Goal: Task Accomplishment & Management: Manage account settings

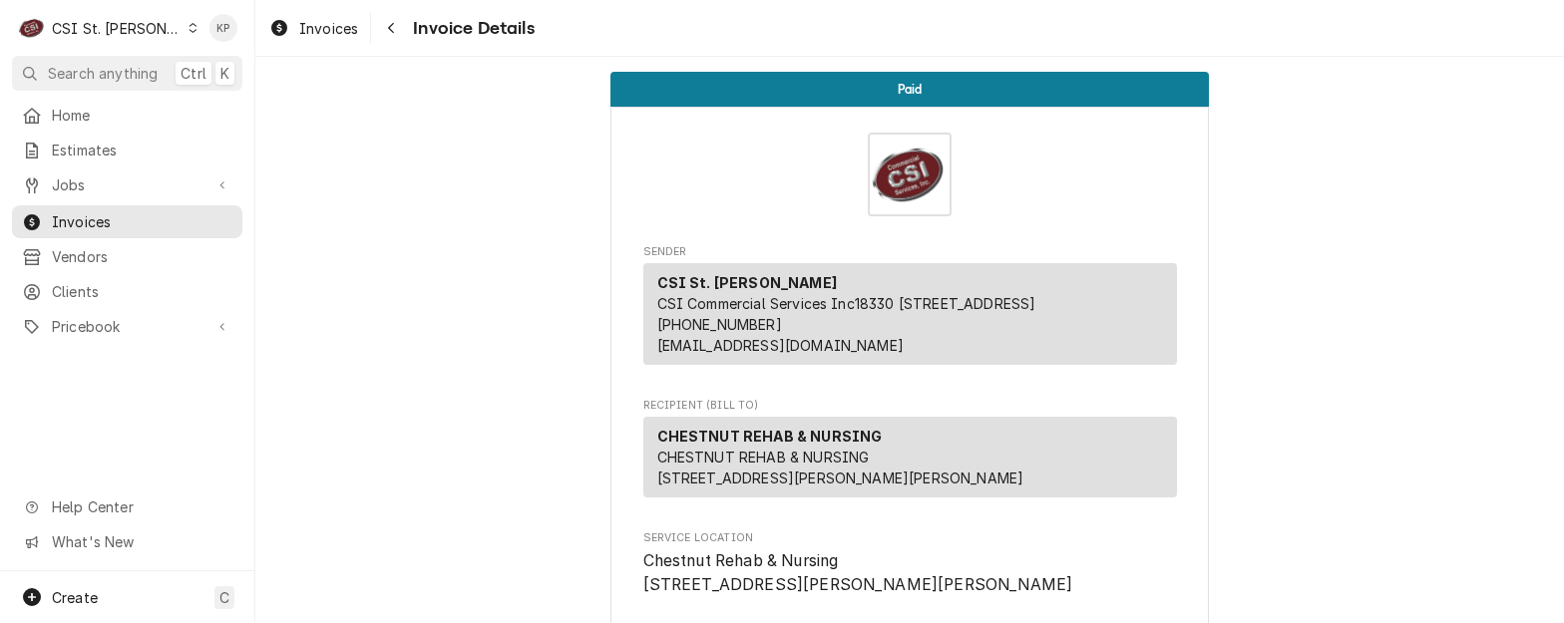
scroll to position [4016, 0]
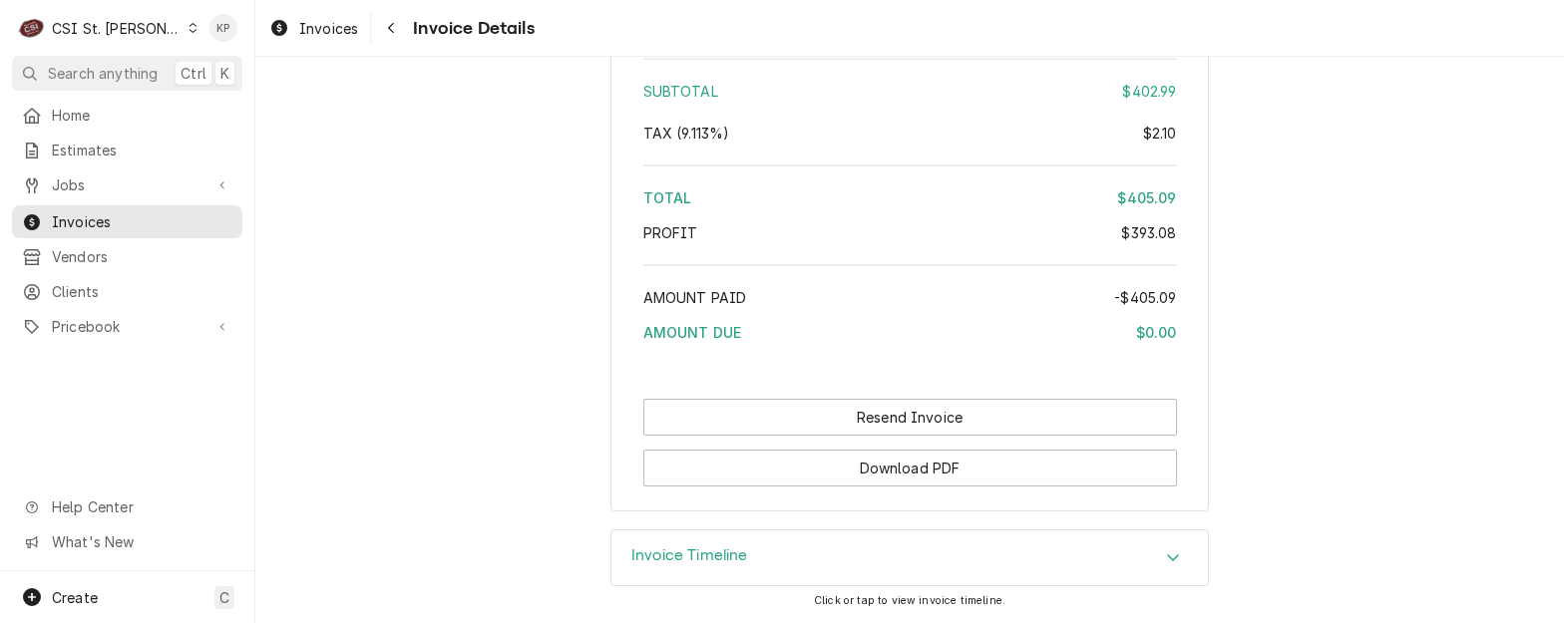
click at [187, 22] on div "Dynamic Content Wrapper" at bounding box center [192, 28] width 11 height 14
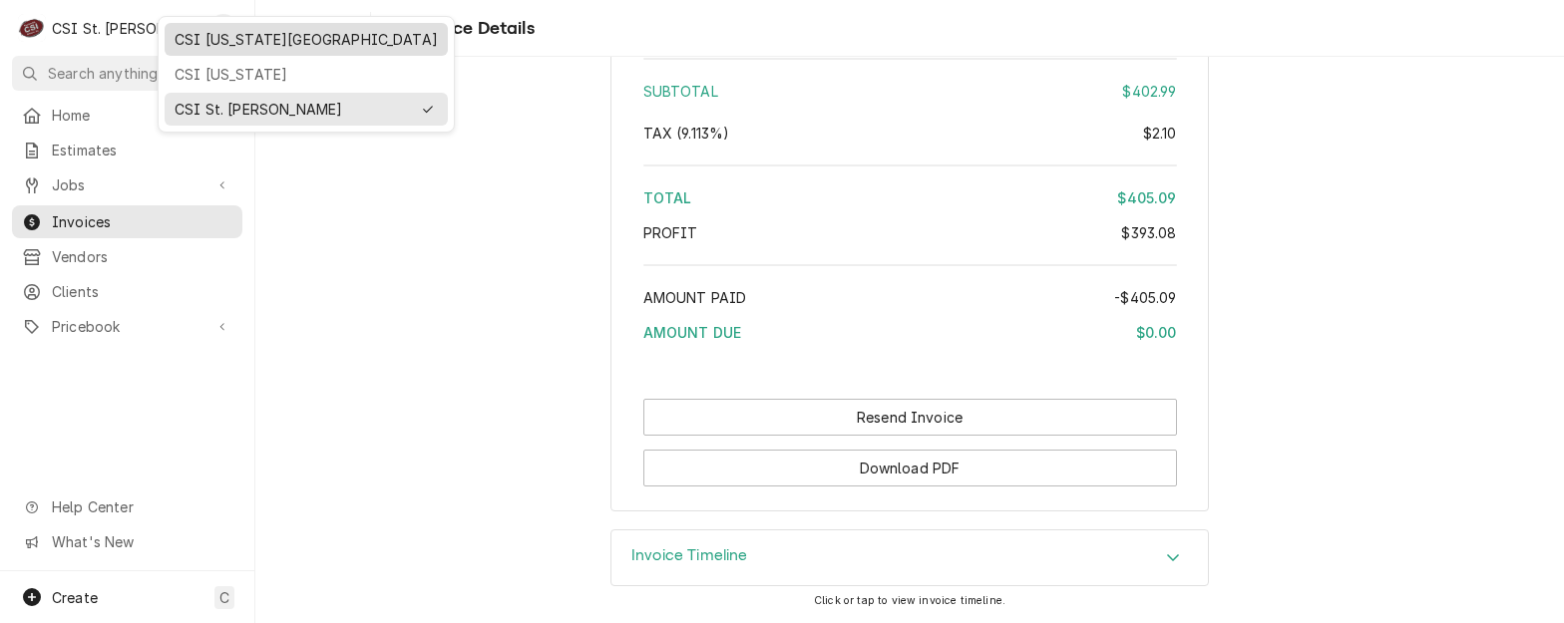
click at [206, 43] on div "CSI [US_STATE][GEOGRAPHIC_DATA]" at bounding box center [306, 39] width 263 height 21
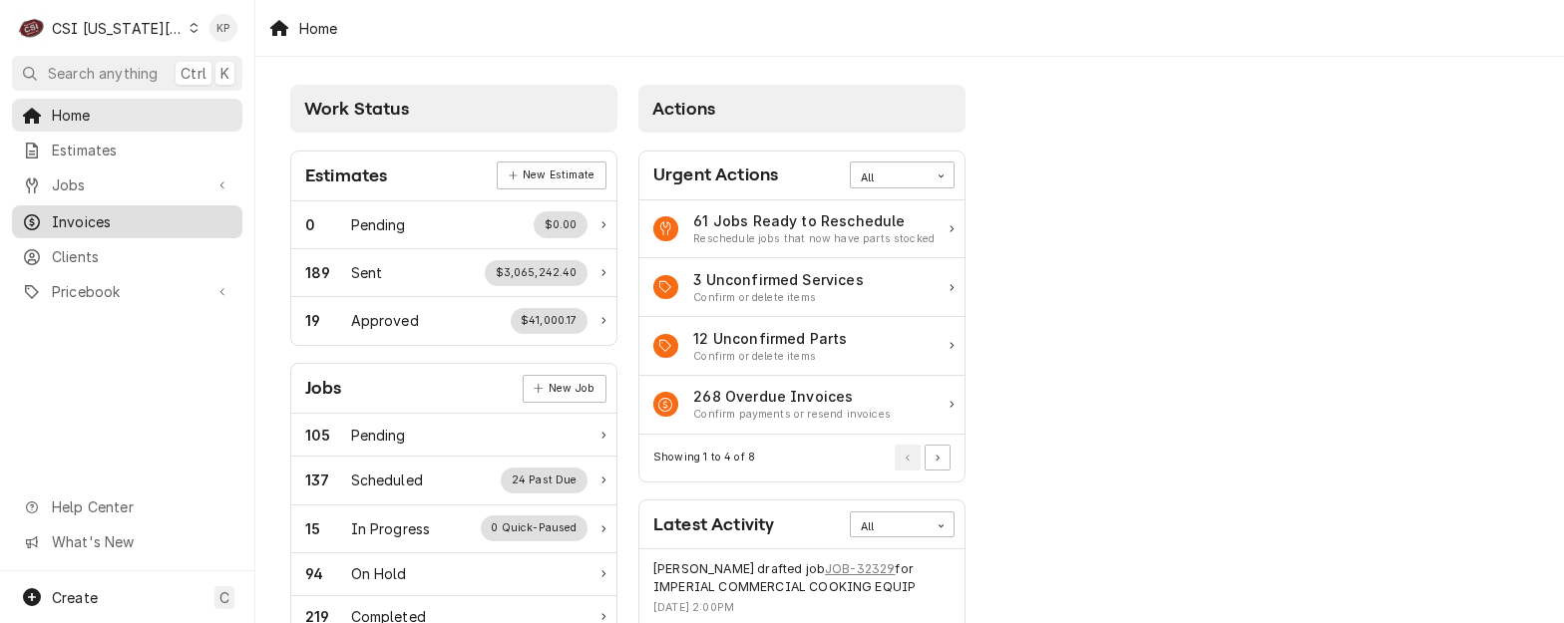
click at [113, 213] on span "Invoices" at bounding box center [142, 221] width 181 height 21
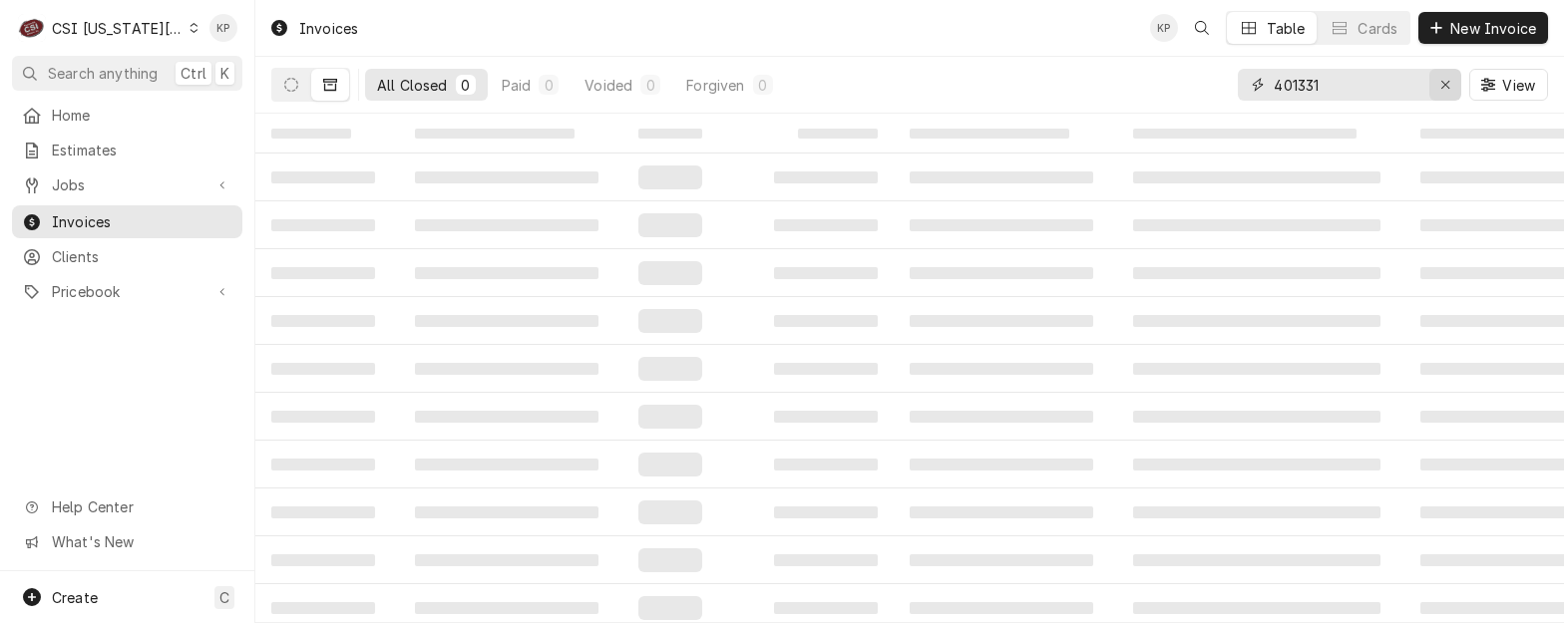
click at [1443, 81] on icon "Erase input" at bounding box center [1445, 85] width 11 height 14
type input "302024"
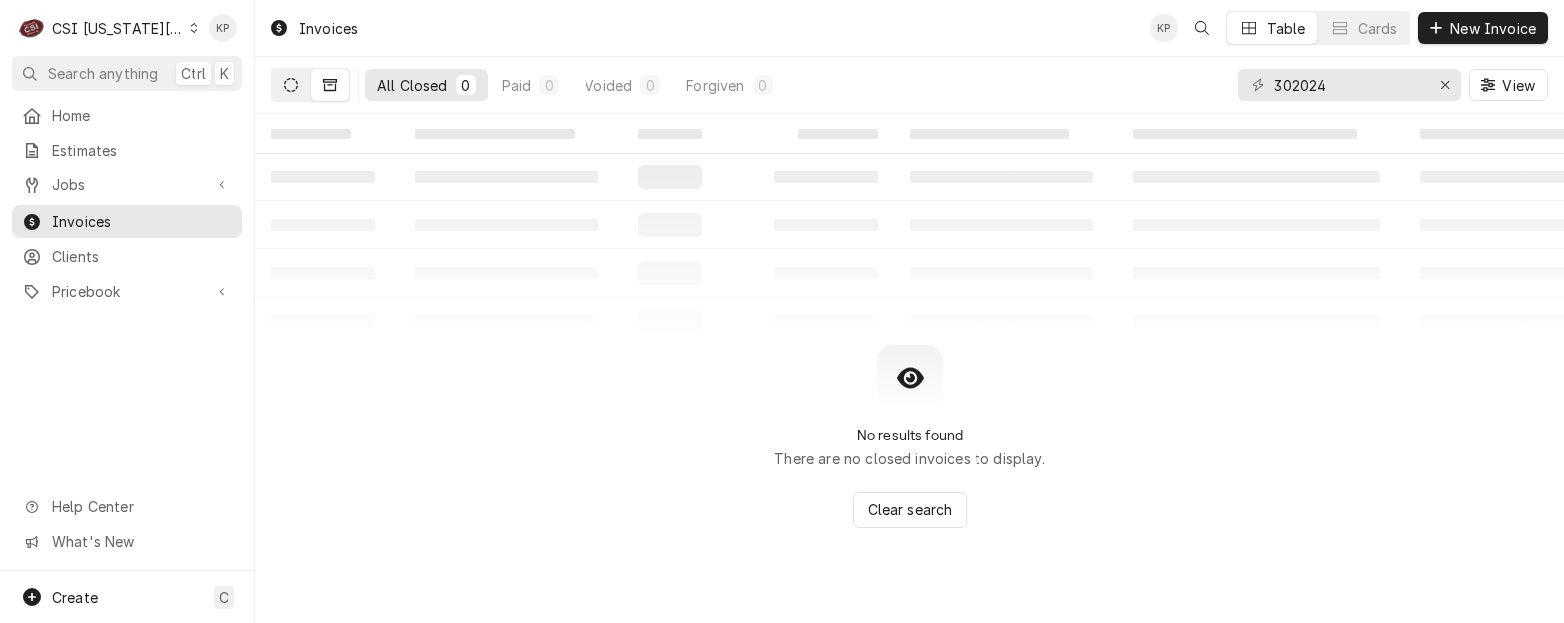
click at [287, 87] on icon "Dynamic Content Wrapper" at bounding box center [291, 85] width 14 height 14
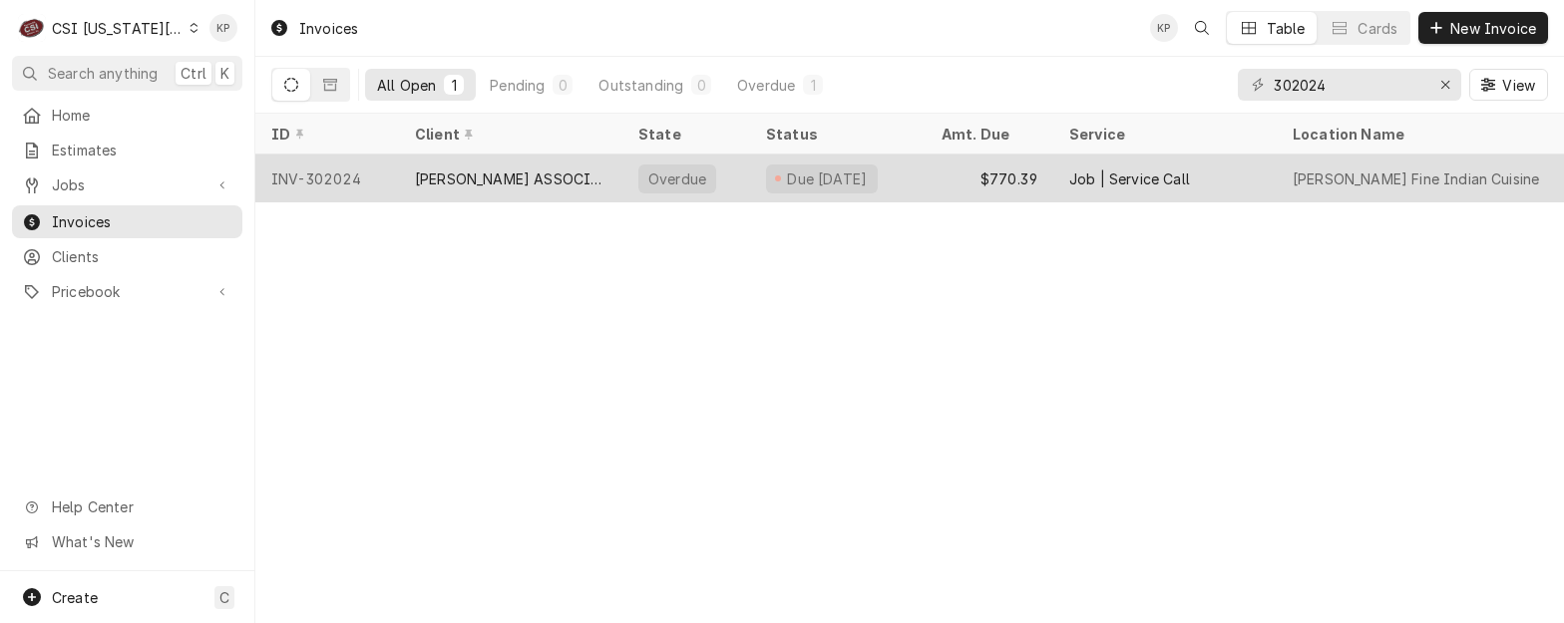
click at [354, 170] on div "INV-302024" at bounding box center [327, 179] width 144 height 48
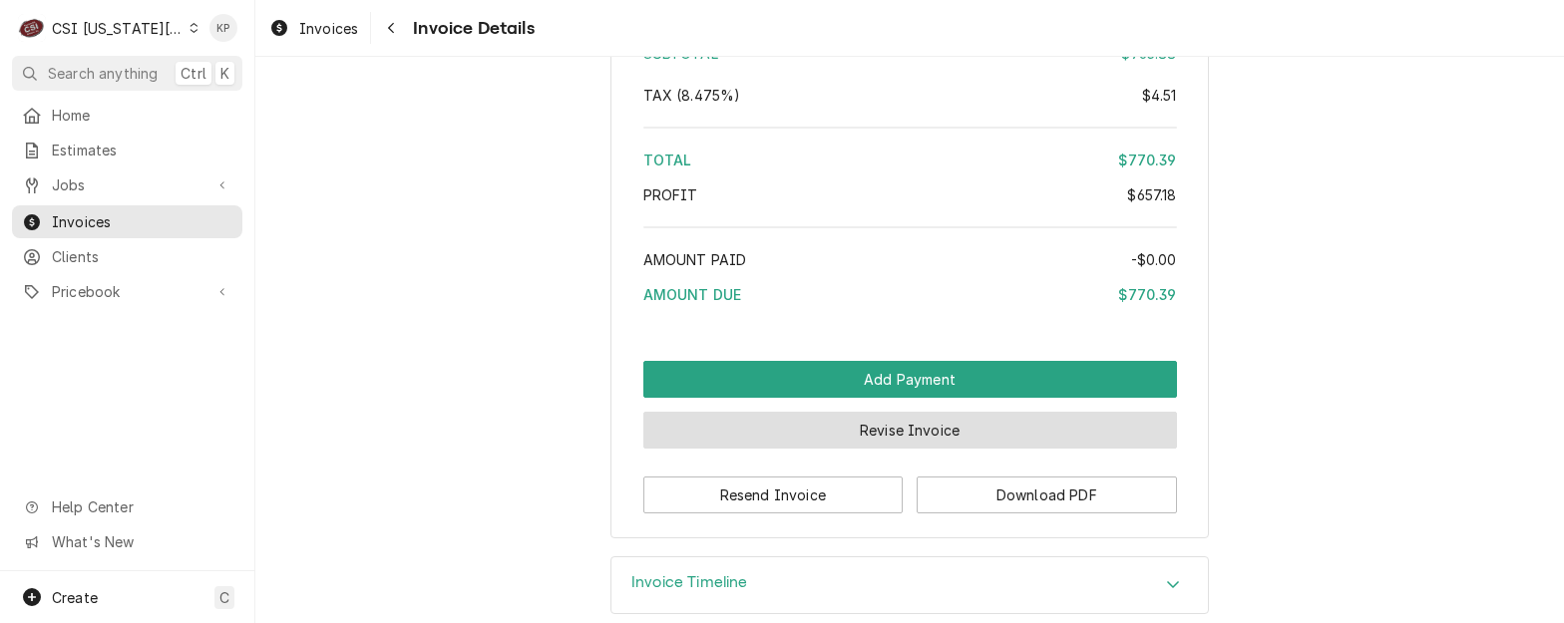
scroll to position [4764, 0]
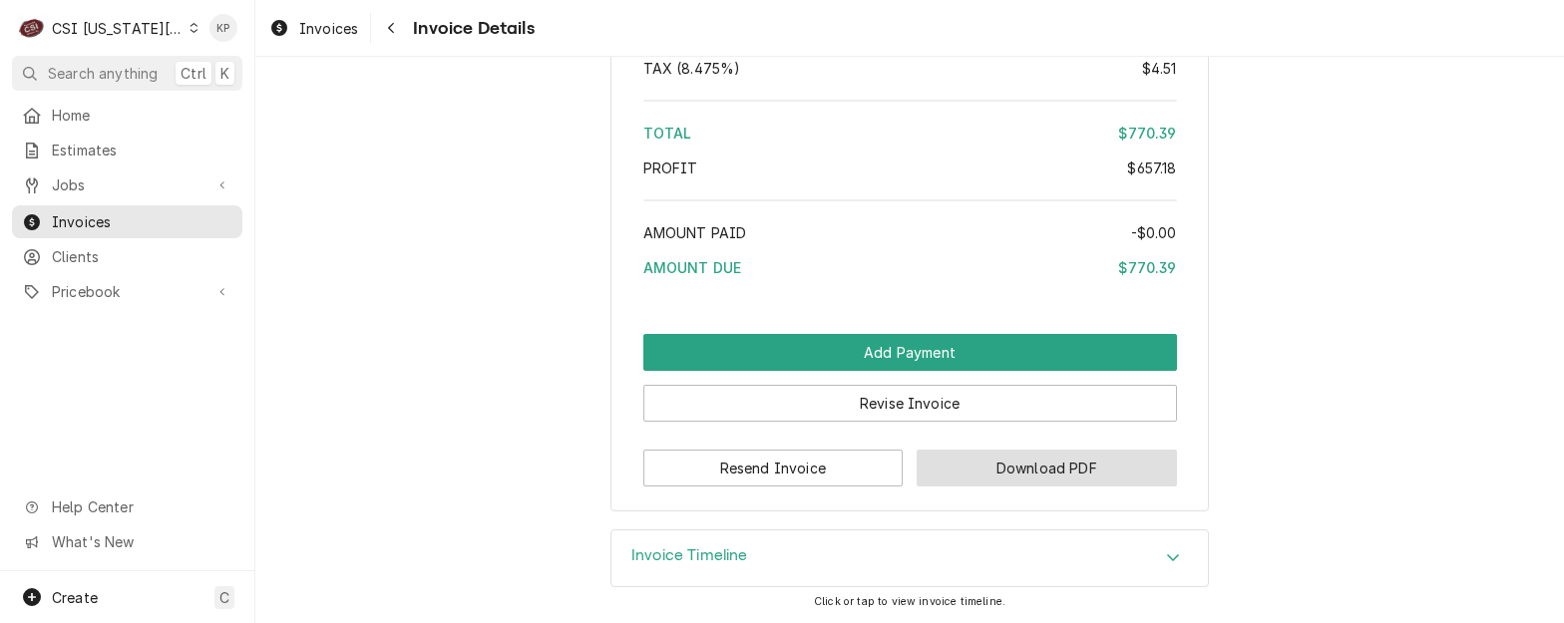
click at [920, 471] on button "Download PDF" at bounding box center [1047, 468] width 260 height 37
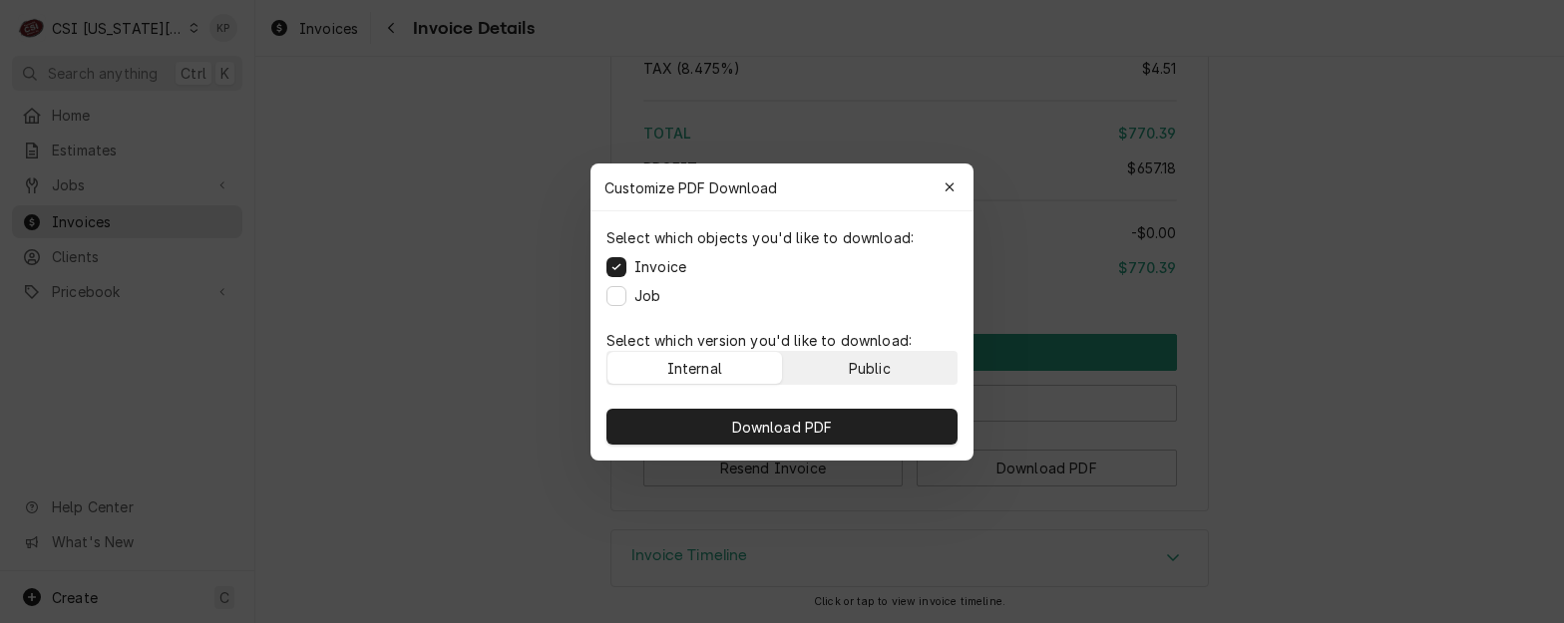
click at [900, 370] on button "Public" at bounding box center [870, 368] width 175 height 32
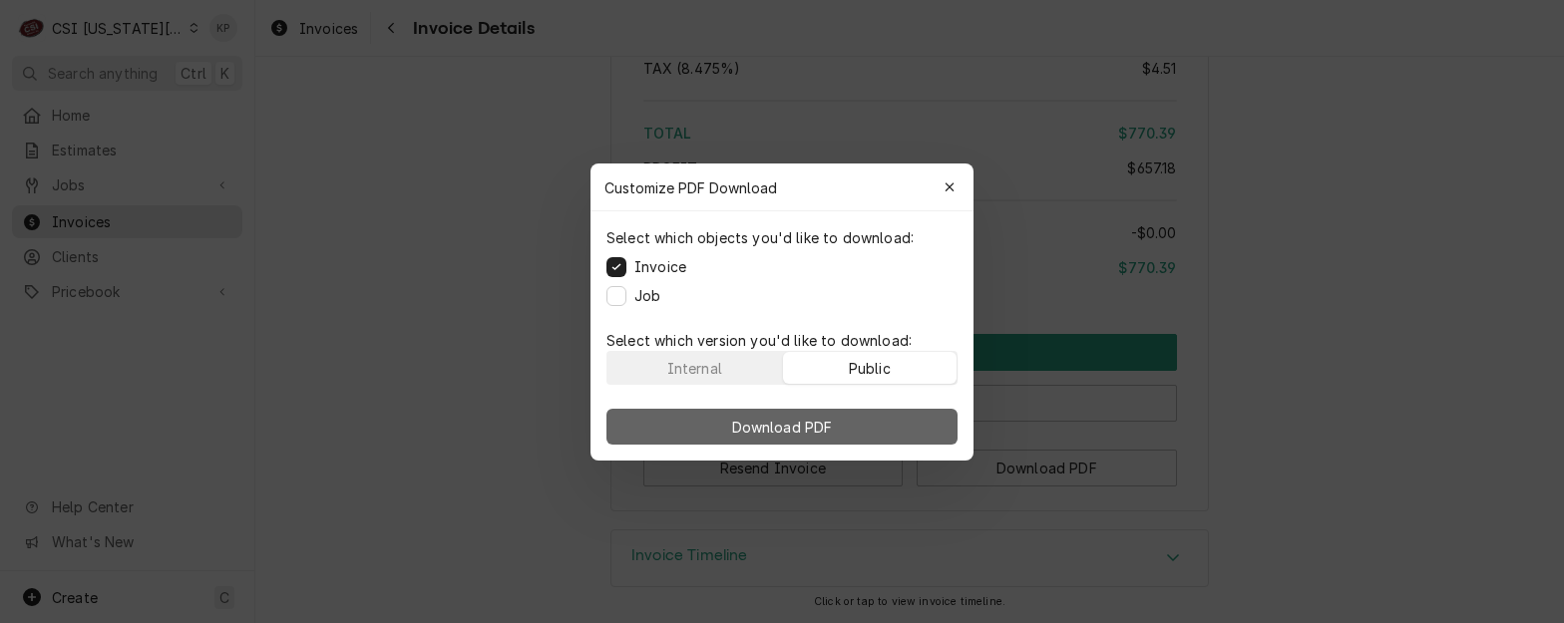
click at [885, 421] on button "Download PDF" at bounding box center [781, 427] width 351 height 36
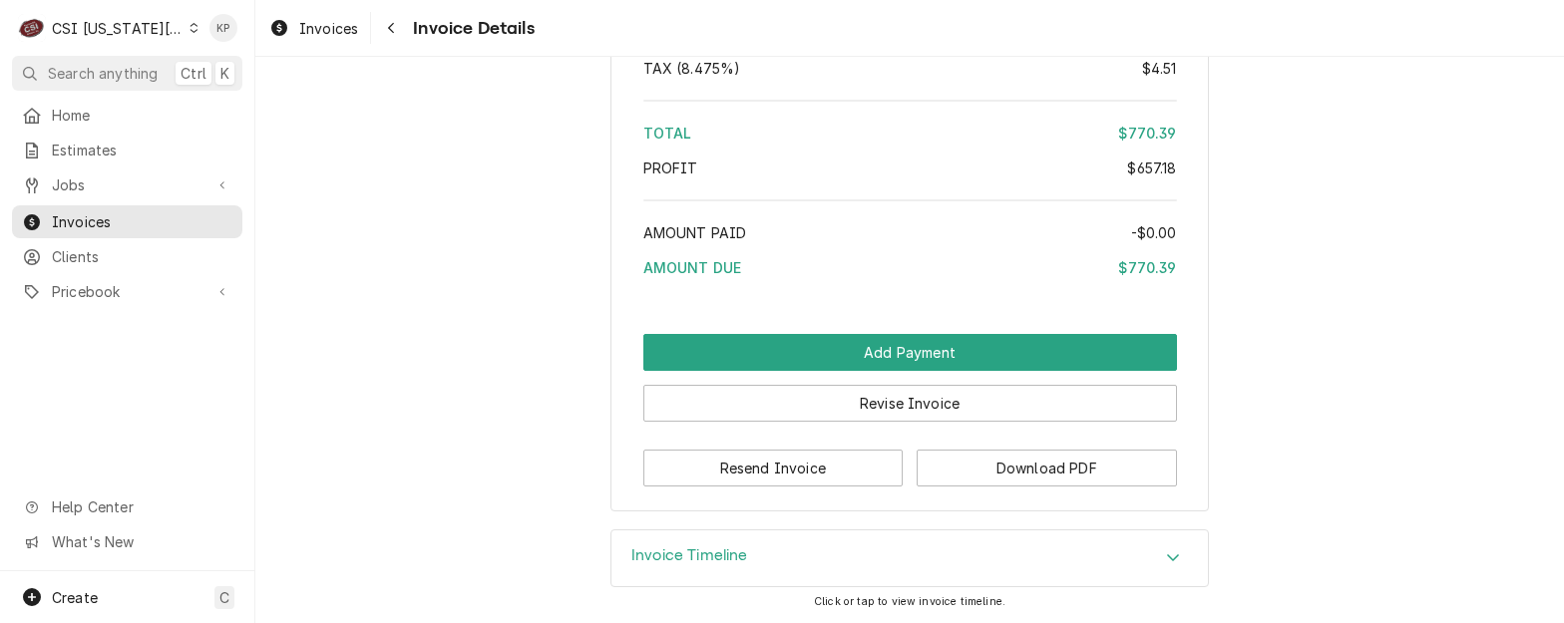
click at [189, 31] on icon "Dynamic Content Wrapper" at bounding box center [193, 28] width 9 height 10
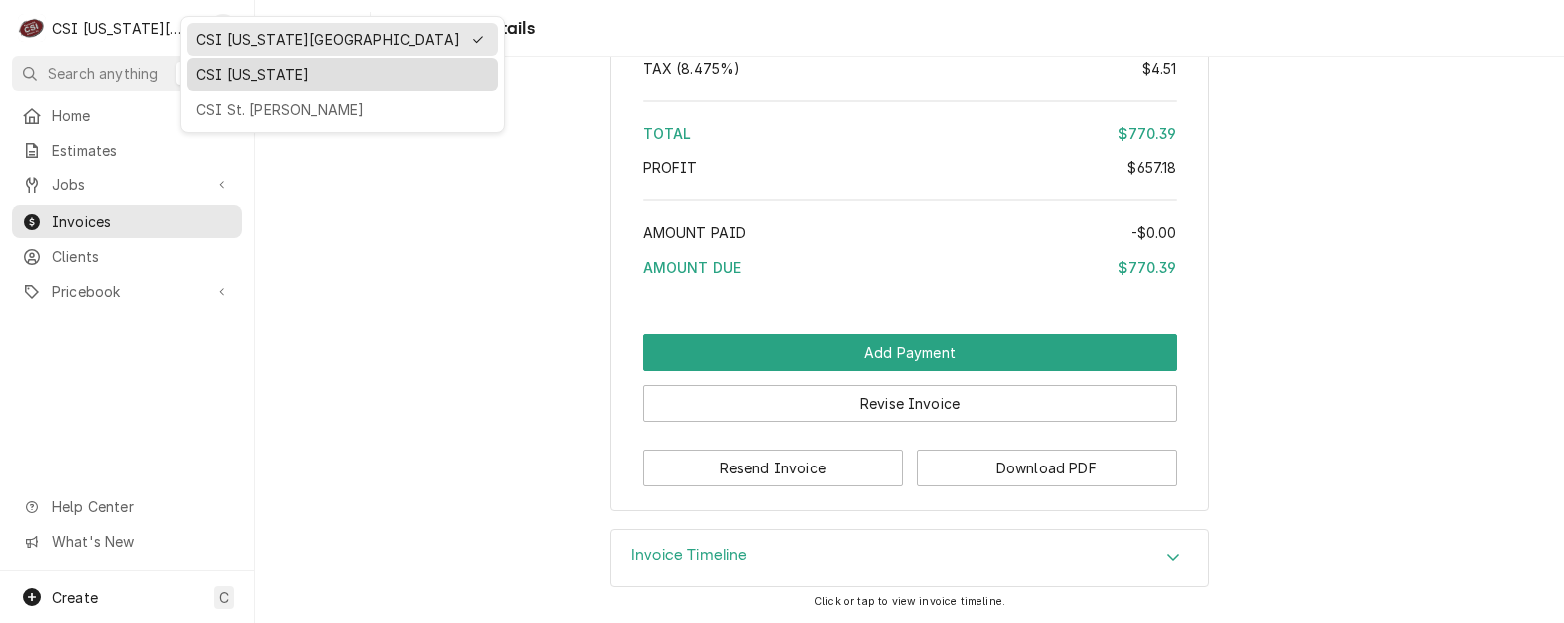
click at [212, 69] on div "CSI [US_STATE]" at bounding box center [341, 74] width 291 height 21
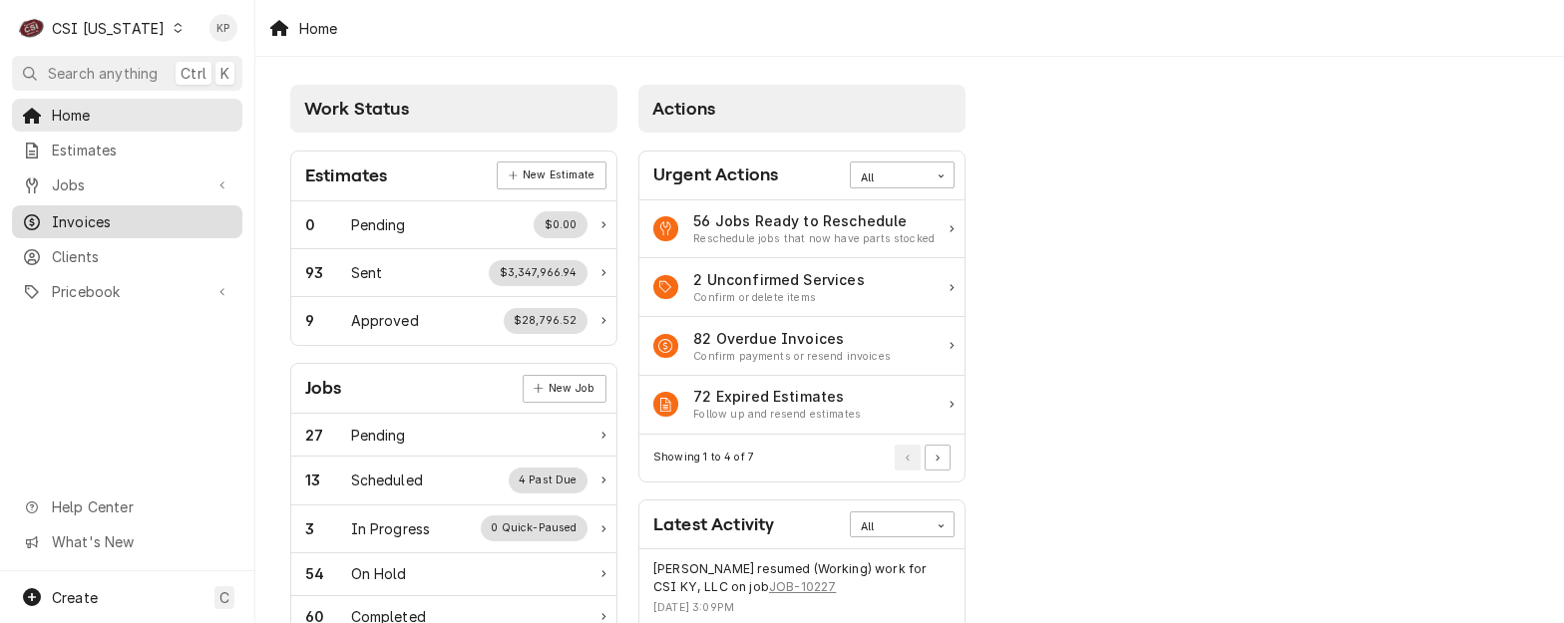
click at [92, 216] on span "Invoices" at bounding box center [142, 221] width 181 height 21
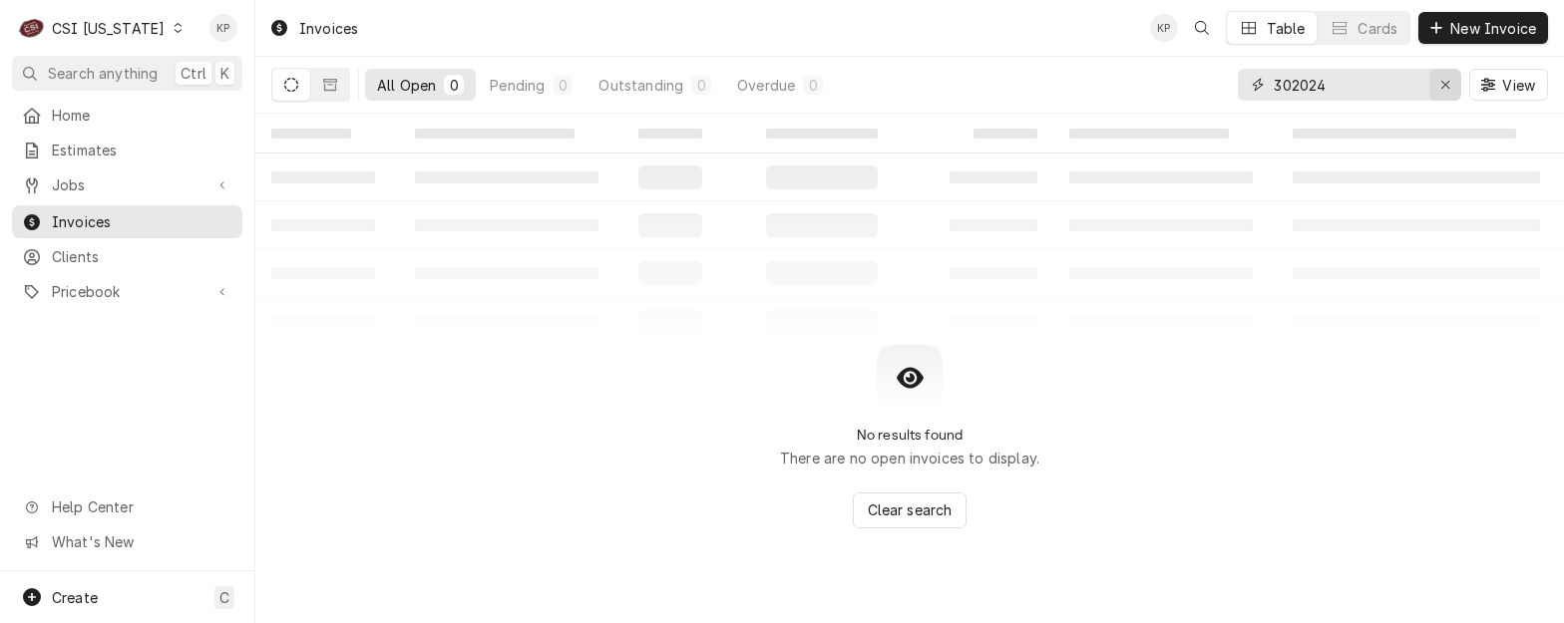
click at [1446, 87] on icon "Erase input" at bounding box center [1445, 85] width 8 height 8
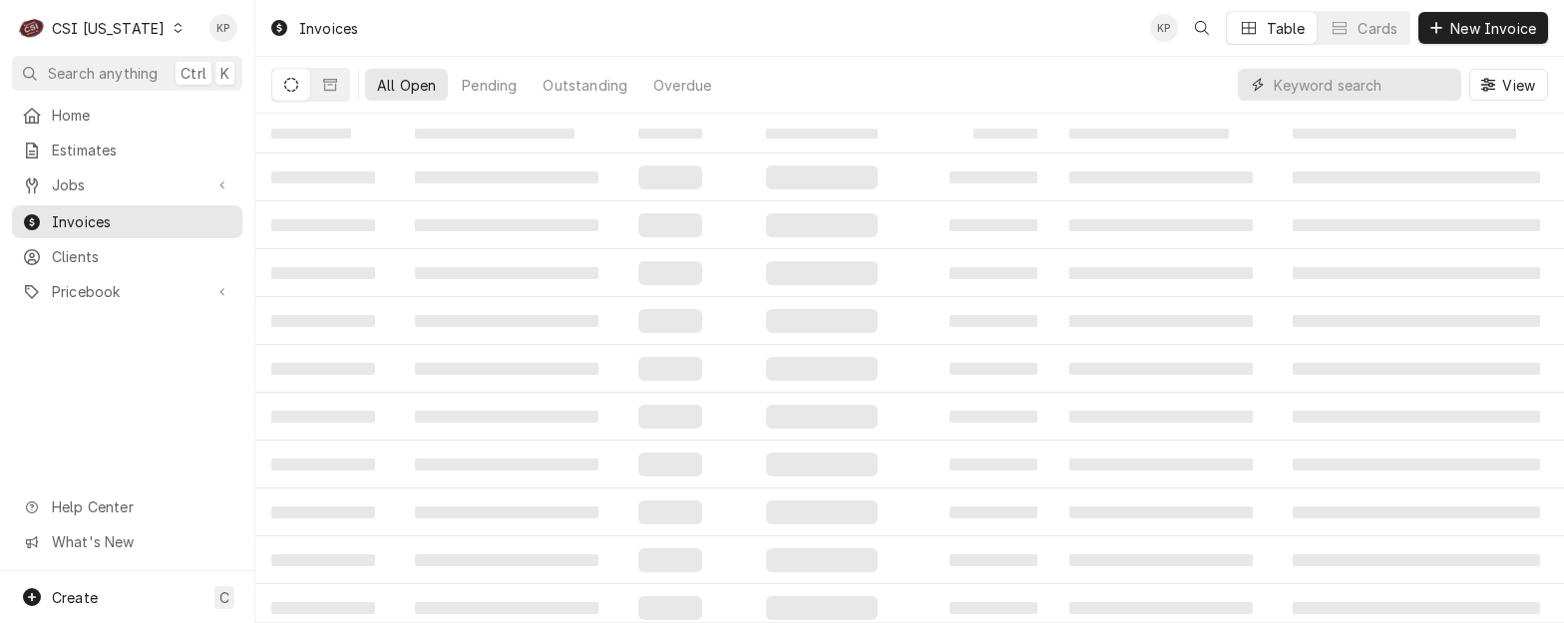
click at [1366, 89] on input "Dynamic Content Wrapper" at bounding box center [1363, 85] width 178 height 32
type input "100447"
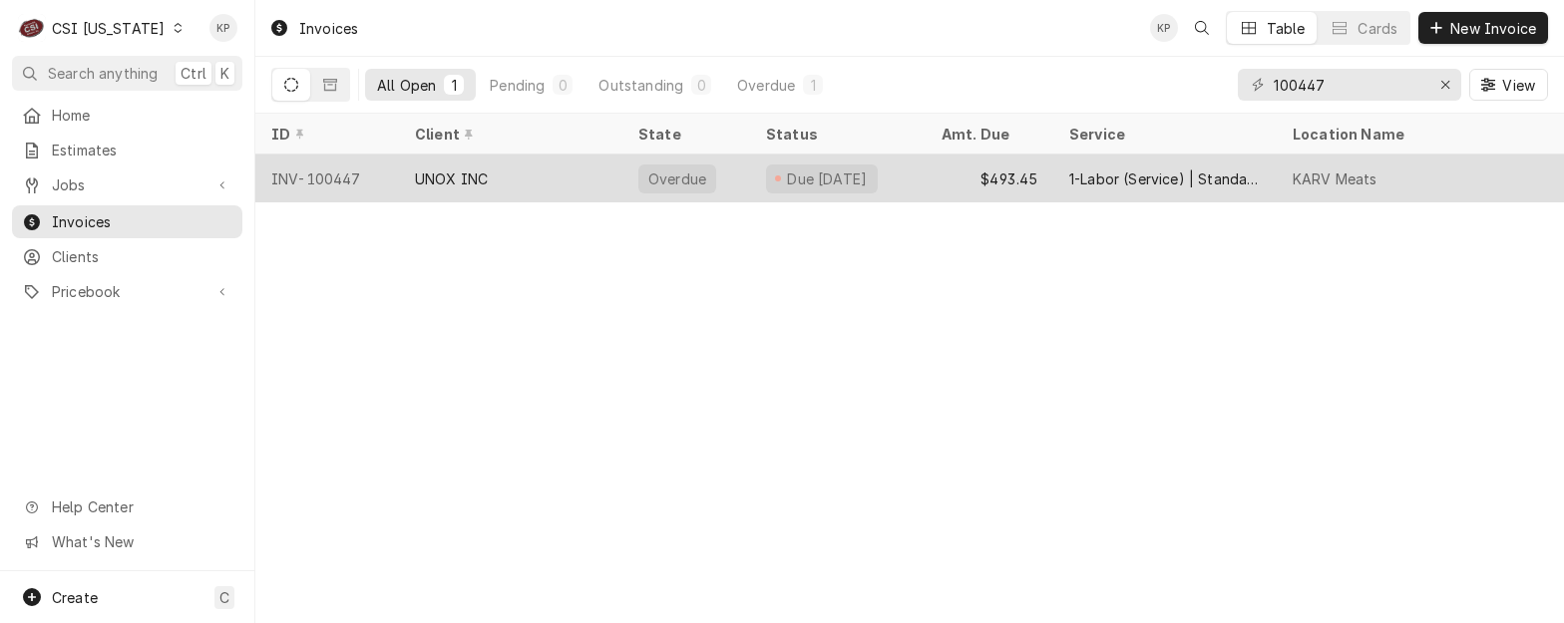
click at [351, 177] on div "INV-100447" at bounding box center [327, 179] width 144 height 48
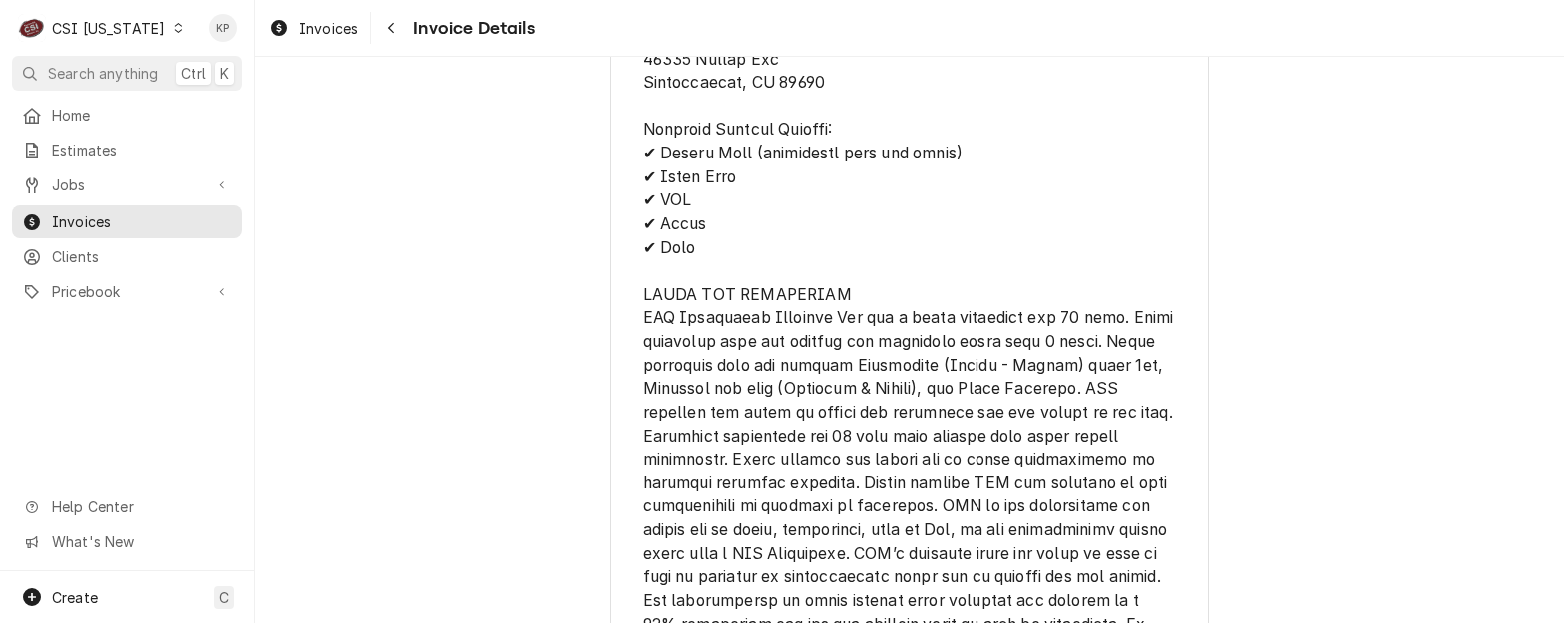
scroll to position [3765, 0]
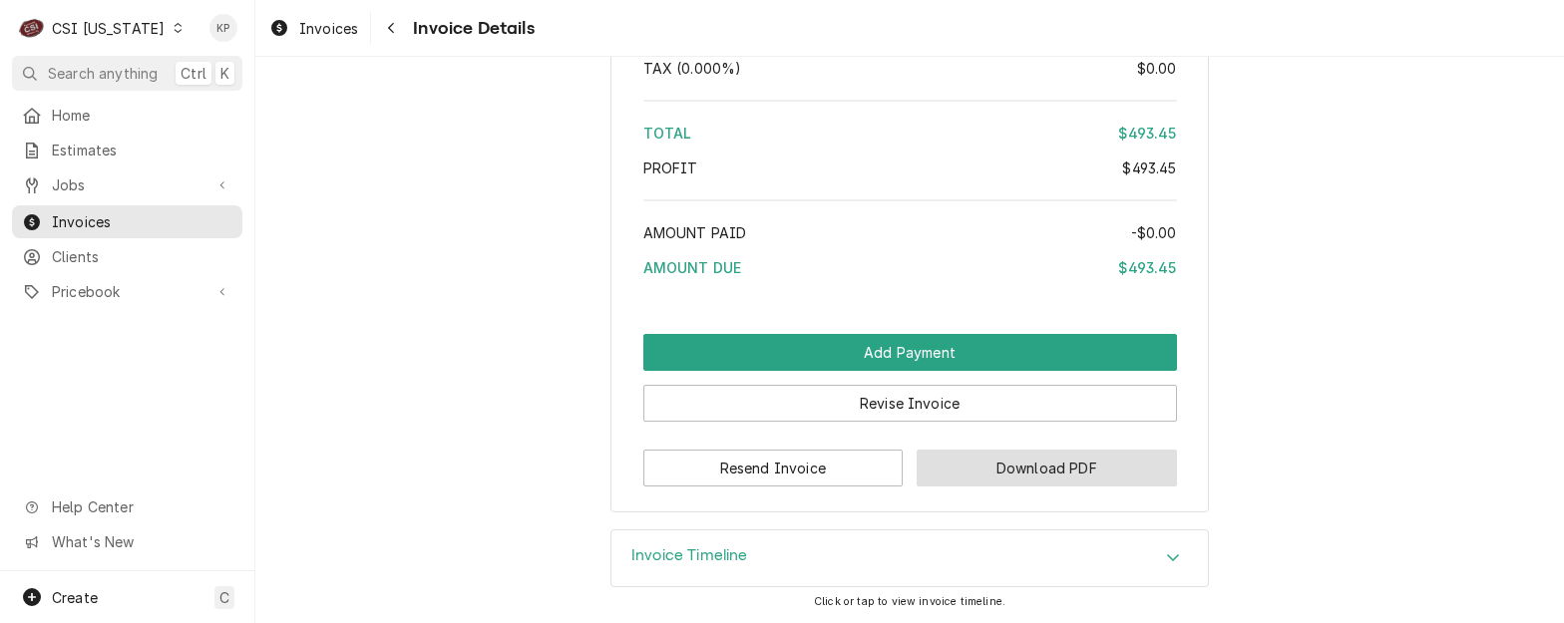
click at [932, 467] on button "Download PDF" at bounding box center [1047, 468] width 260 height 37
click at [174, 25] on icon "Dynamic Content Wrapper" at bounding box center [178, 28] width 8 height 10
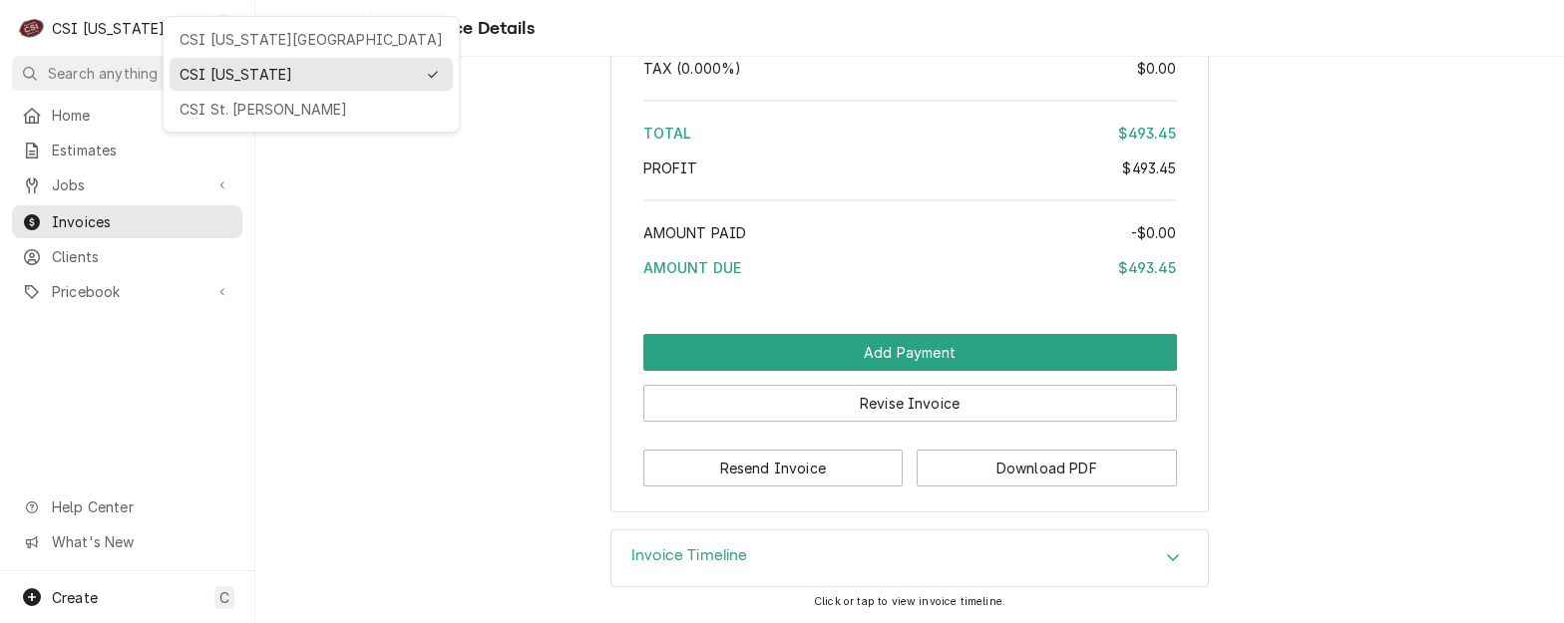
click at [228, 37] on div "CSI [US_STATE][GEOGRAPHIC_DATA]" at bounding box center [311, 39] width 263 height 21
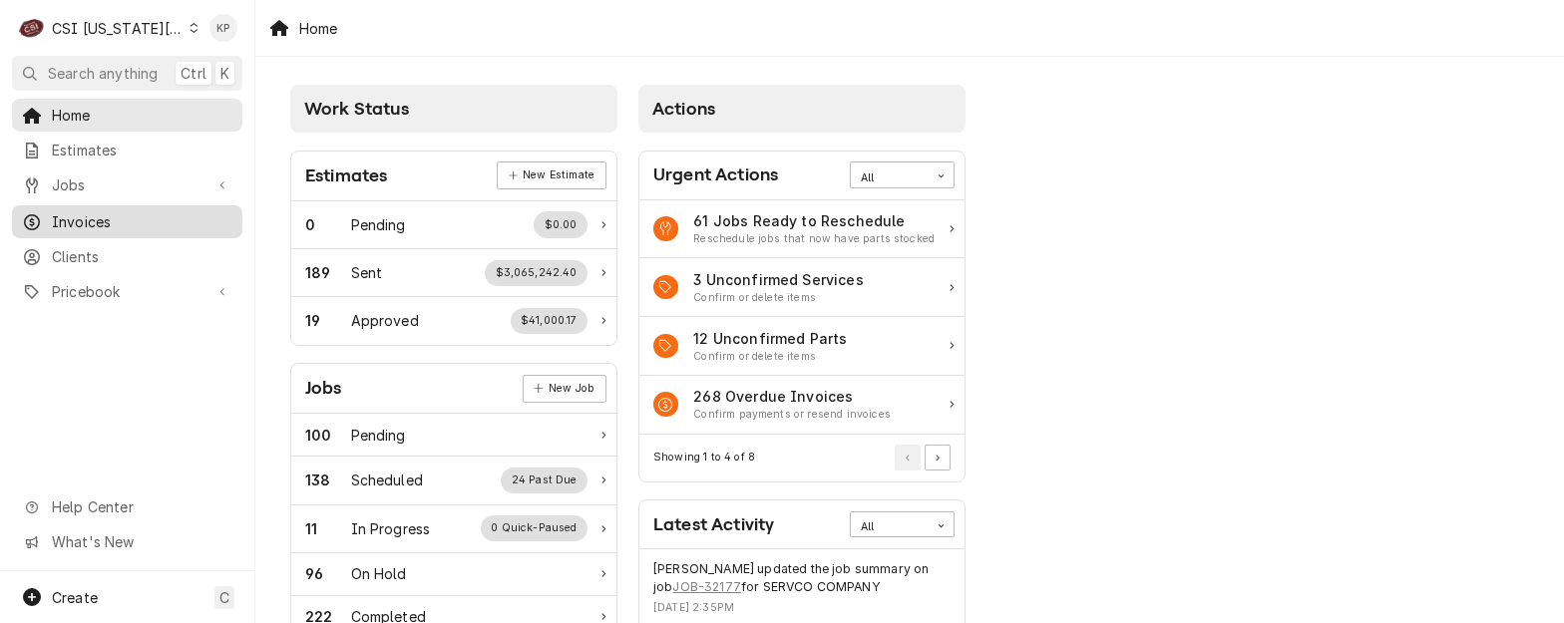
click at [74, 219] on span "Invoices" at bounding box center [142, 221] width 181 height 21
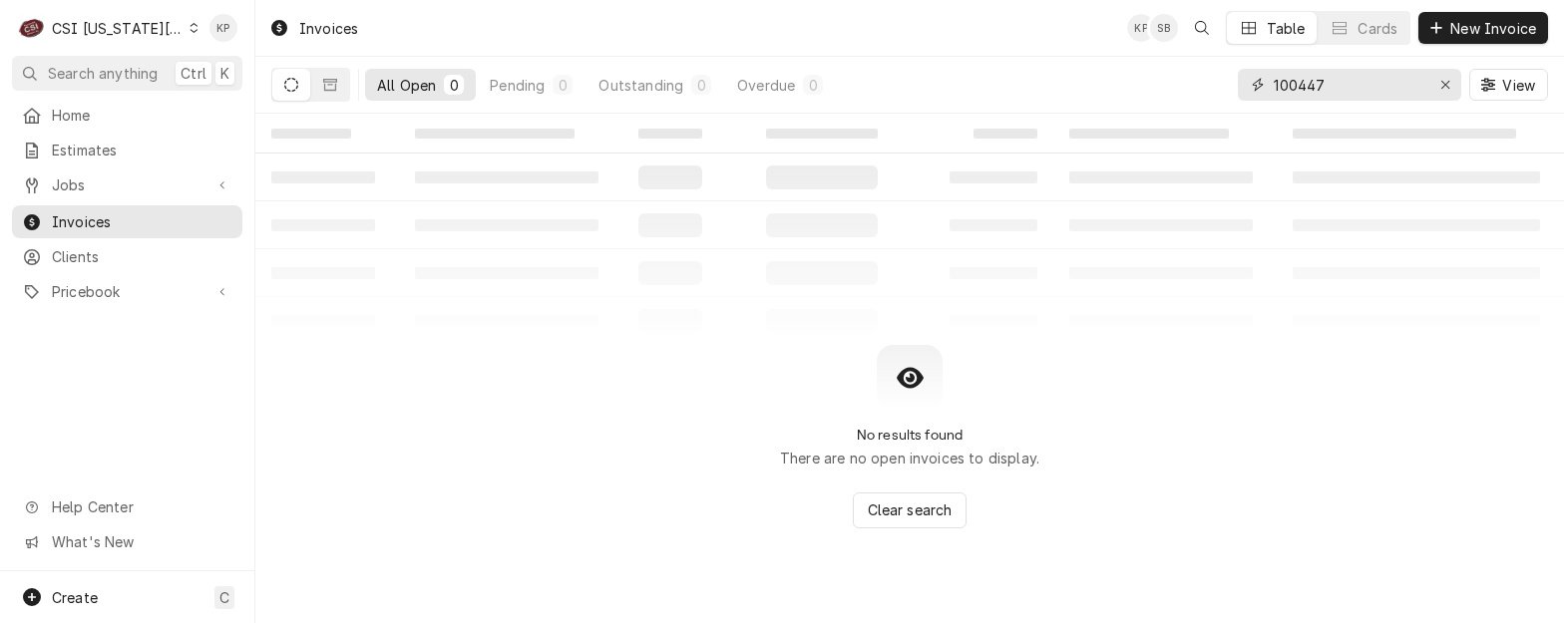
click at [1451, 82] on div "Erase input" at bounding box center [1445, 85] width 20 height 20
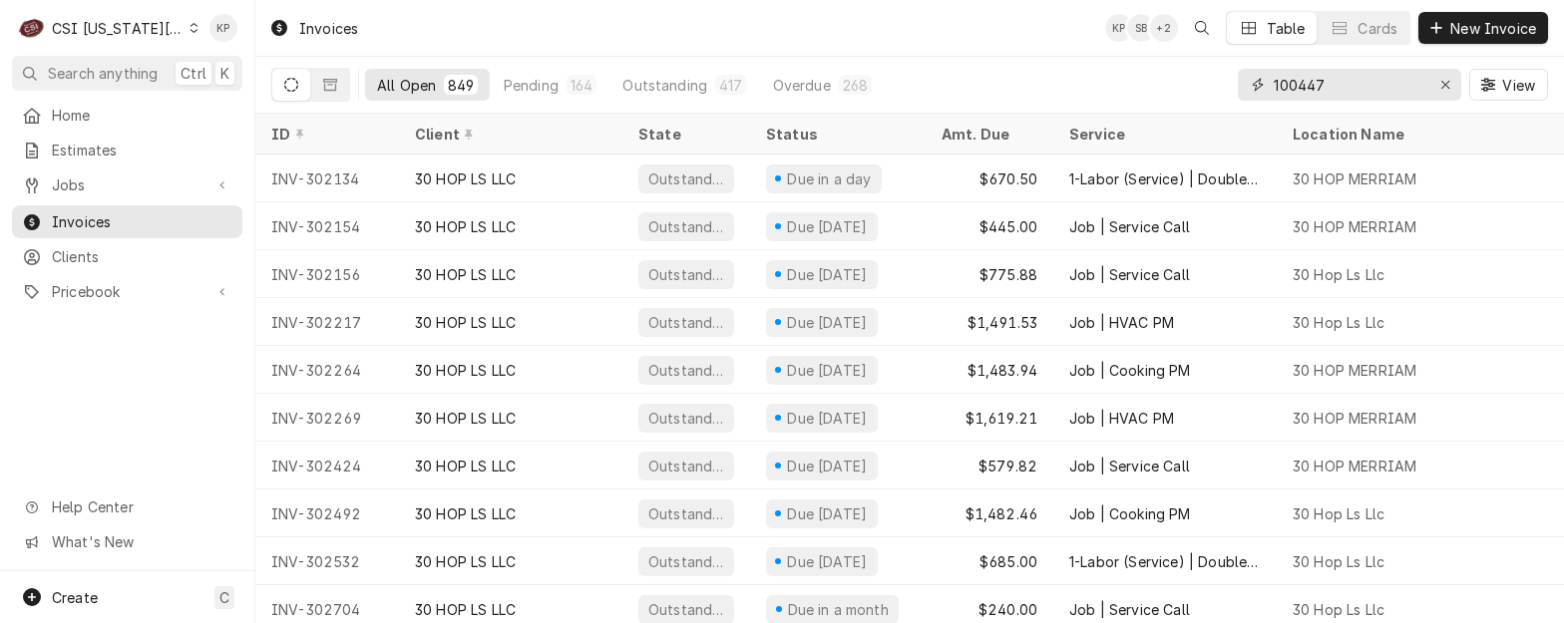
type input "100447"
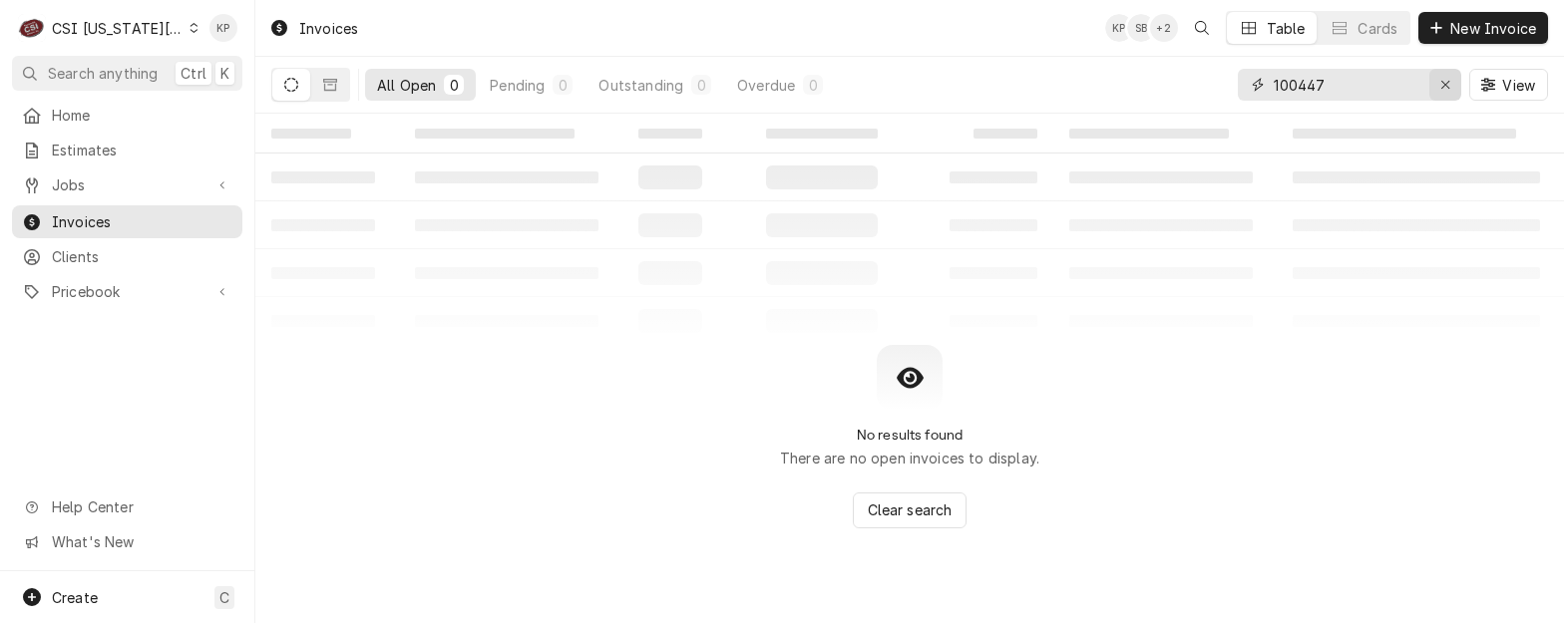
click at [1444, 86] on icon "Erase input" at bounding box center [1445, 85] width 11 height 14
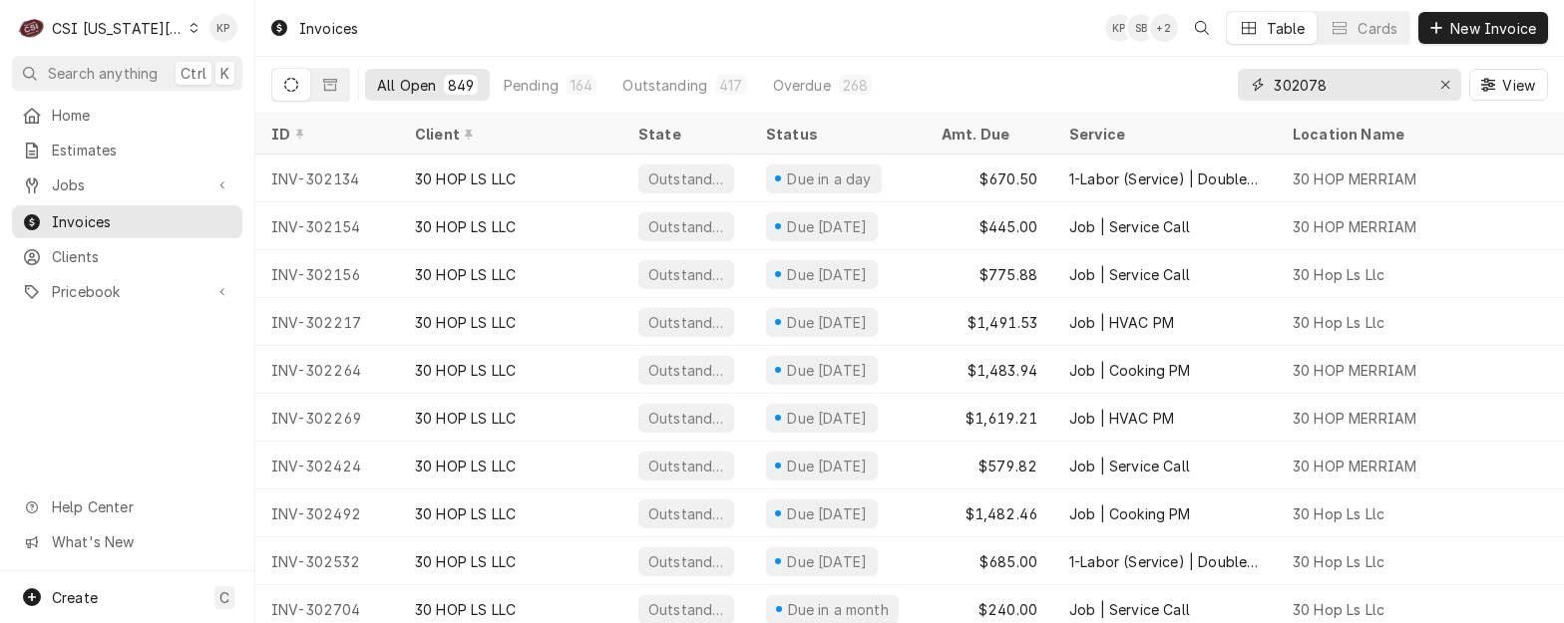
type input "302078"
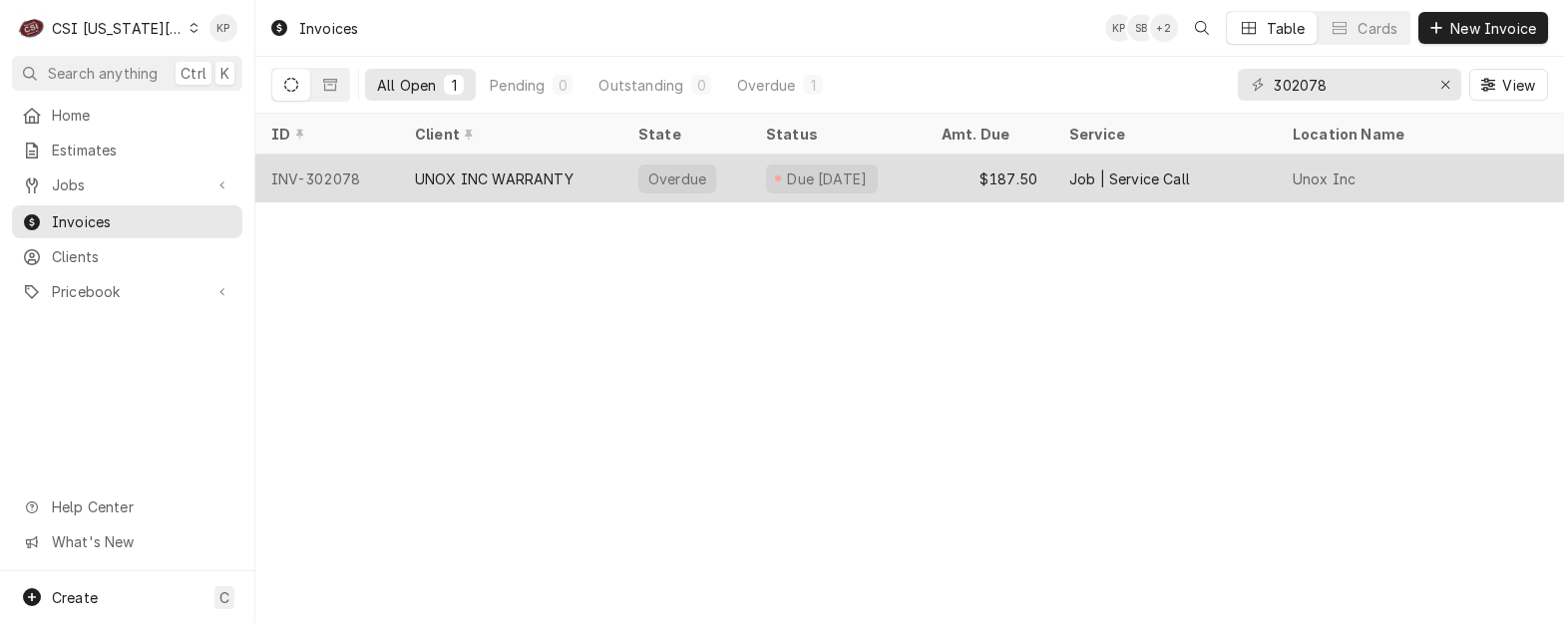
click at [335, 175] on div "INV-302078" at bounding box center [327, 179] width 144 height 48
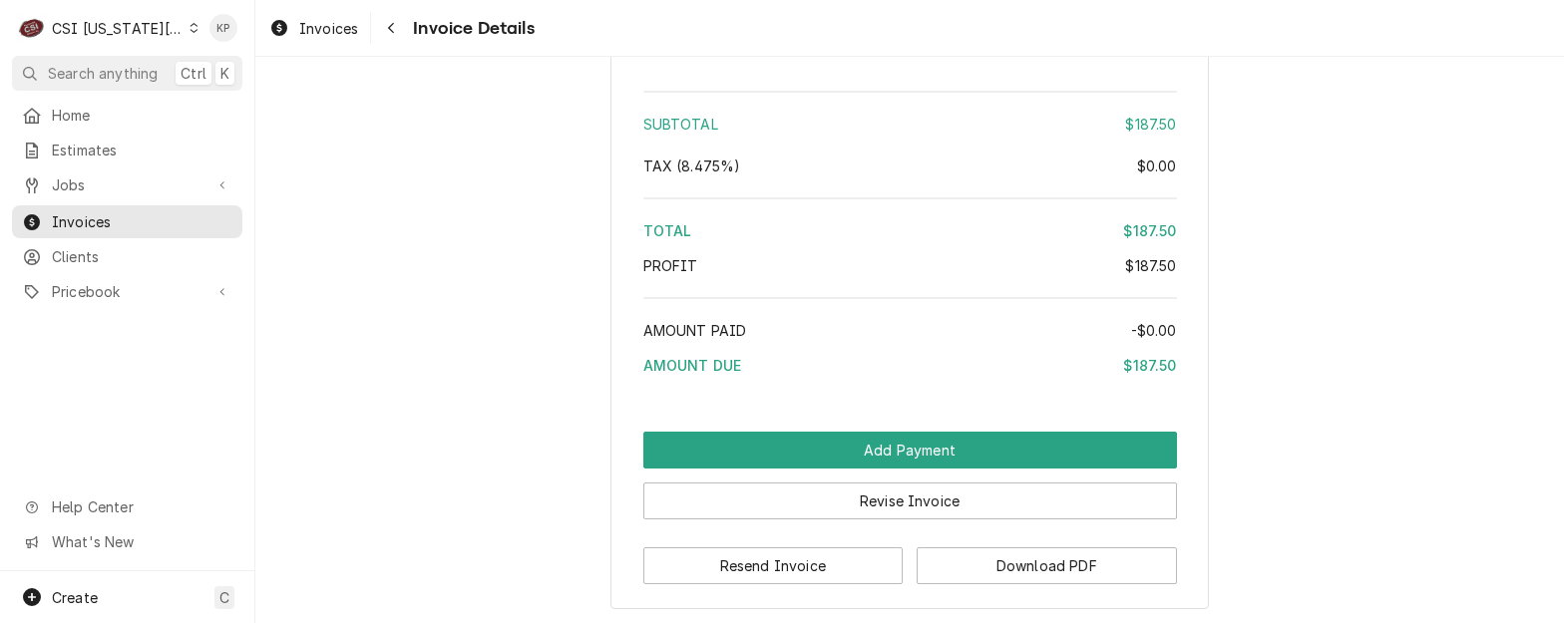
scroll to position [3220, 0]
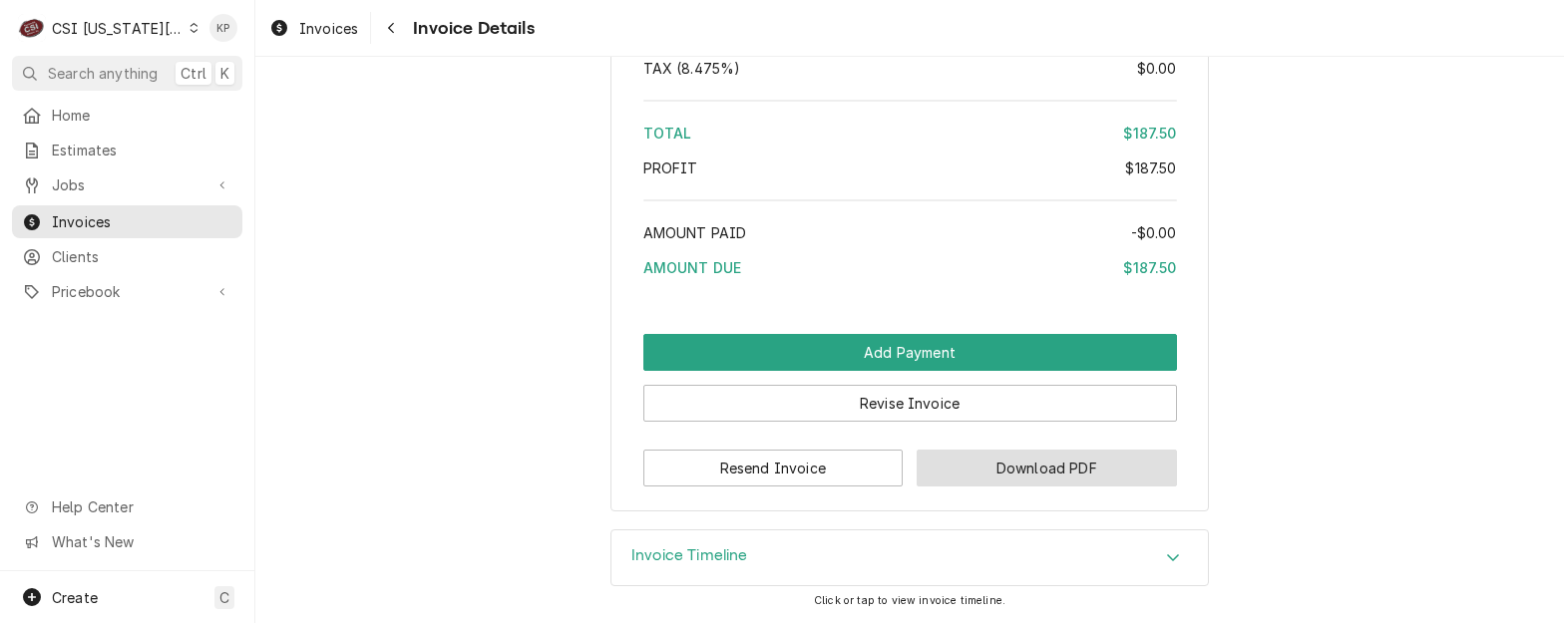
click at [947, 463] on button "Download PDF" at bounding box center [1047, 468] width 260 height 37
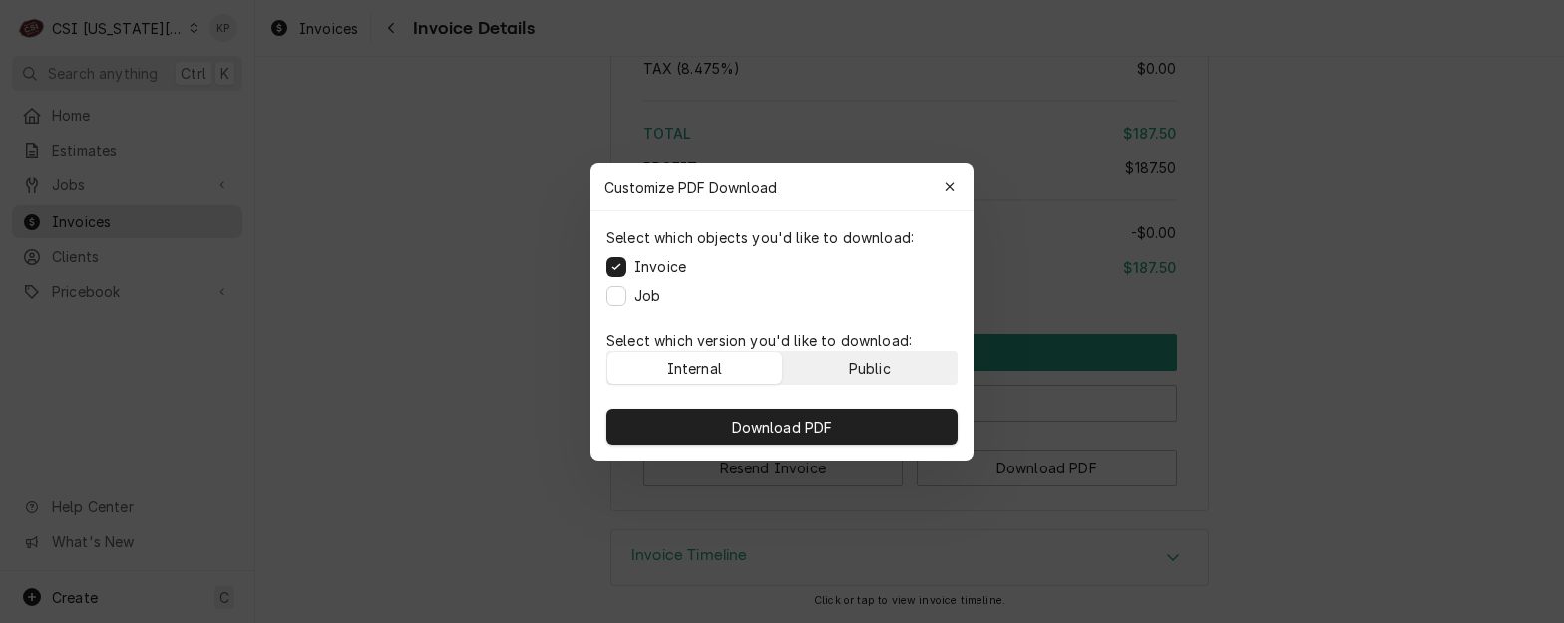
click at [900, 376] on button "Public" at bounding box center [870, 368] width 175 height 32
drag, startPoint x: 907, startPoint y: 421, endPoint x: 958, endPoint y: 425, distance: 52.0
click at [908, 421] on button "Download PDF" at bounding box center [781, 427] width 351 height 36
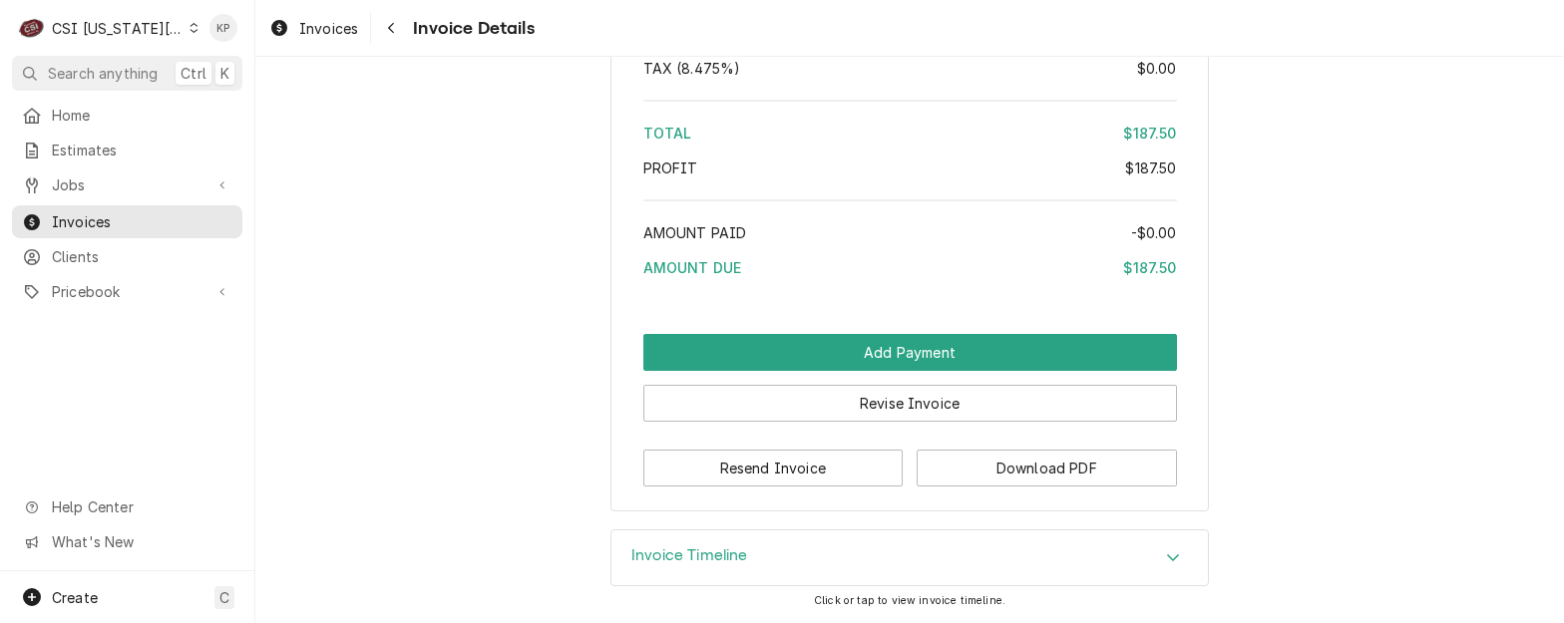
click at [190, 31] on icon "Dynamic Content Wrapper" at bounding box center [194, 28] width 8 height 10
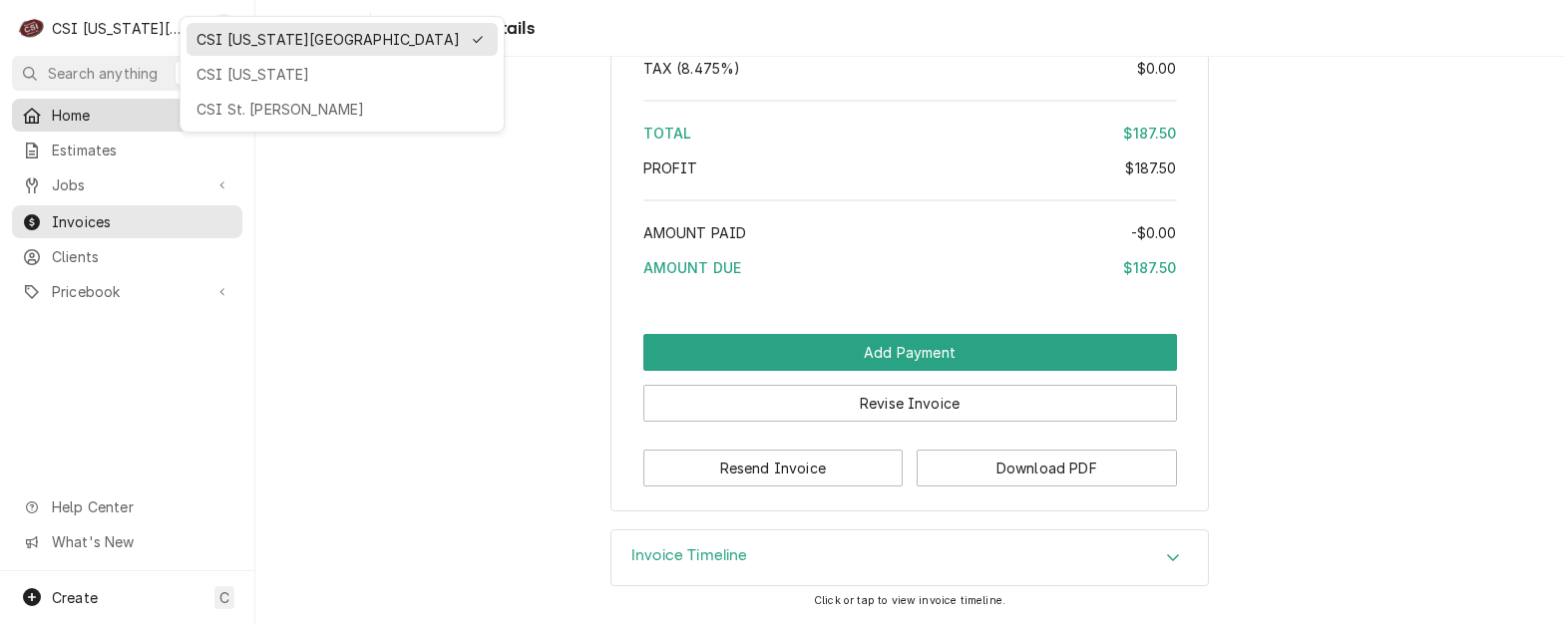
click at [221, 111] on div "CSI St. [PERSON_NAME]" at bounding box center [341, 109] width 291 height 21
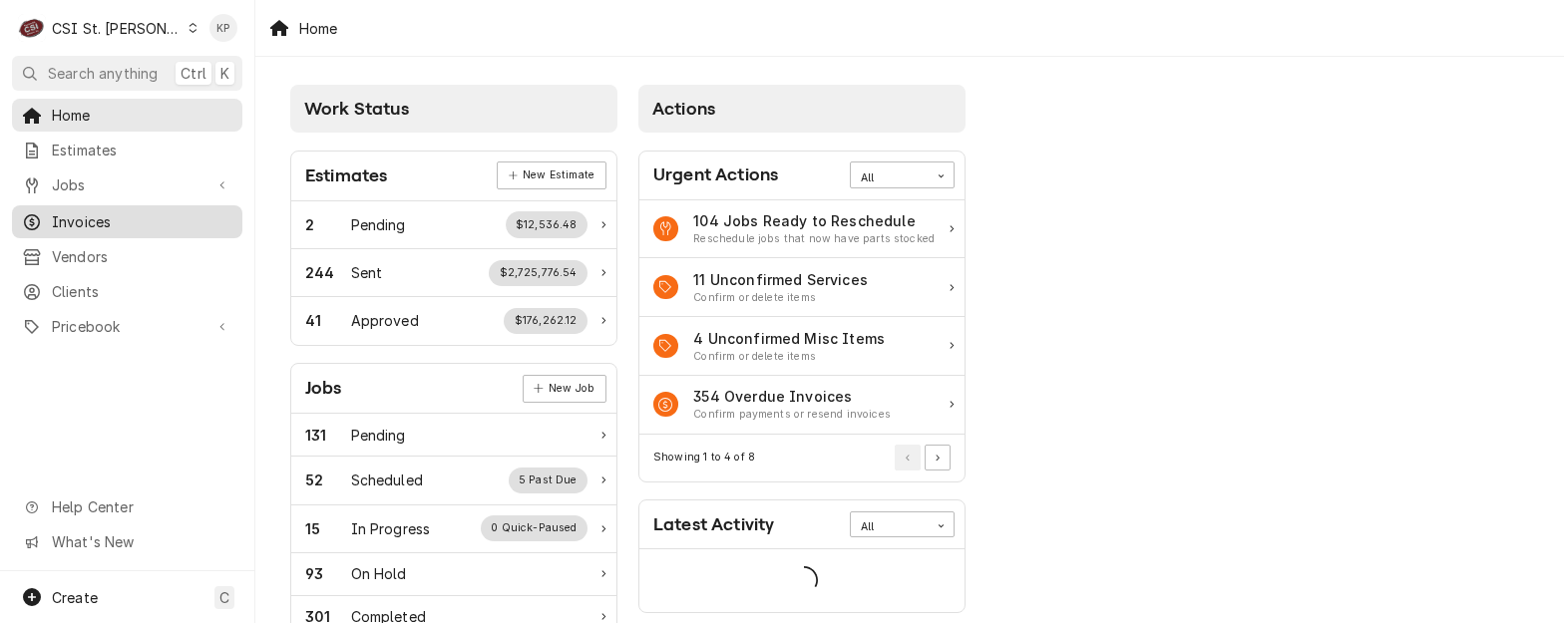
click at [84, 214] on span "Invoices" at bounding box center [142, 221] width 181 height 21
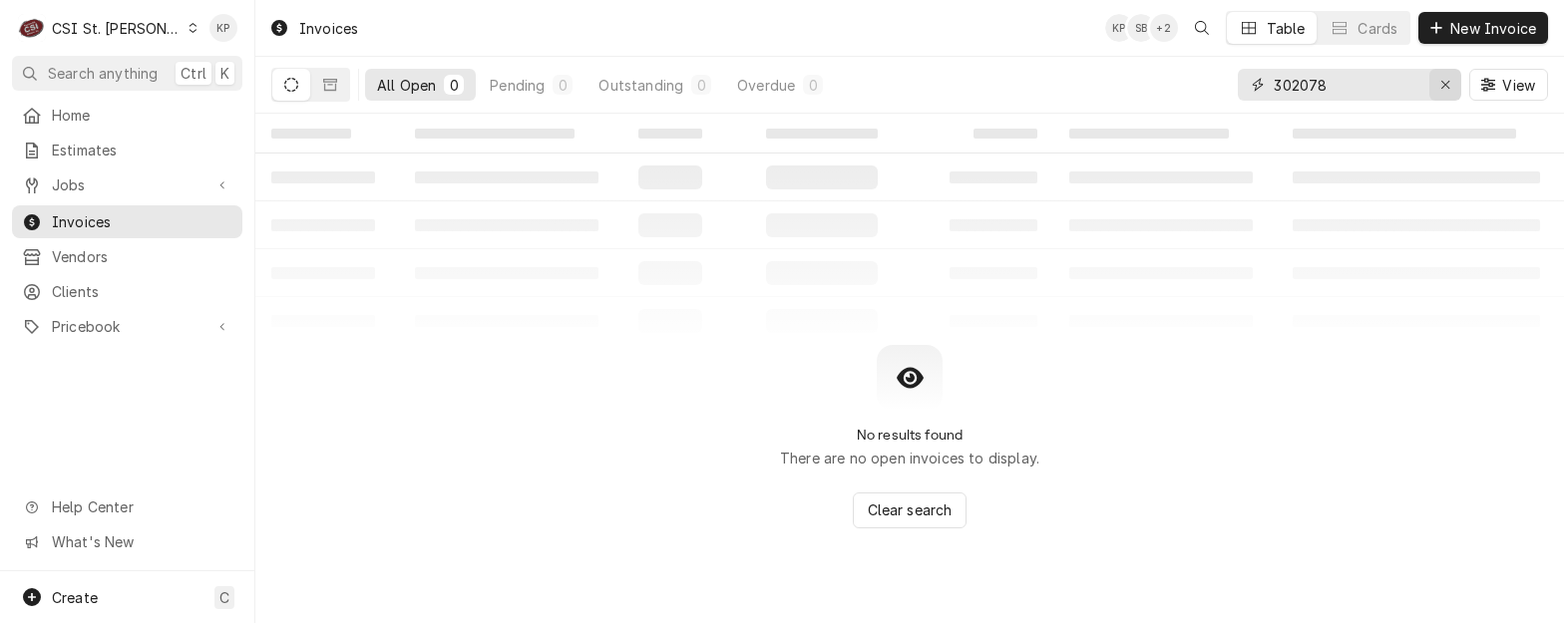
click at [1445, 83] on icon "Erase input" at bounding box center [1445, 85] width 11 height 14
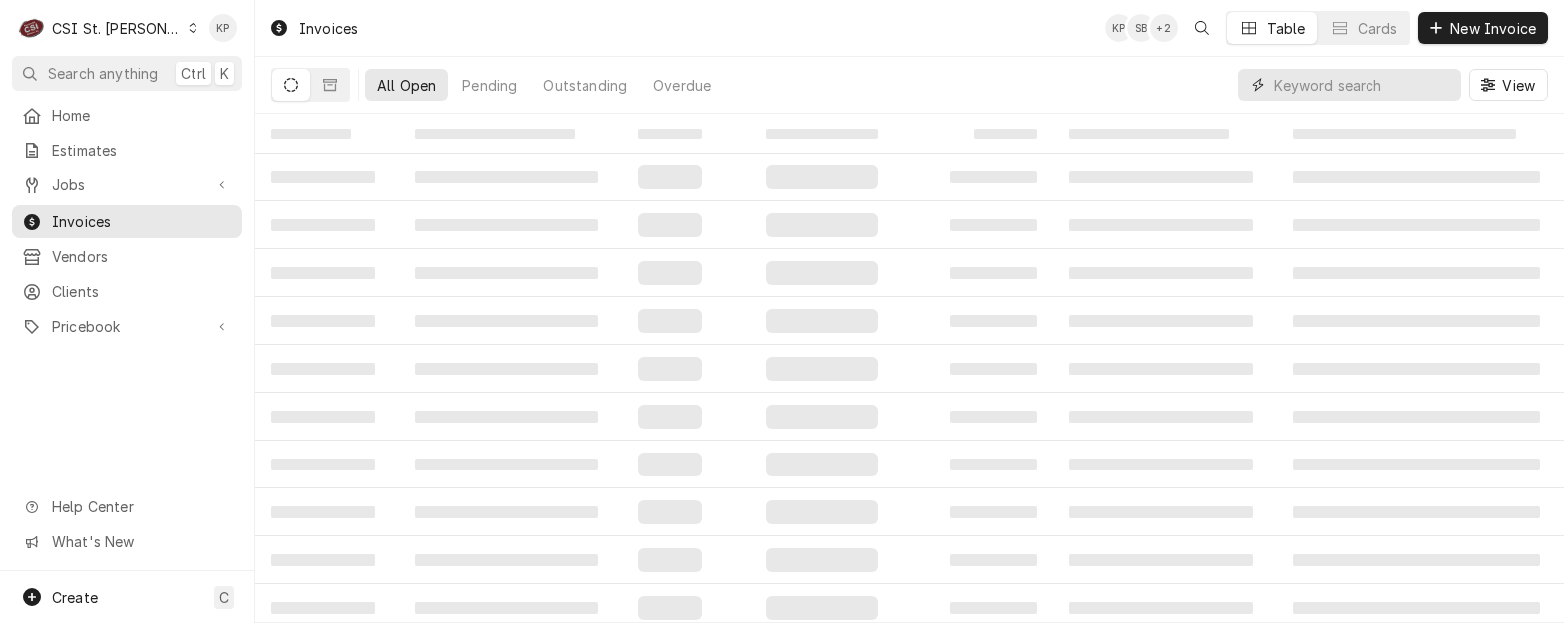
click at [1336, 85] on input "Dynamic Content Wrapper" at bounding box center [1363, 85] width 178 height 32
type input "402656"
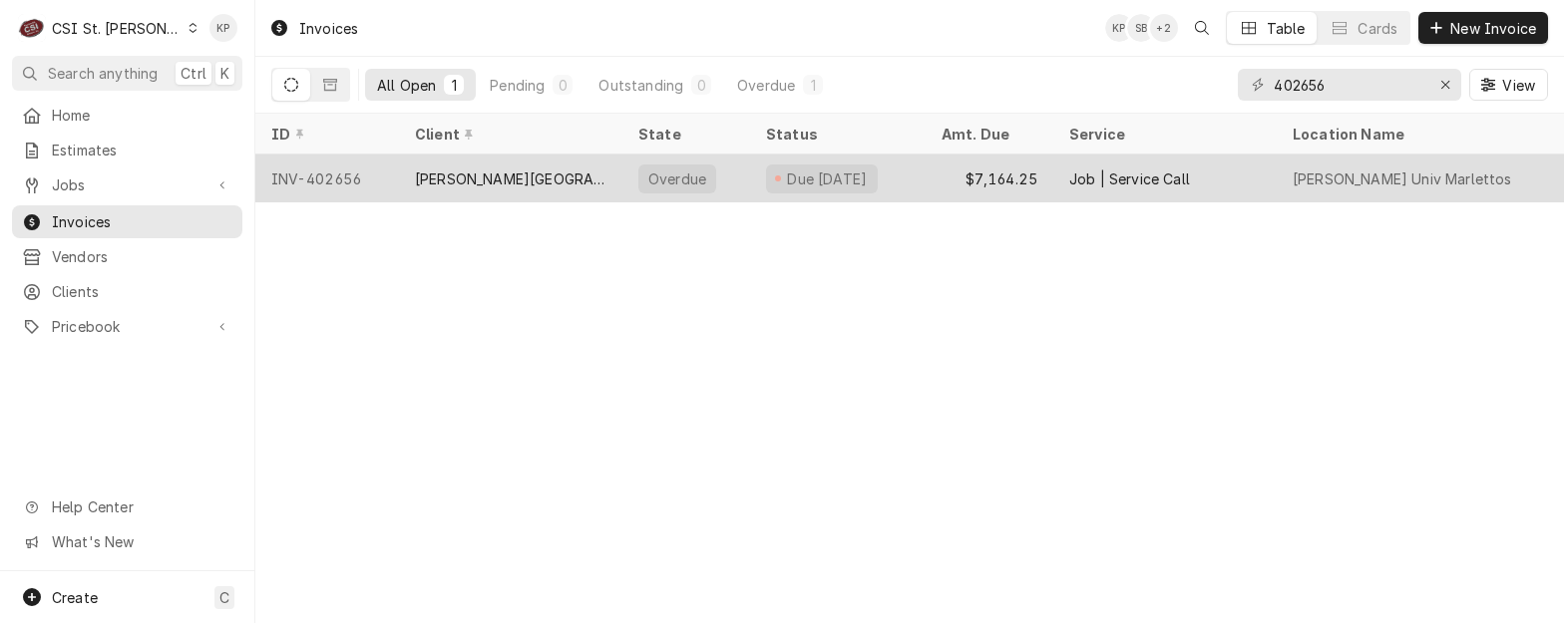
click at [339, 176] on div "INV-402656" at bounding box center [327, 179] width 144 height 48
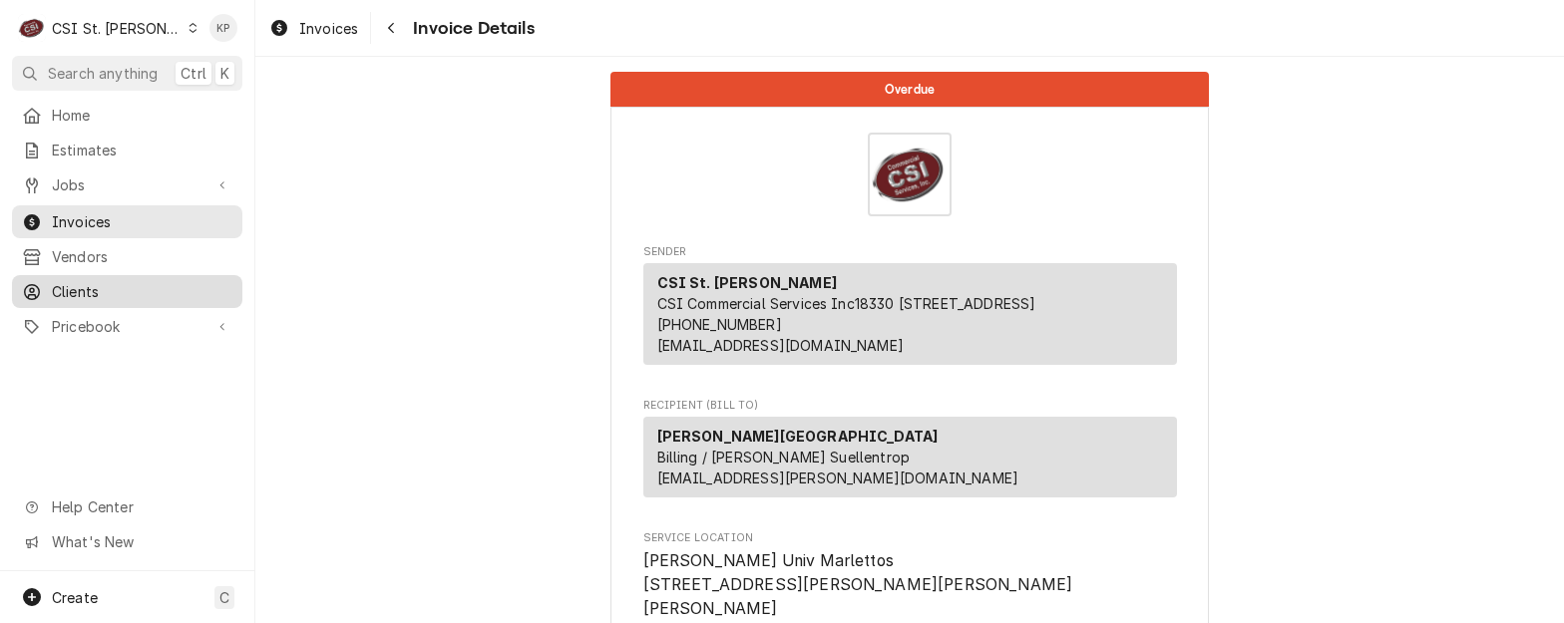
click at [80, 281] on span "Clients" at bounding box center [142, 291] width 181 height 21
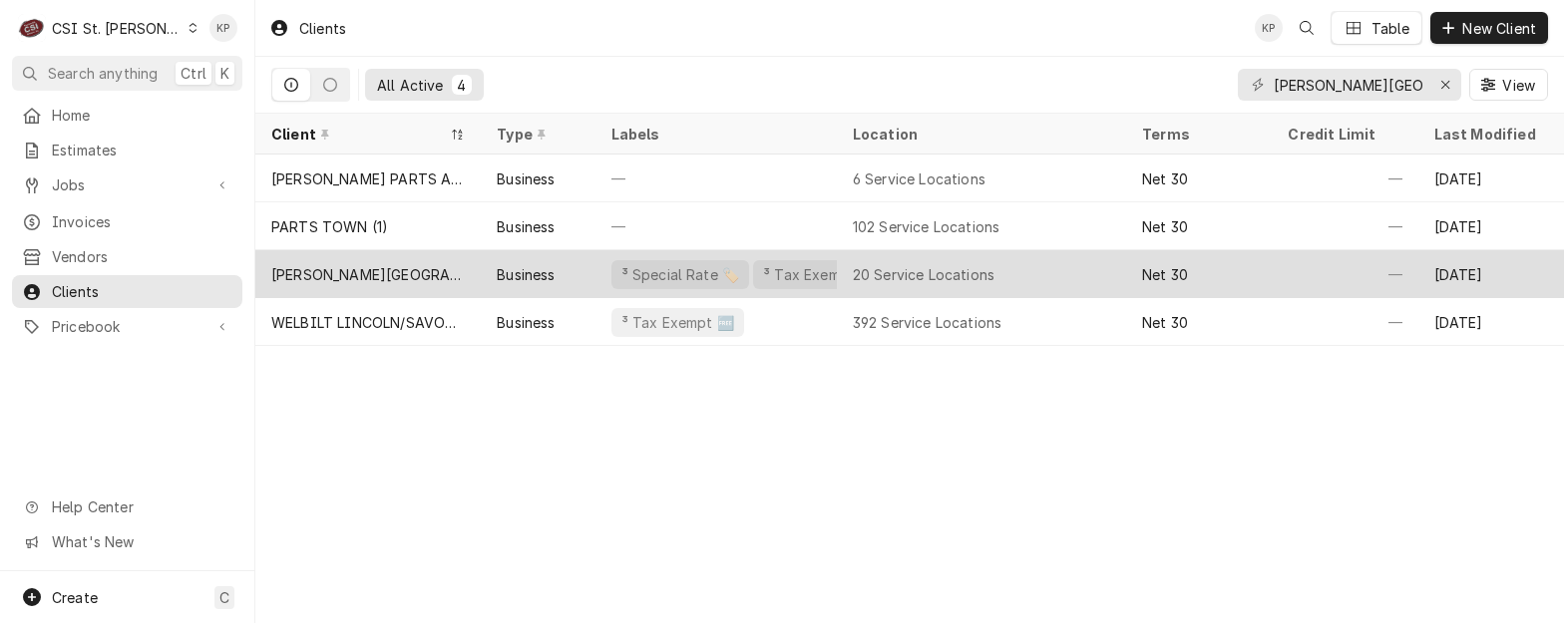
click at [343, 271] on div "[PERSON_NAME][GEOGRAPHIC_DATA]" at bounding box center [367, 274] width 193 height 21
click at [344, 271] on div "[PERSON_NAME][GEOGRAPHIC_DATA]" at bounding box center [367, 274] width 193 height 21
click at [346, 271] on div "[PERSON_NAME][GEOGRAPHIC_DATA]" at bounding box center [367, 274] width 193 height 21
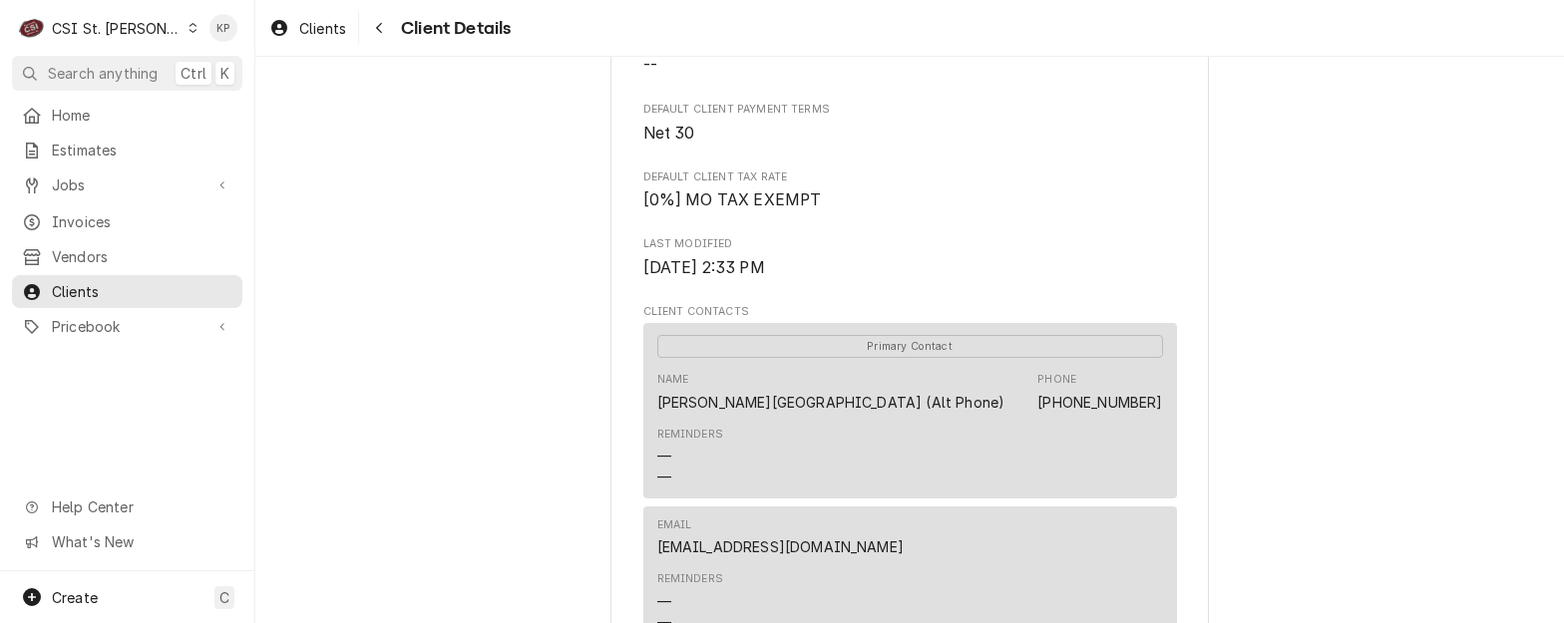
scroll to position [199, 0]
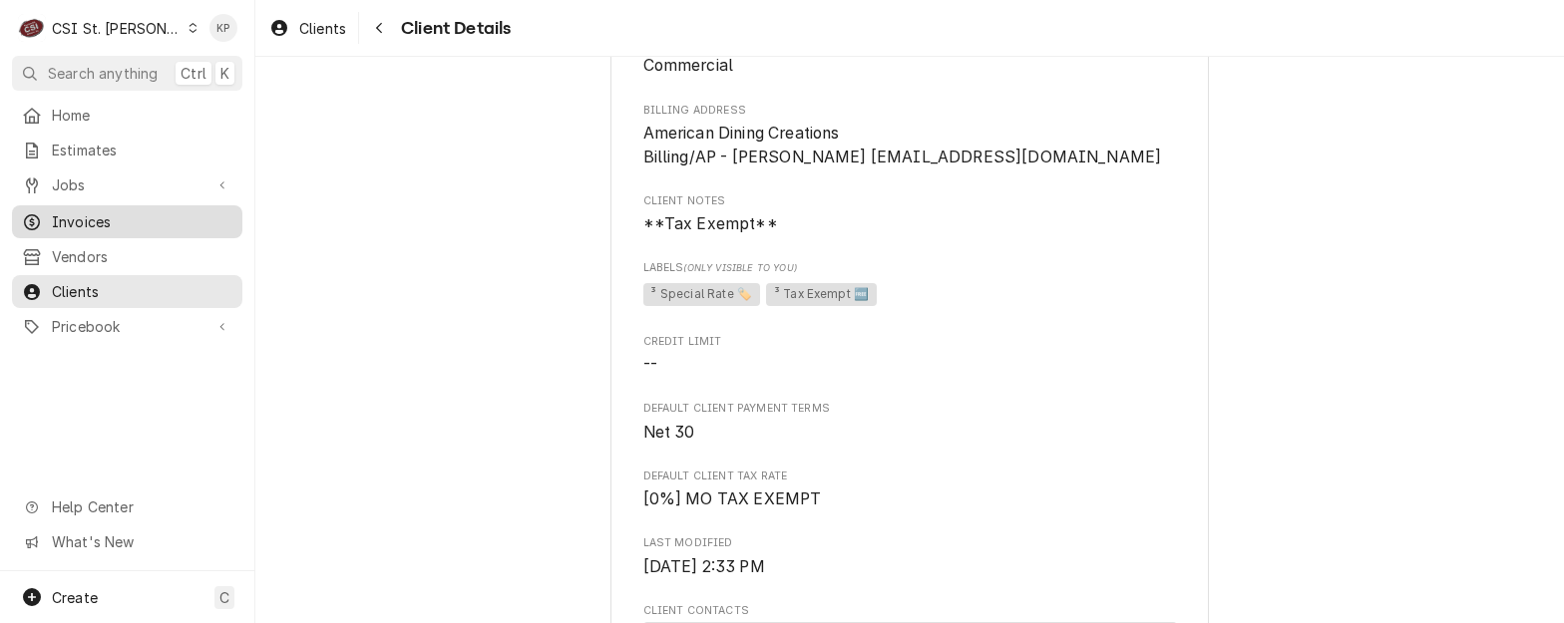
click at [87, 211] on span "Invoices" at bounding box center [142, 221] width 181 height 21
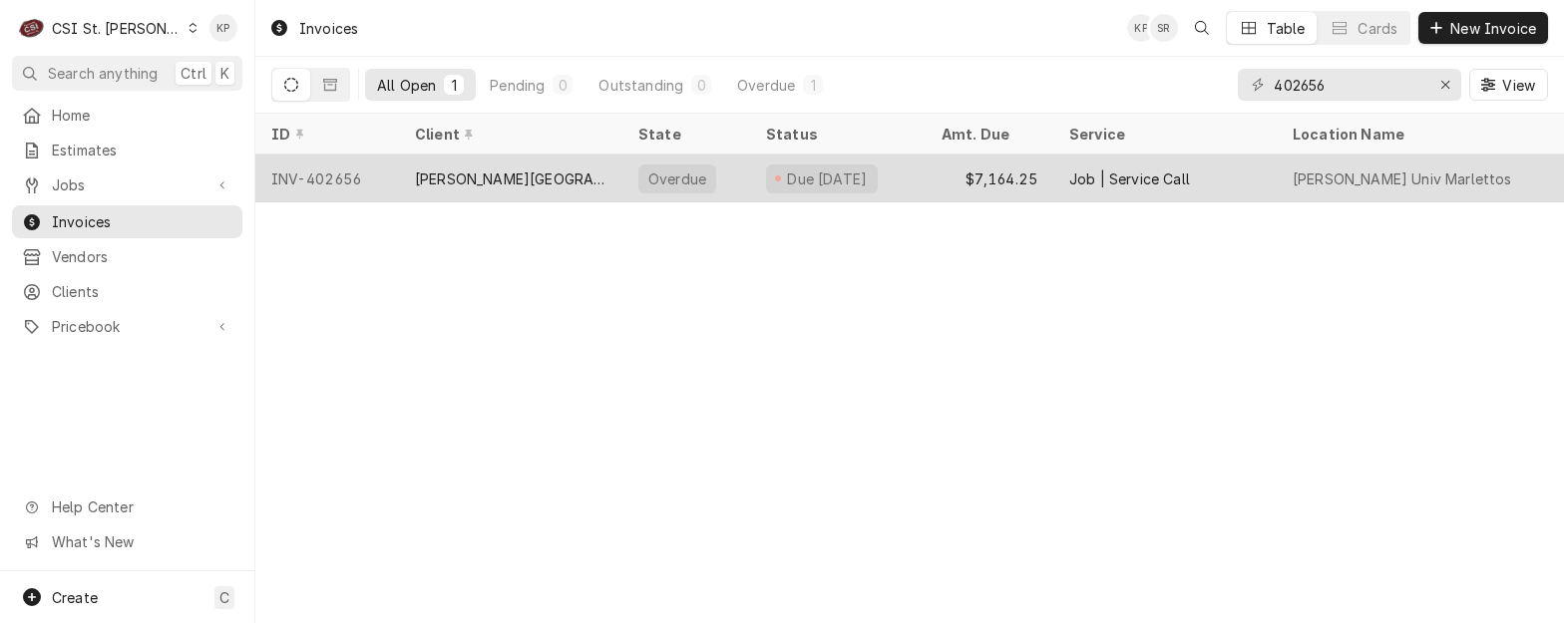
click at [297, 170] on div "INV-402656" at bounding box center [327, 179] width 144 height 48
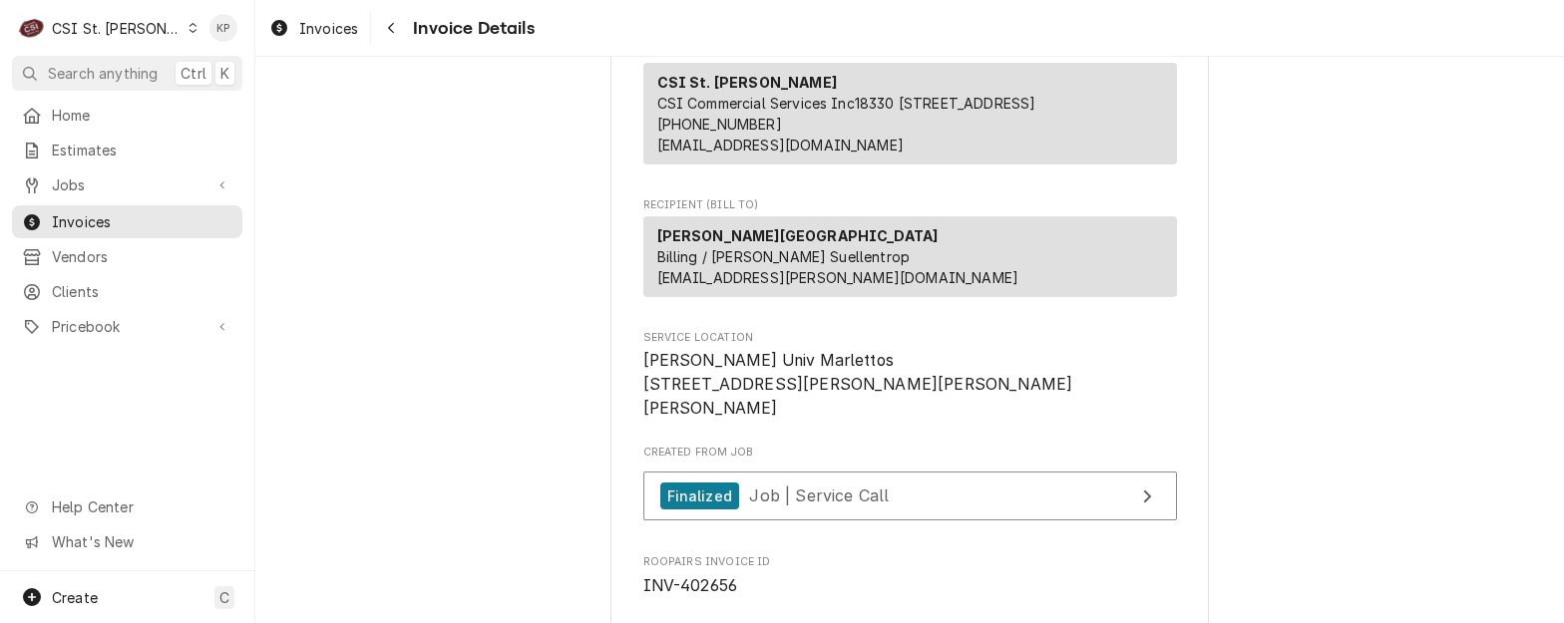
scroll to position [199, 0]
click at [61, 283] on span "Clients" at bounding box center [142, 291] width 181 height 21
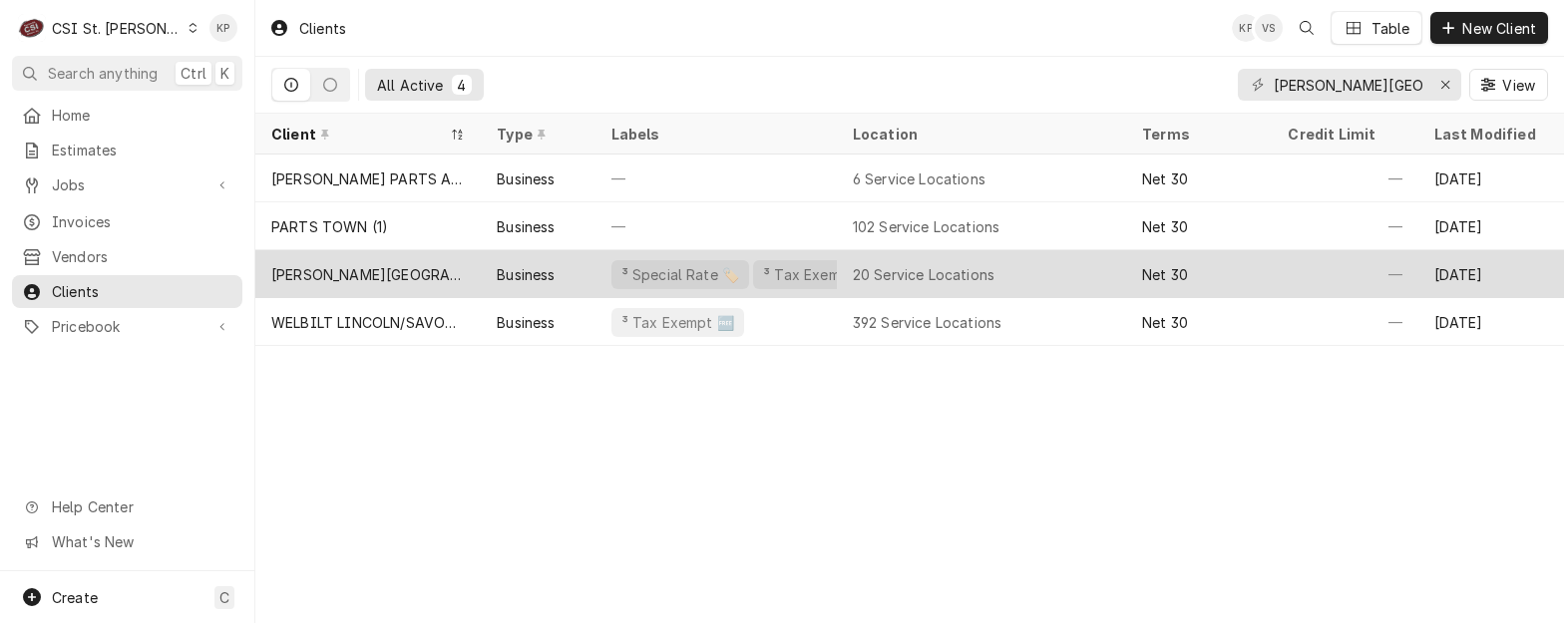
click at [354, 266] on div "[PERSON_NAME][GEOGRAPHIC_DATA]" at bounding box center [367, 274] width 193 height 21
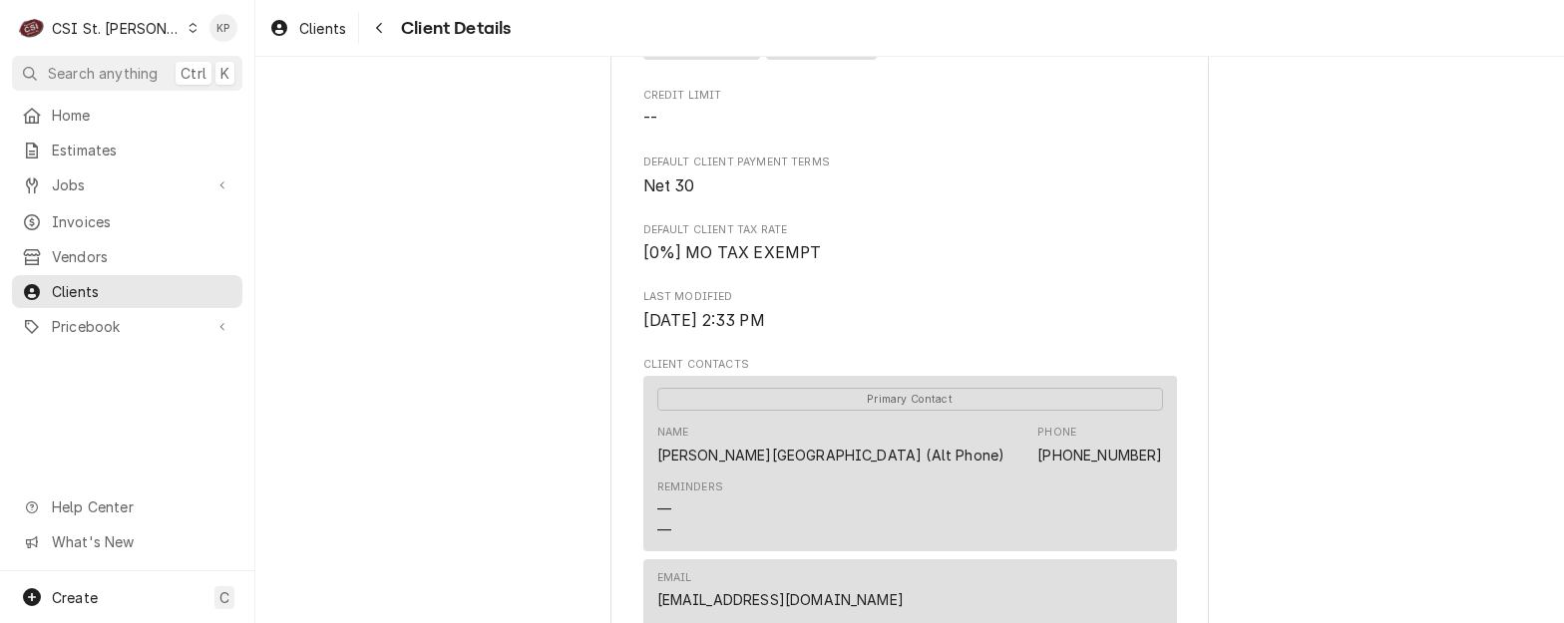
scroll to position [598, 0]
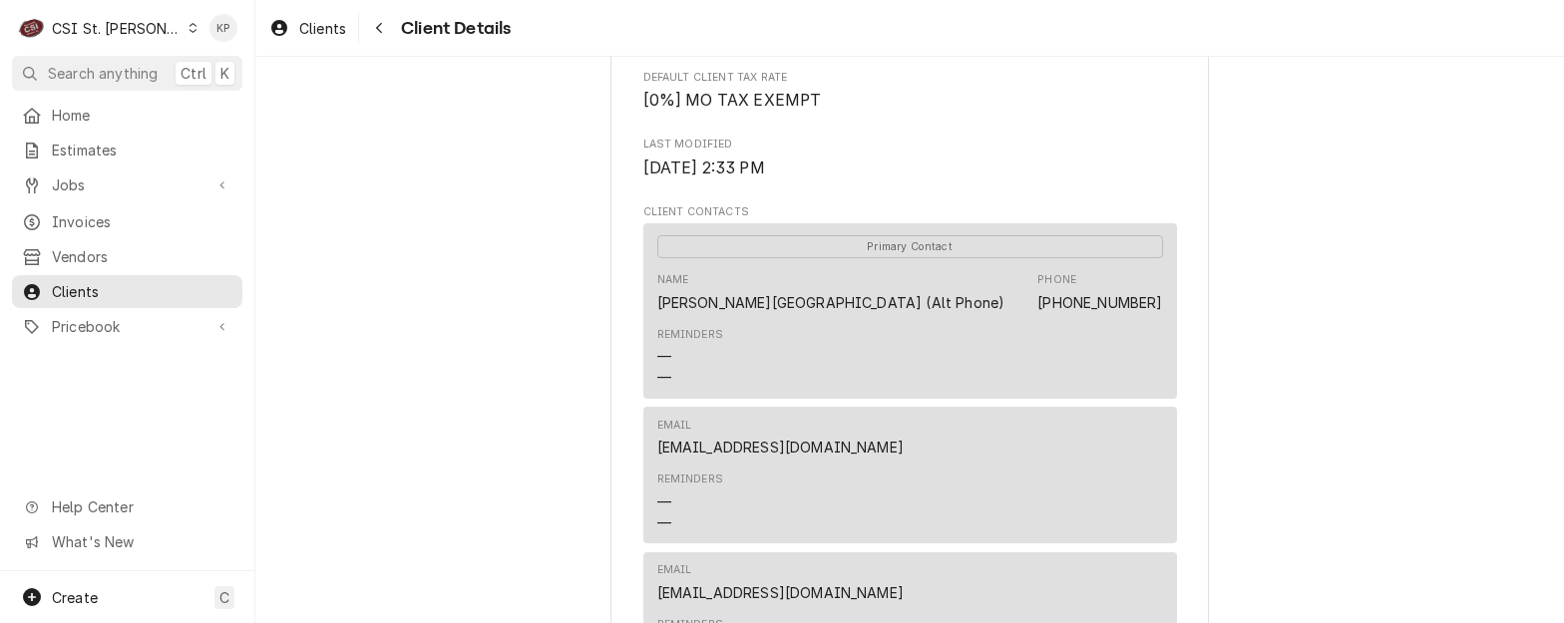
click at [816, 338] on div "Reminders — —" at bounding box center [910, 357] width 506 height 75
click at [1135, 320] on div "Reminders — —" at bounding box center [910, 357] width 506 height 75
click at [1134, 320] on div "Reminders — —" at bounding box center [910, 357] width 506 height 75
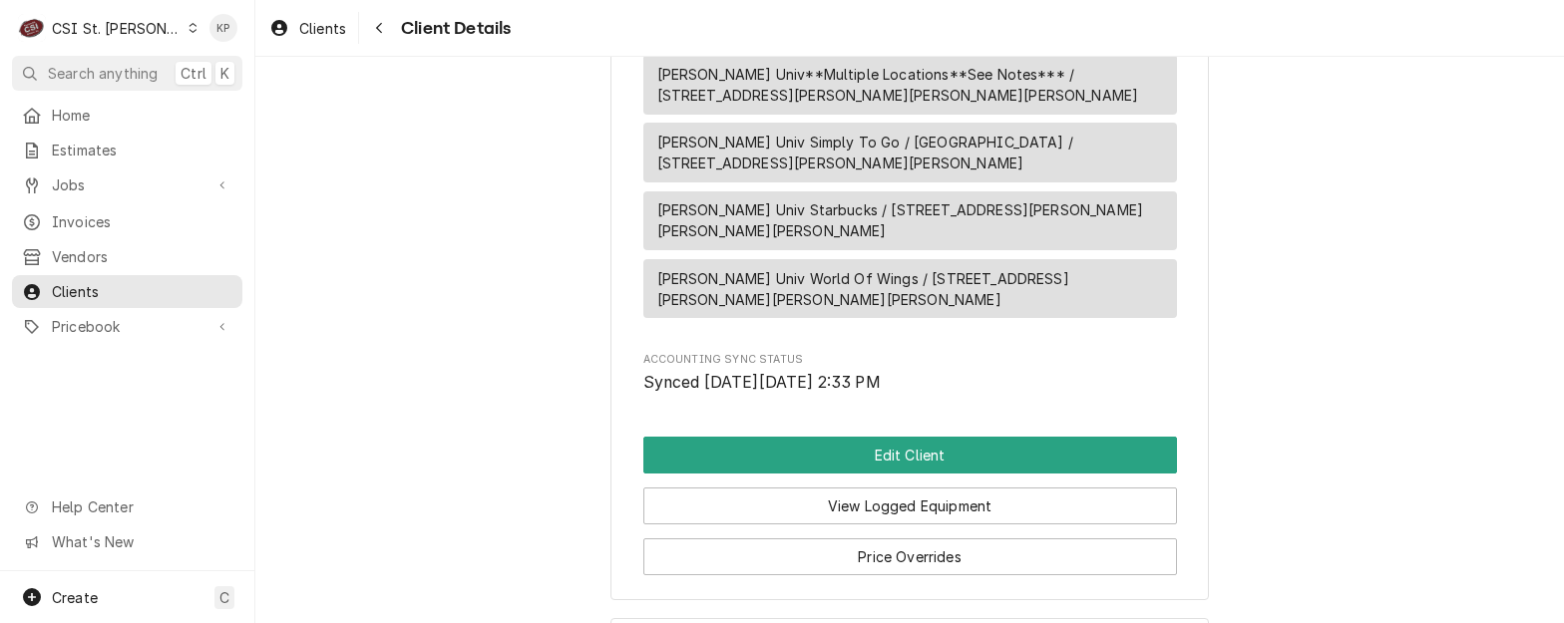
scroll to position [2814, 0]
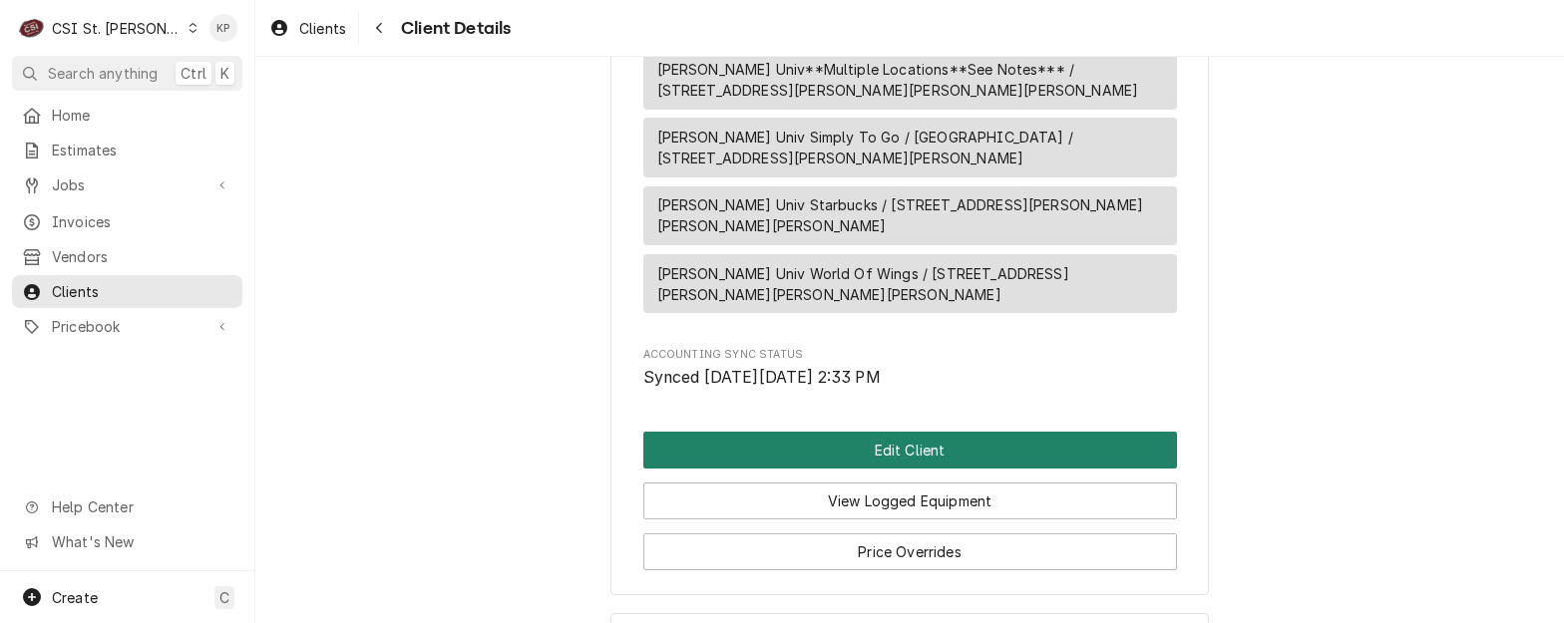
click at [861, 432] on button "Edit Client" at bounding box center [910, 450] width 534 height 37
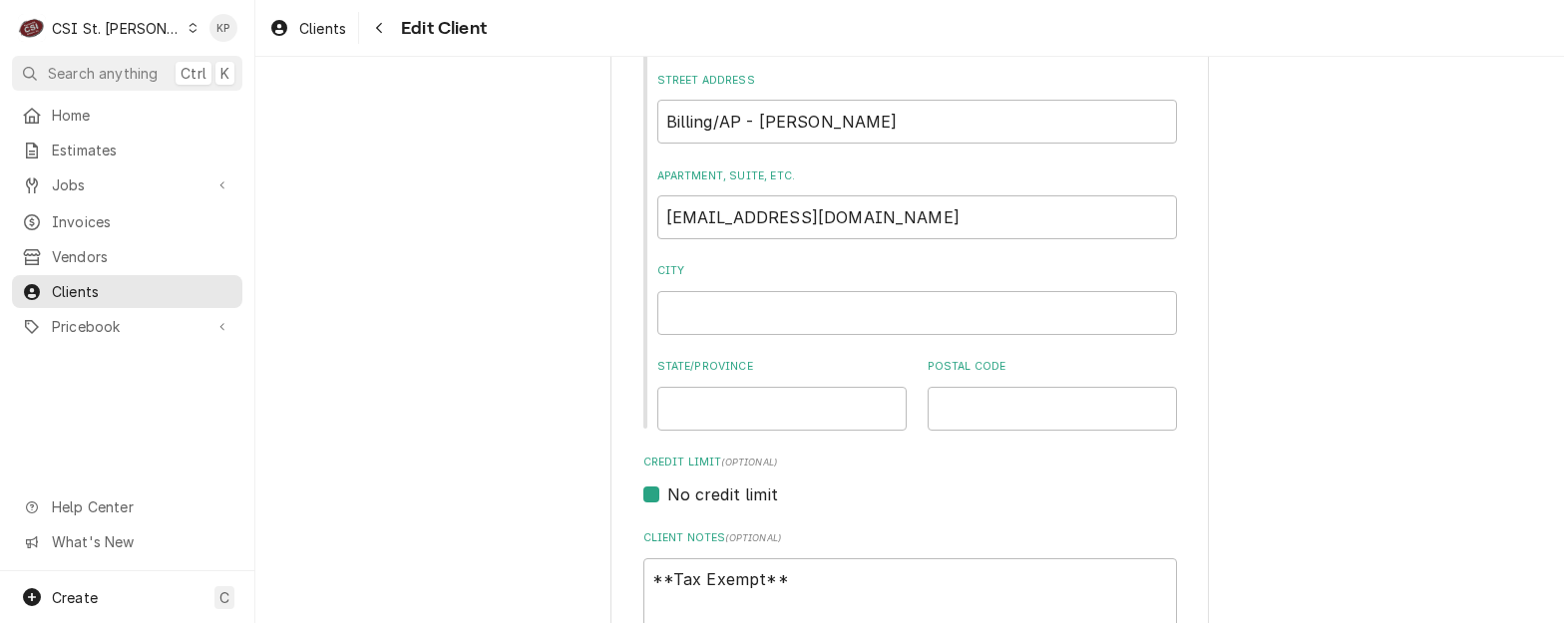
scroll to position [299, 0]
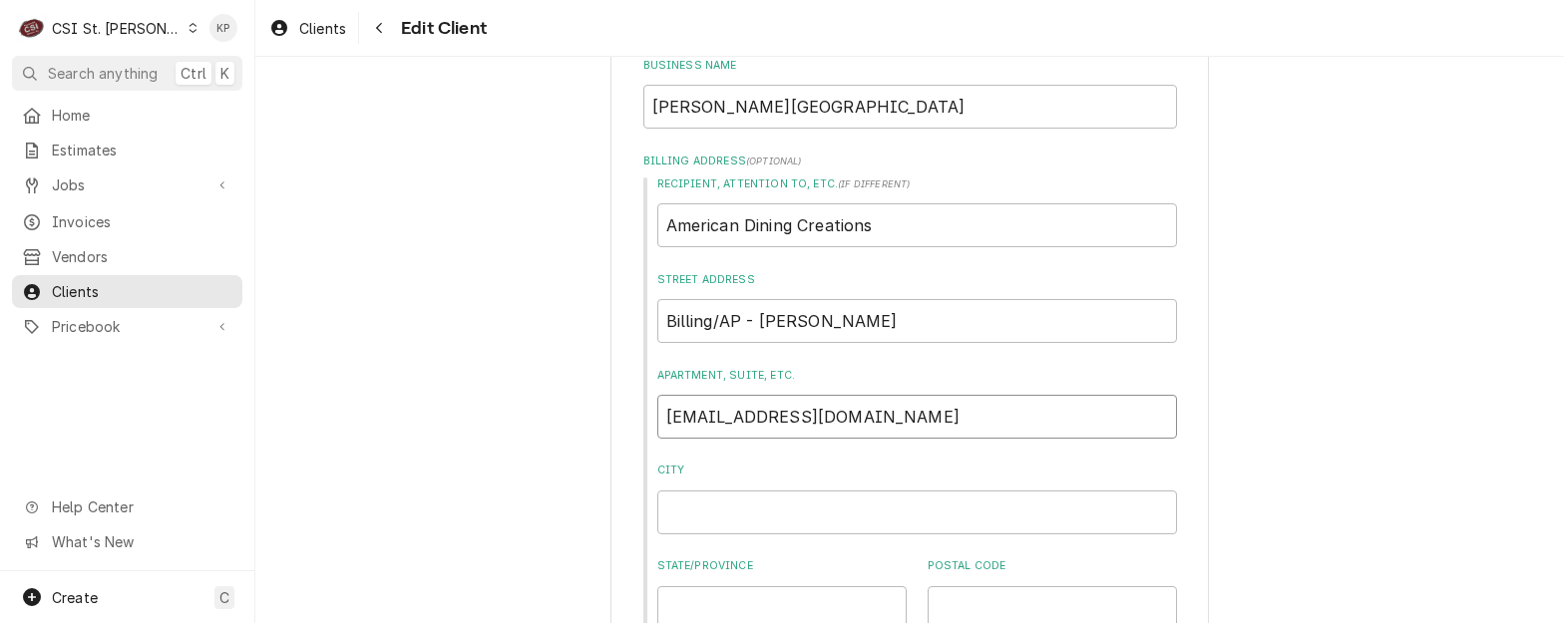
drag, startPoint x: 833, startPoint y: 415, endPoint x: 649, endPoint y: 419, distance: 183.5
click at [657, 419] on input "[EMAIL_ADDRESS][DOMAIN_NAME]" at bounding box center [917, 417] width 520 height 44
type textarea "x"
click at [684, 517] on input "City" at bounding box center [917, 513] width 520 height 44
paste input "[EMAIL_ADDRESS][DOMAIN_NAME]"
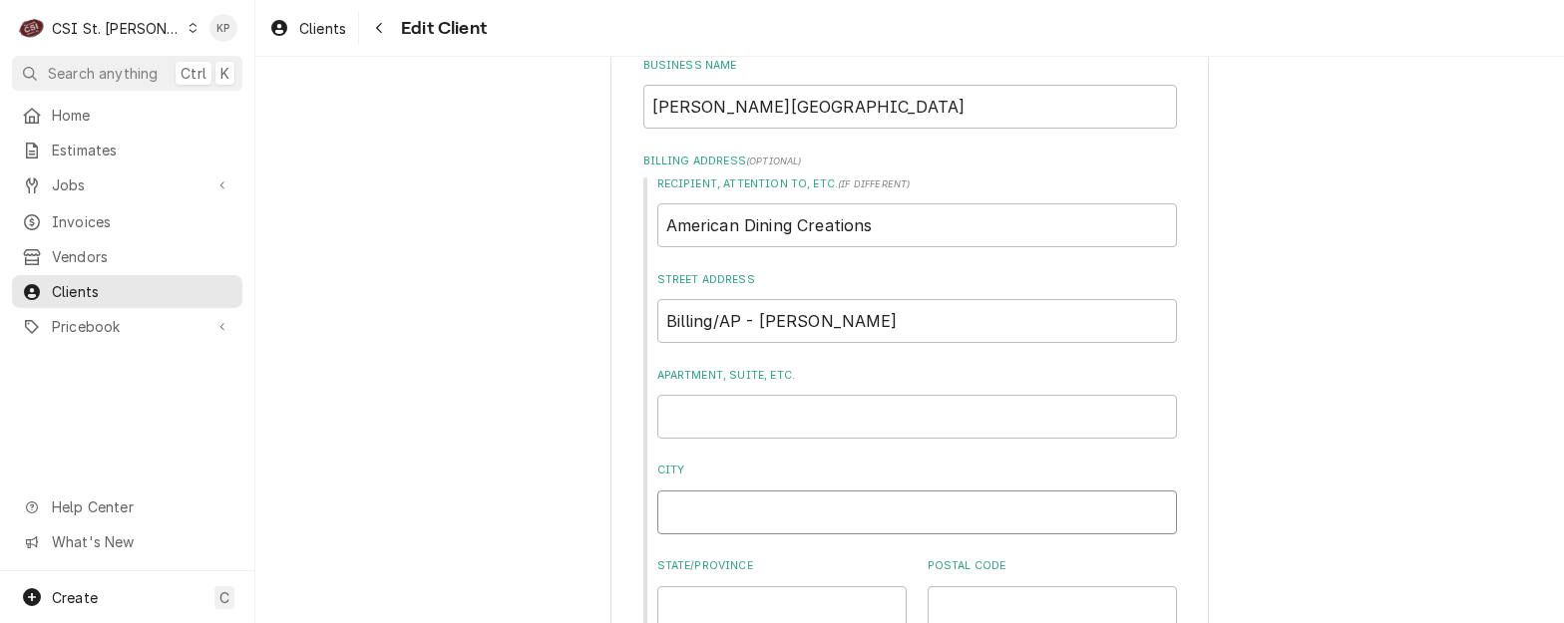
type textarea "x"
type input "djones@afvusa.com"
drag, startPoint x: 886, startPoint y: 323, endPoint x: 697, endPoint y: 318, distance: 188.6
click at [658, 335] on input "Billing/AP - [PERSON_NAME]" at bounding box center [917, 321] width 520 height 44
type textarea "x"
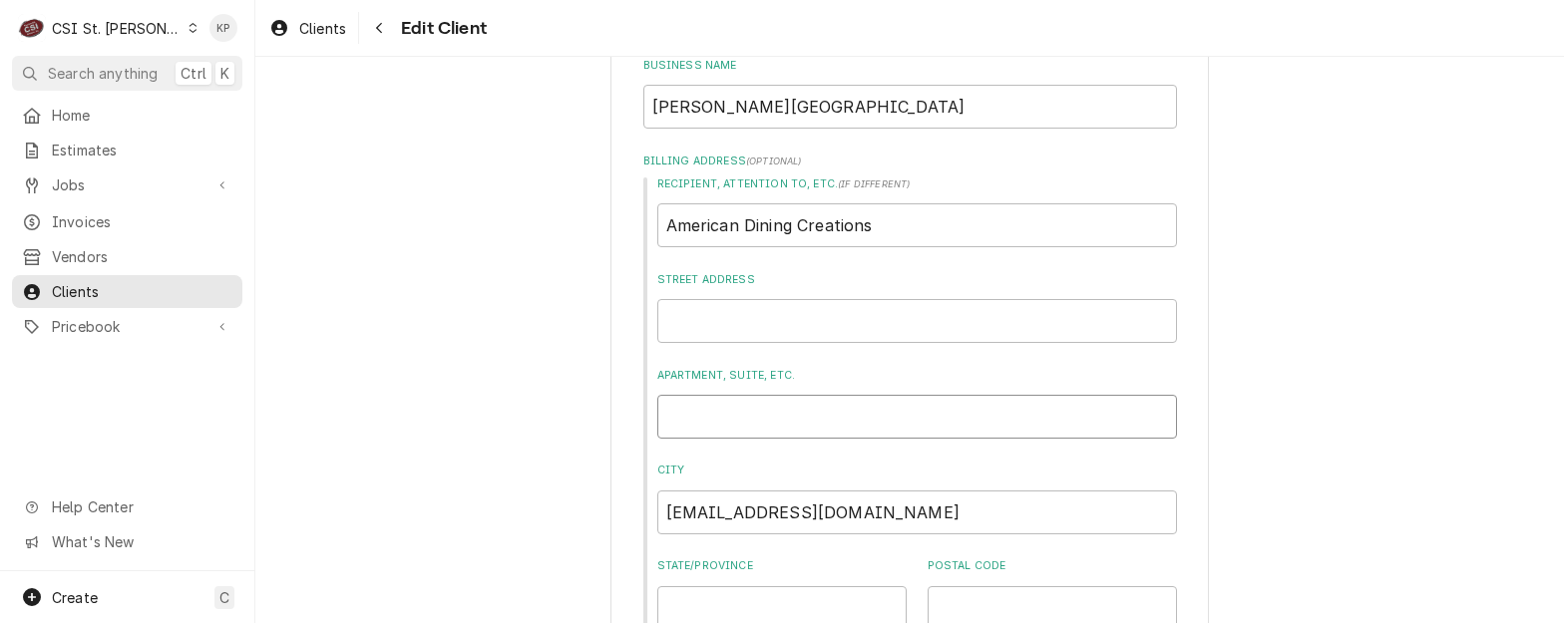
click at [690, 418] on input "Apartment, Suite, etc." at bounding box center [917, 417] width 520 height 44
paste input "Billing/AP - [PERSON_NAME]"
type textarea "x"
type input "Billing/AP - Danielle Jones"
click at [871, 231] on input "American Dining Creations" at bounding box center [917, 225] width 520 height 44
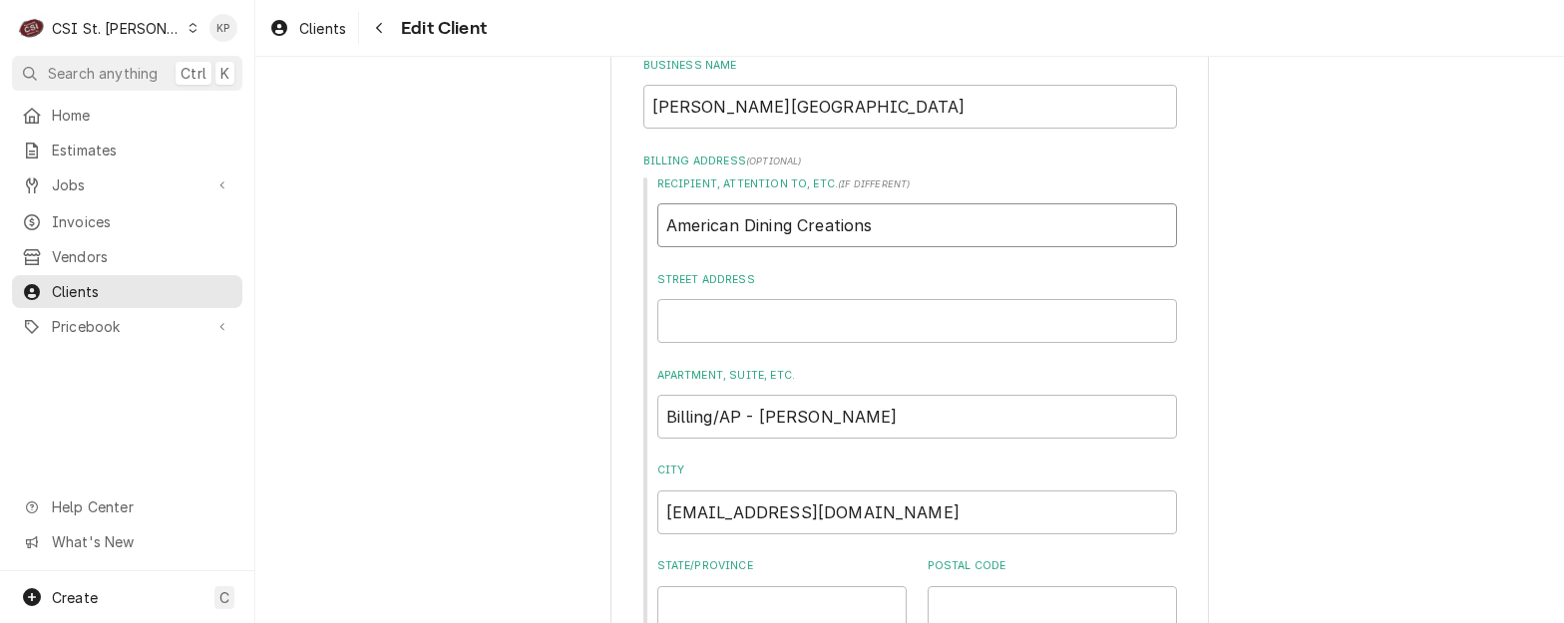
drag, startPoint x: 838, startPoint y: 233, endPoint x: 679, endPoint y: 234, distance: 158.6
click at [679, 234] on input "American Dining Creations" at bounding box center [917, 225] width 520 height 44
type textarea "x"
click at [690, 323] on input "Street Address" at bounding box center [917, 321] width 520 height 44
paste input "American Dining Creations"
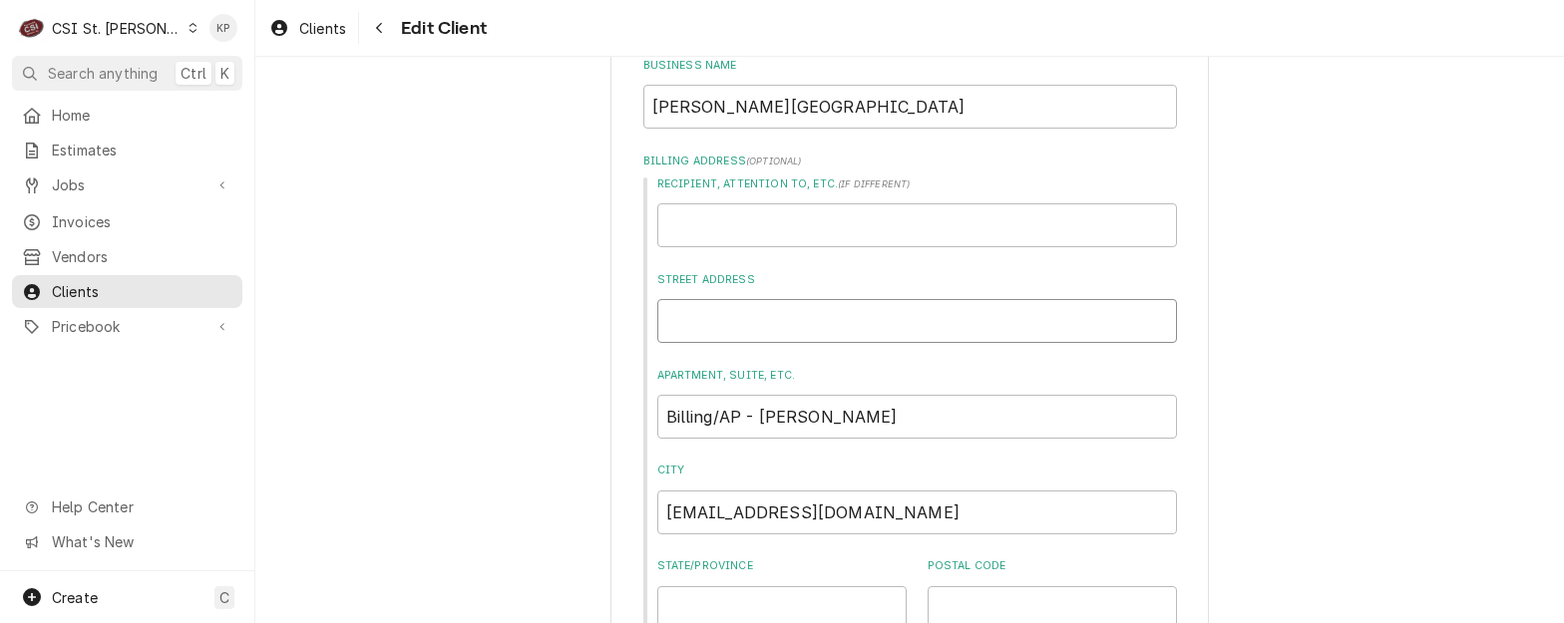
type textarea "x"
type input "American Dining Creations"
click at [688, 222] on input "Recipient, Attention To, etc. ( if different )" at bounding box center [917, 225] width 520 height 44
type textarea "x"
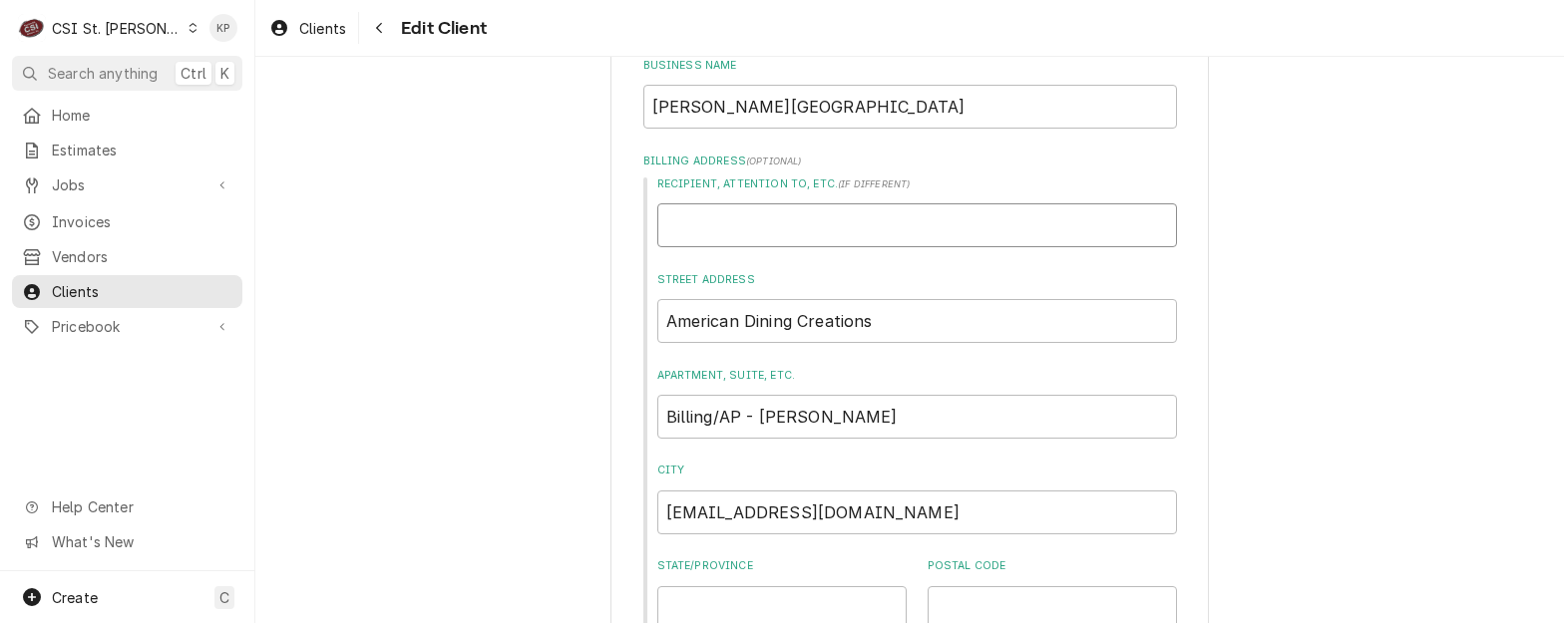
type input "U"
type textarea "x"
type input "Un"
type textarea "x"
type input "Uni"
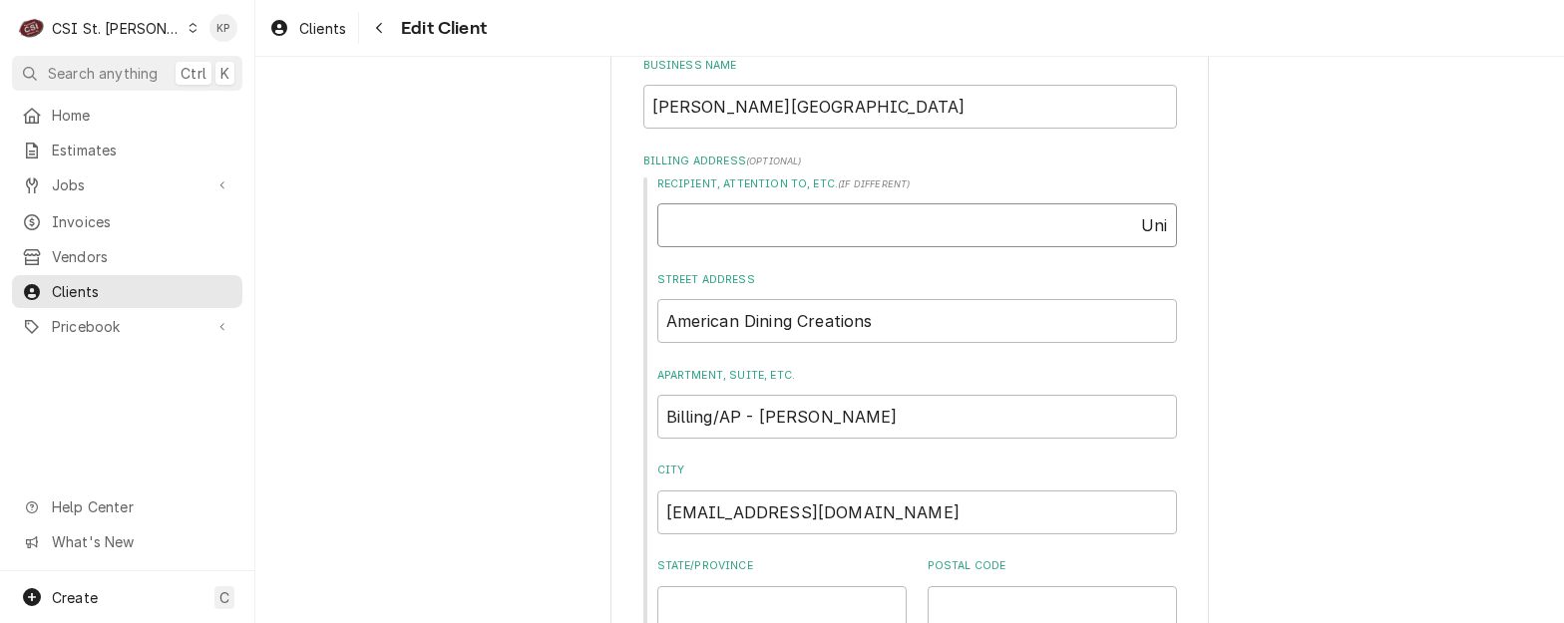
click at [669, 219] on input "Uni" at bounding box center [917, 225] width 520 height 44
type textarea "x"
type input "Uniw"
type textarea "x"
type input "Uniwe"
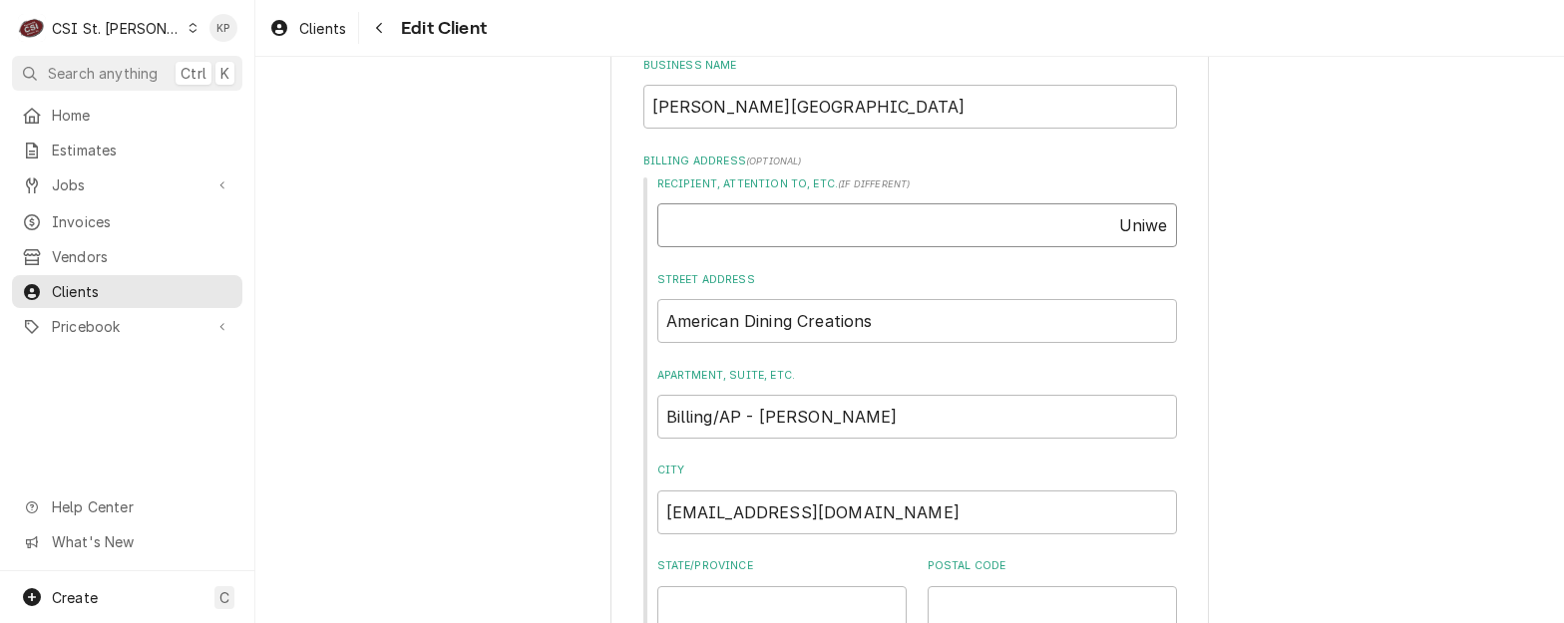
type textarea "x"
type input "Uniw"
type textarea "x"
type input "Uni"
type textarea "x"
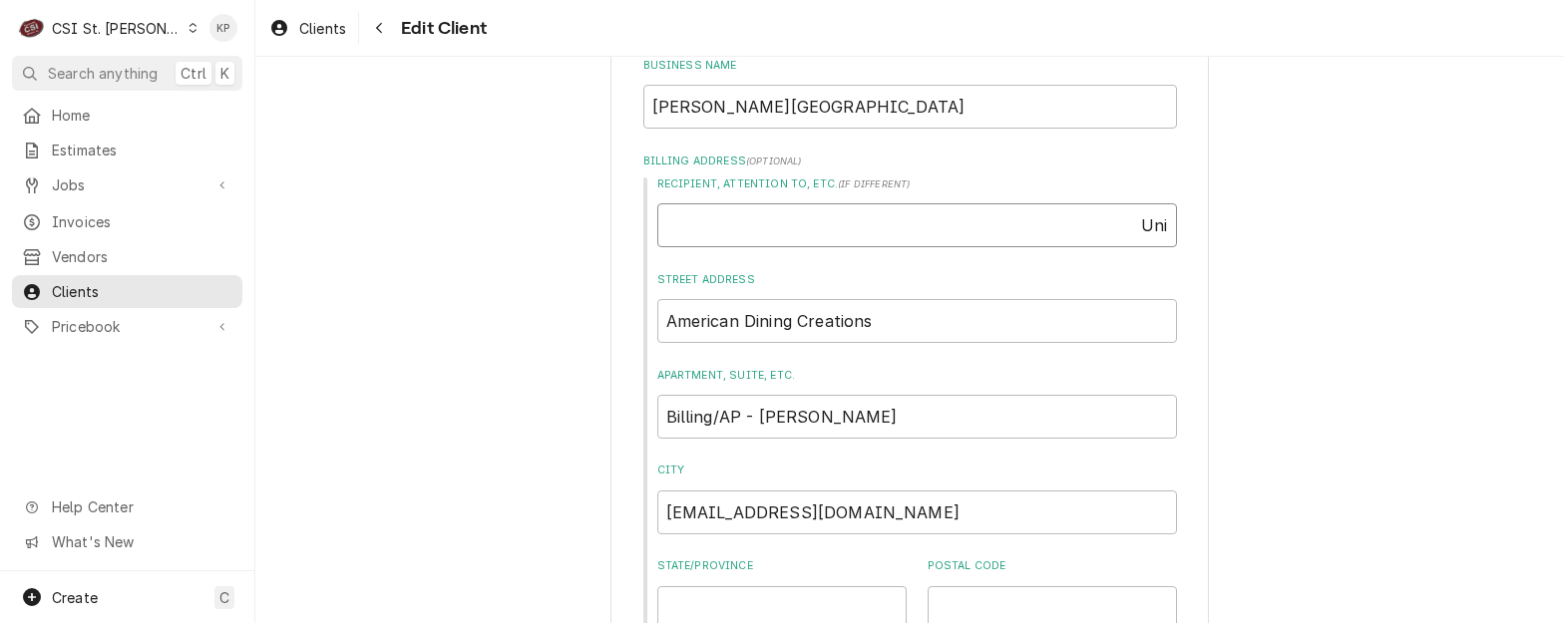
type input "Un"
type textarea "x"
type input "U"
type textarea "x"
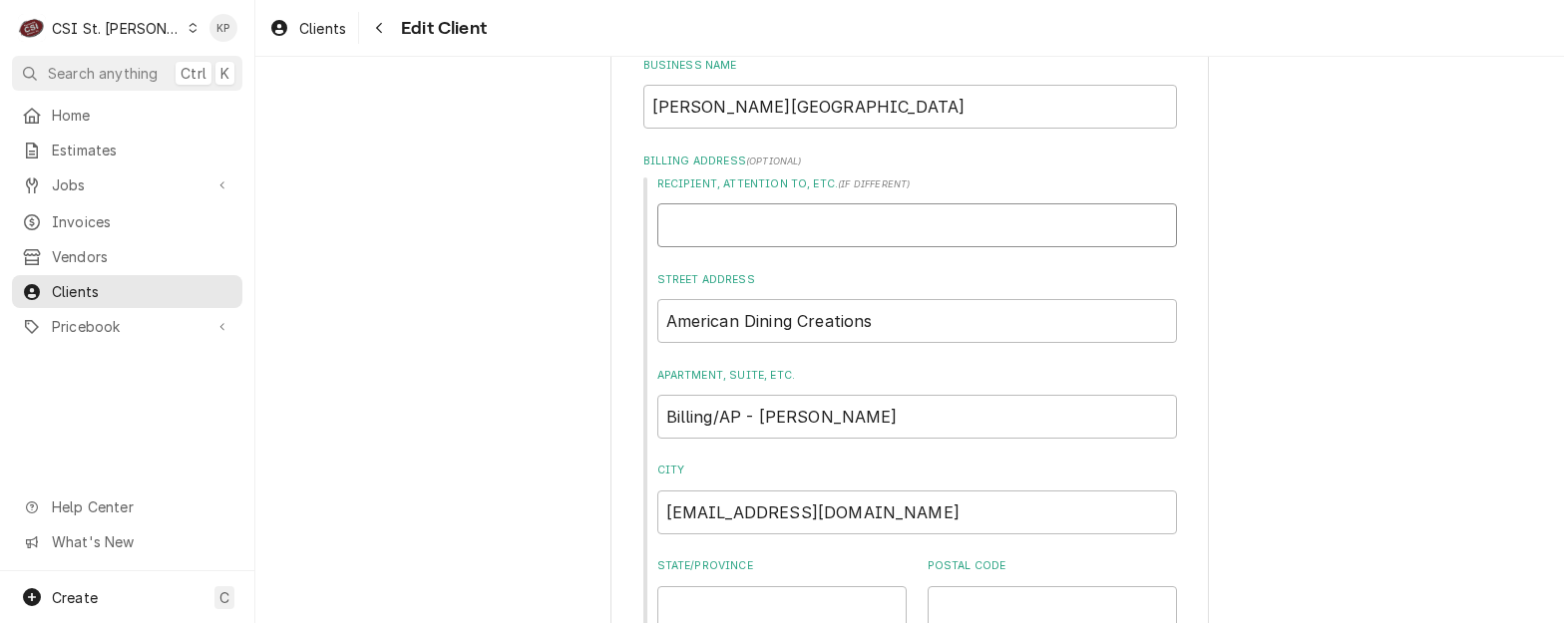
click at [669, 230] on input "Recipient, Attention To, etc. ( if different )" at bounding box center [917, 225] width 520 height 44
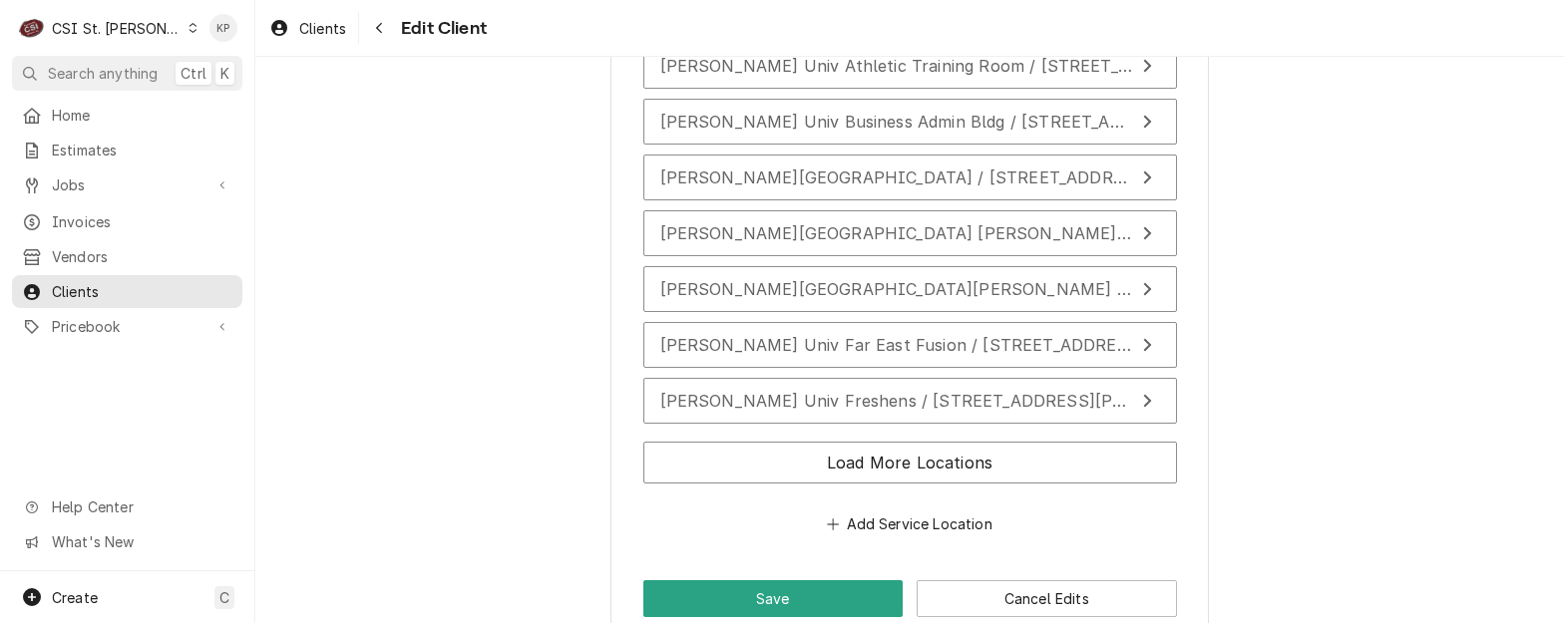
scroll to position [3819, 0]
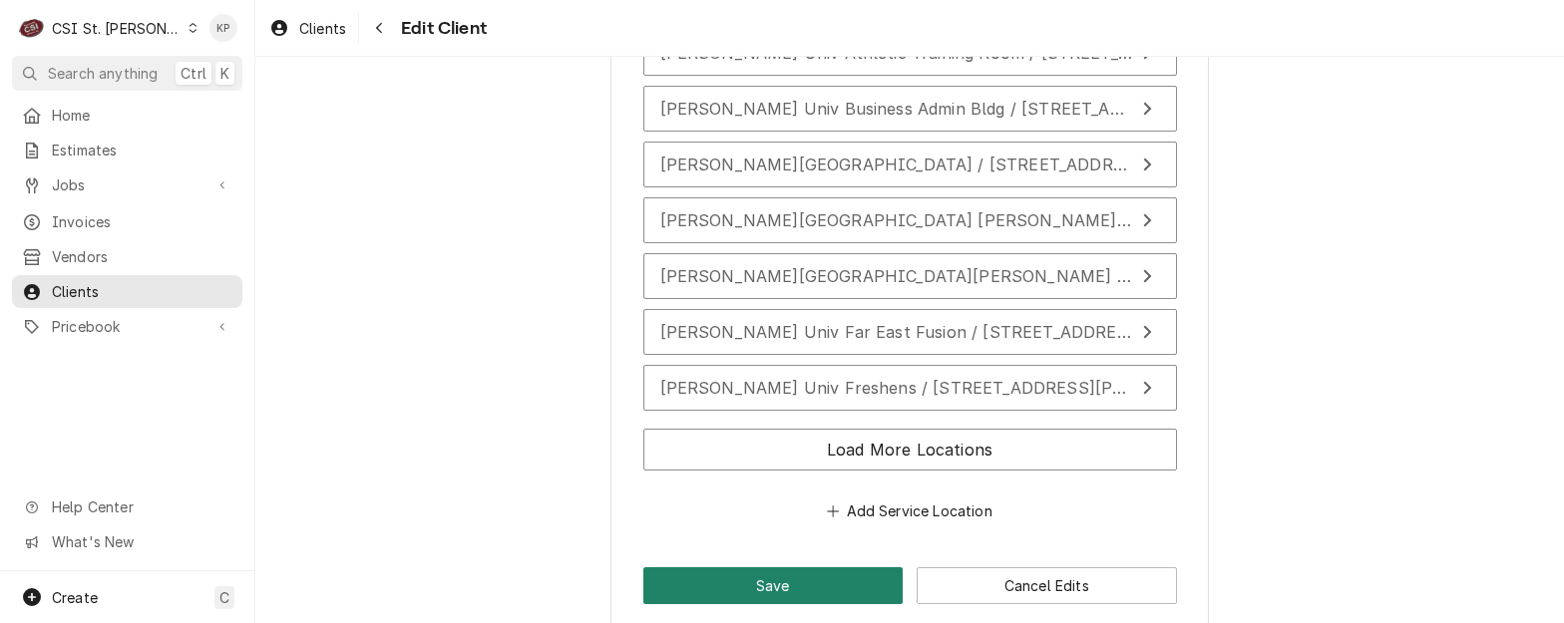
click at [866, 567] on button "Save" at bounding box center [773, 585] width 260 height 37
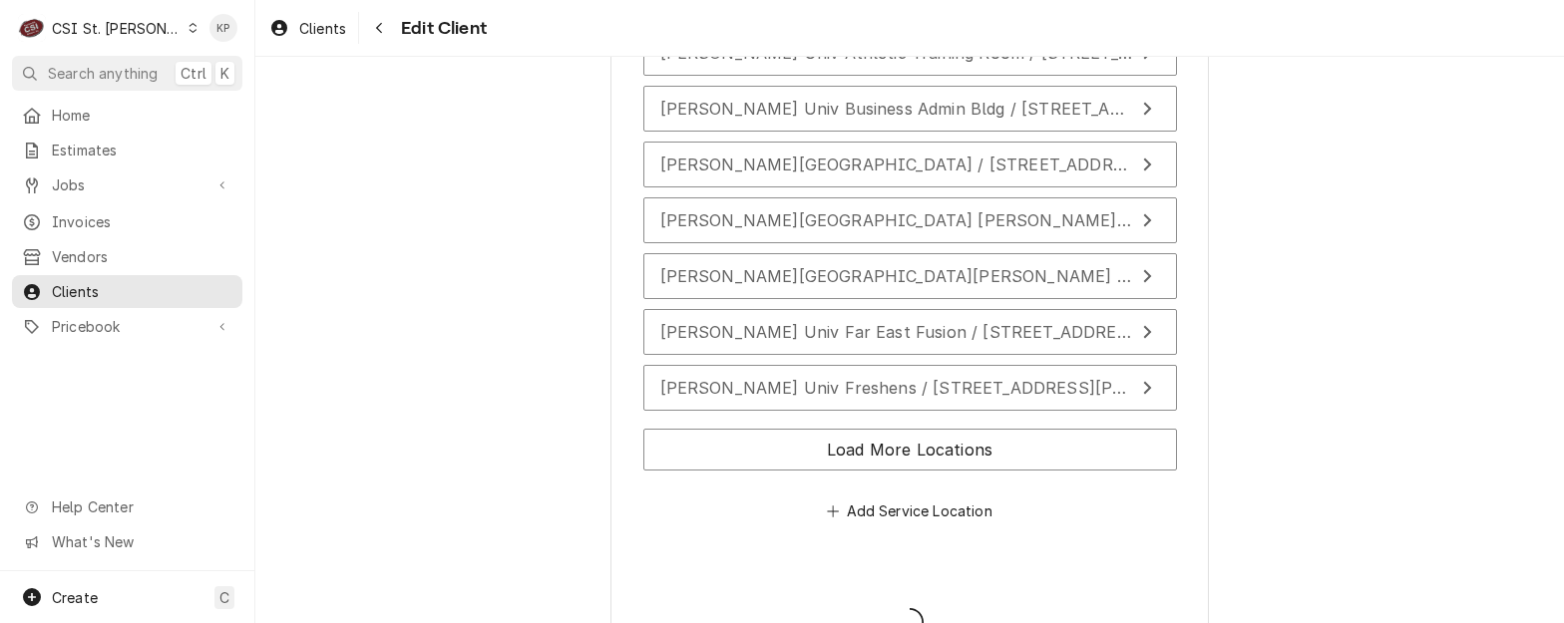
type textarea "x"
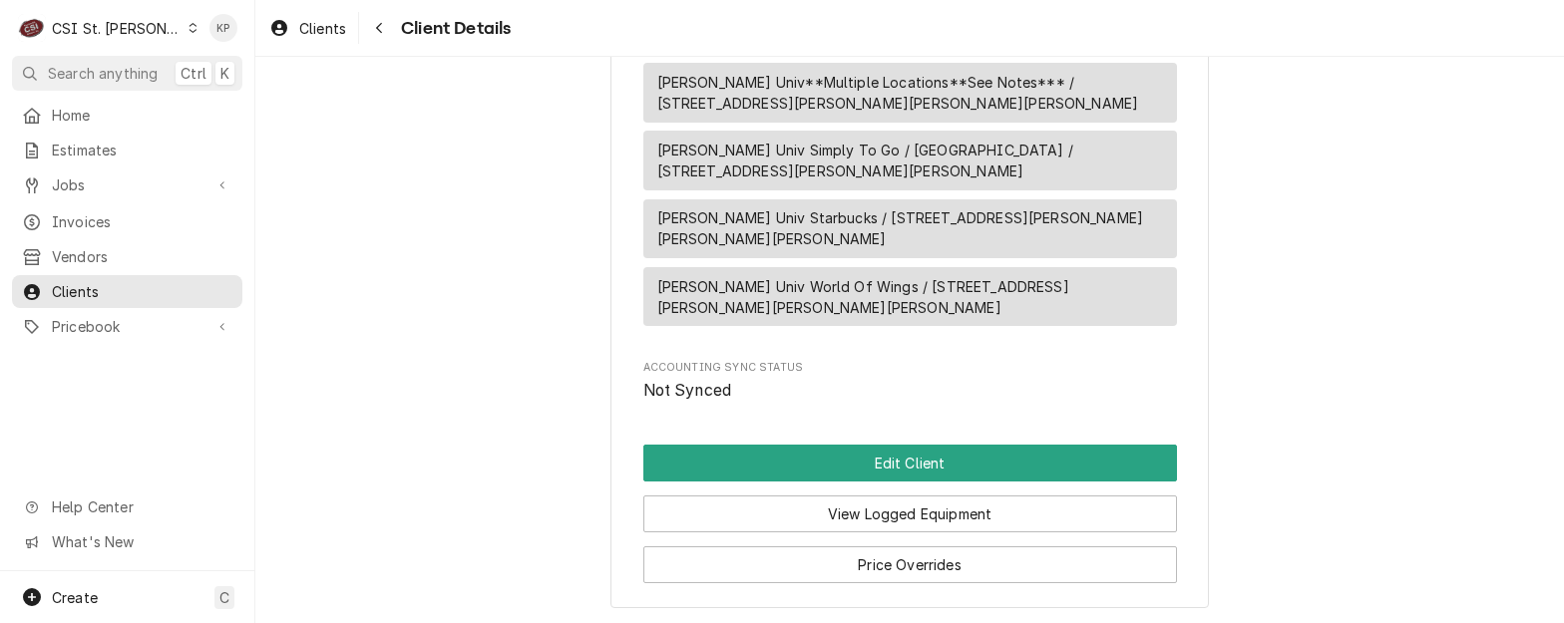
scroll to position [2814, 0]
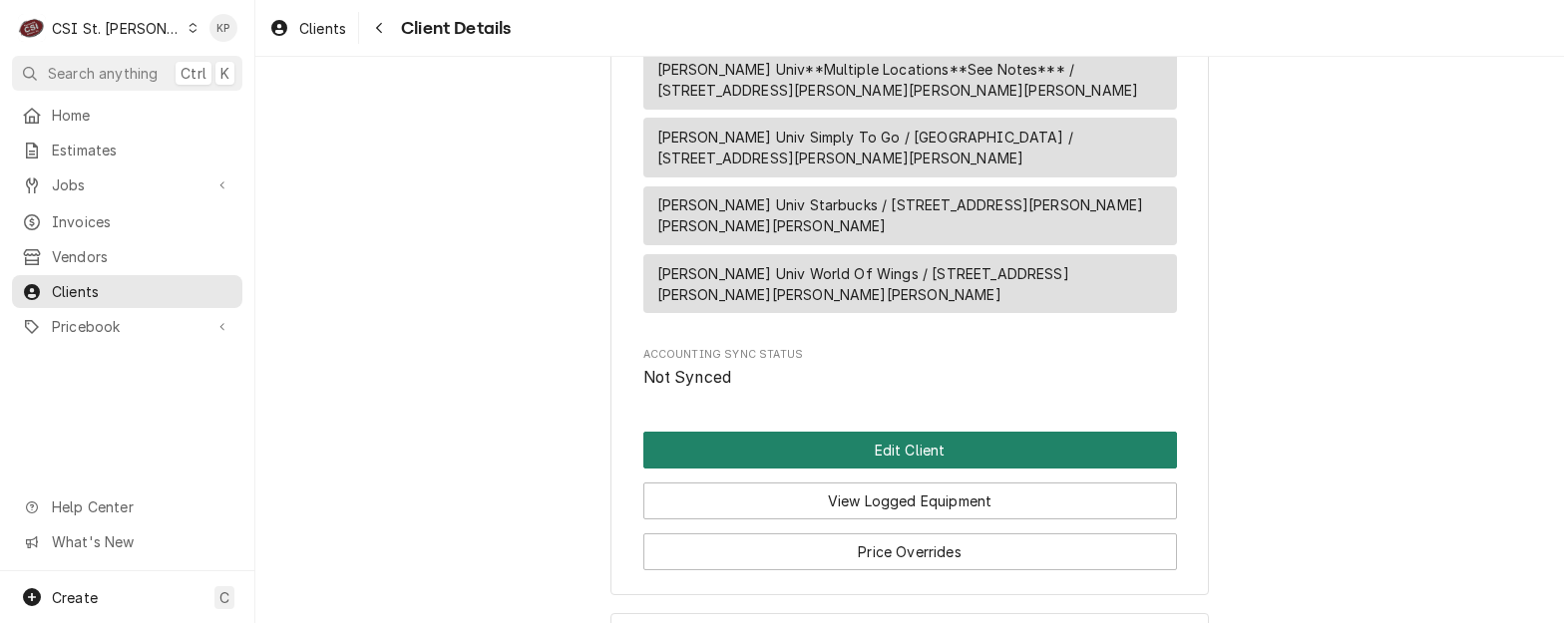
click at [854, 432] on button "Edit Client" at bounding box center [910, 450] width 534 height 37
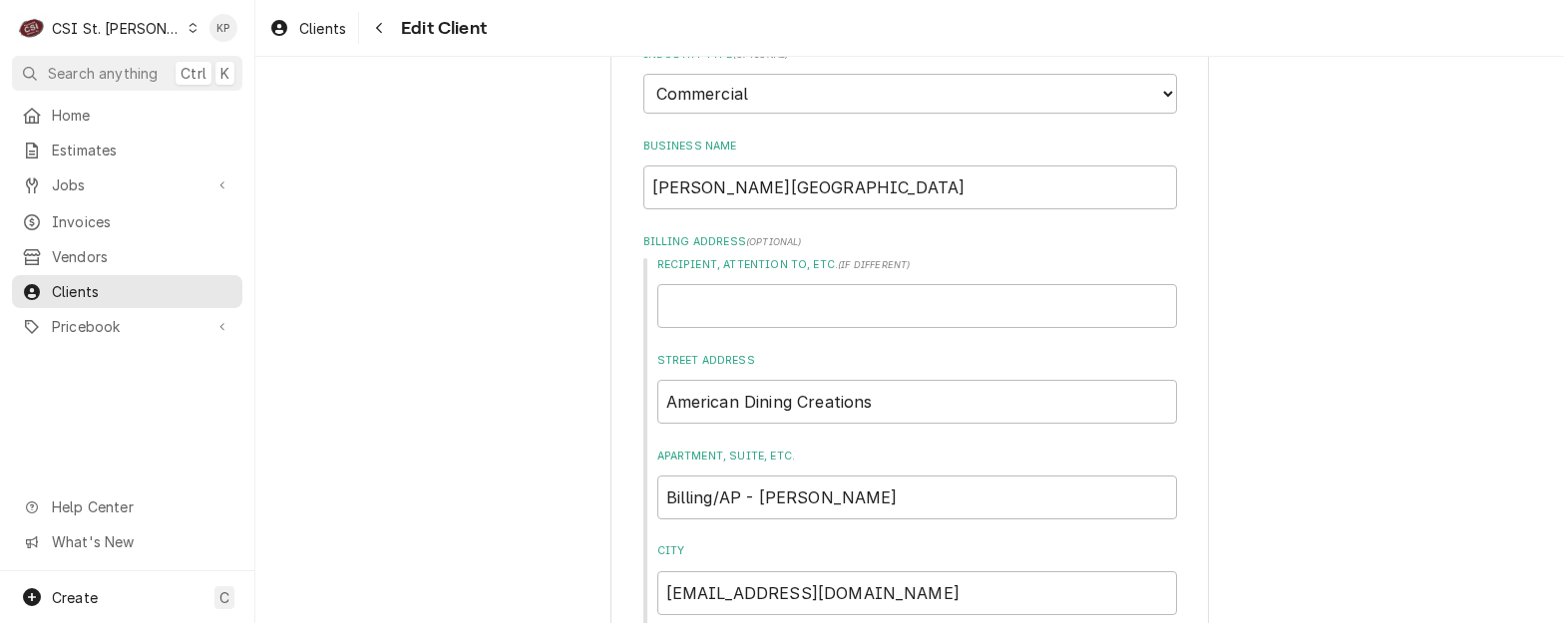
scroll to position [199, 0]
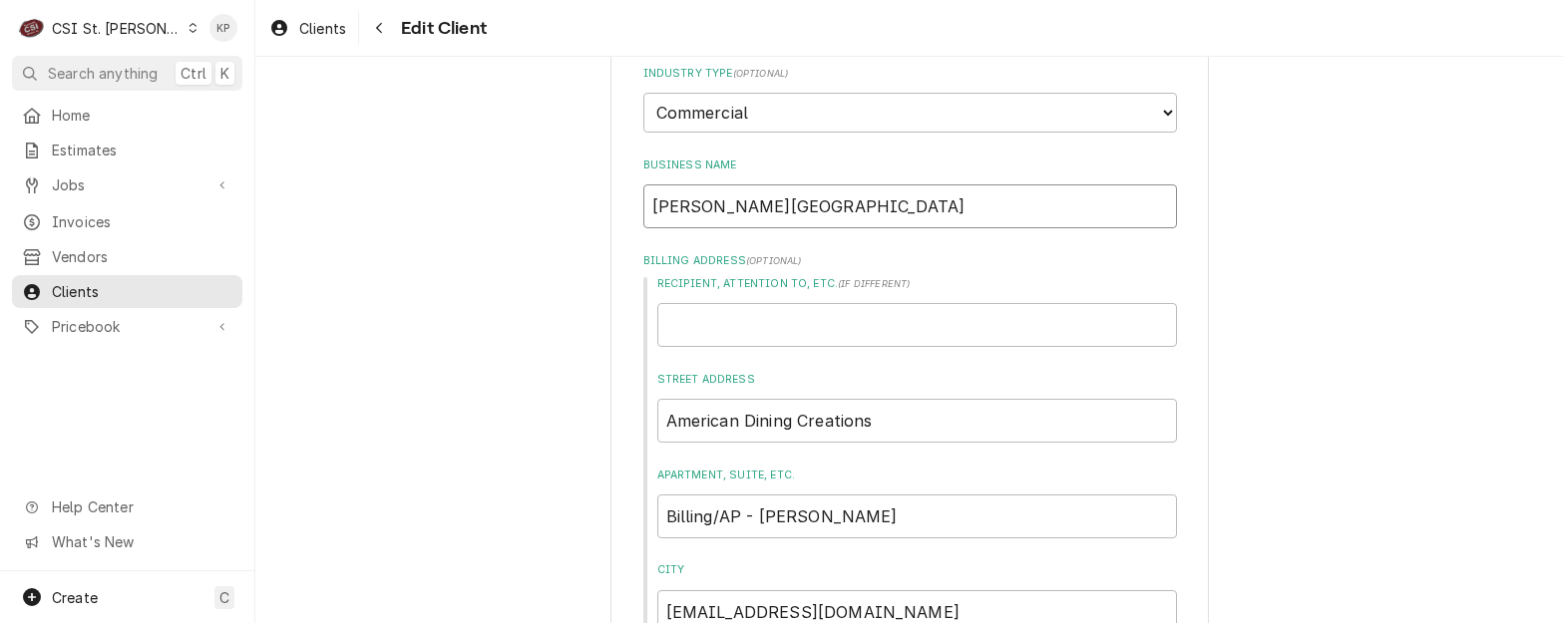
drag, startPoint x: 796, startPoint y: 205, endPoint x: 650, endPoint y: 191, distance: 146.3
click at [686, 323] on input "Recipient, Attention To, etc. ( if different )" at bounding box center [917, 325] width 520 height 44
paste input "[PERSON_NAME][GEOGRAPHIC_DATA]"
type textarea "x"
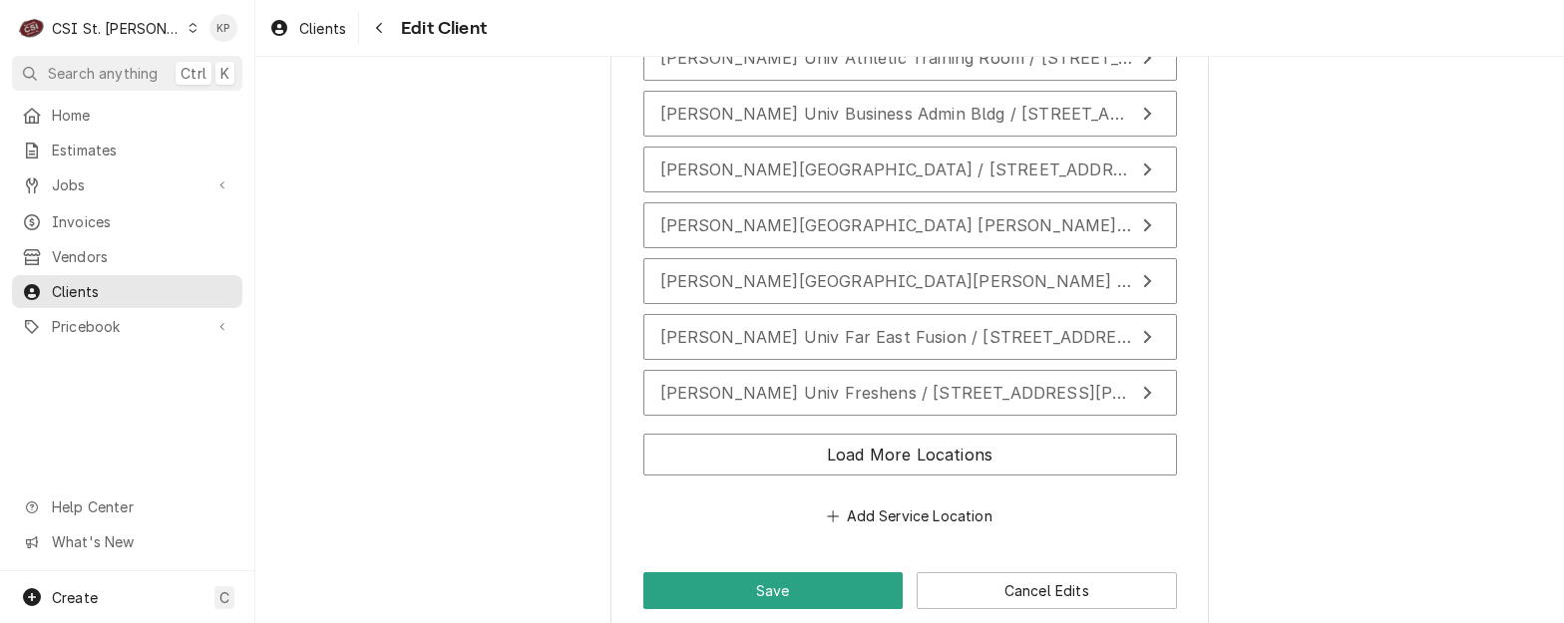
scroll to position [3819, 0]
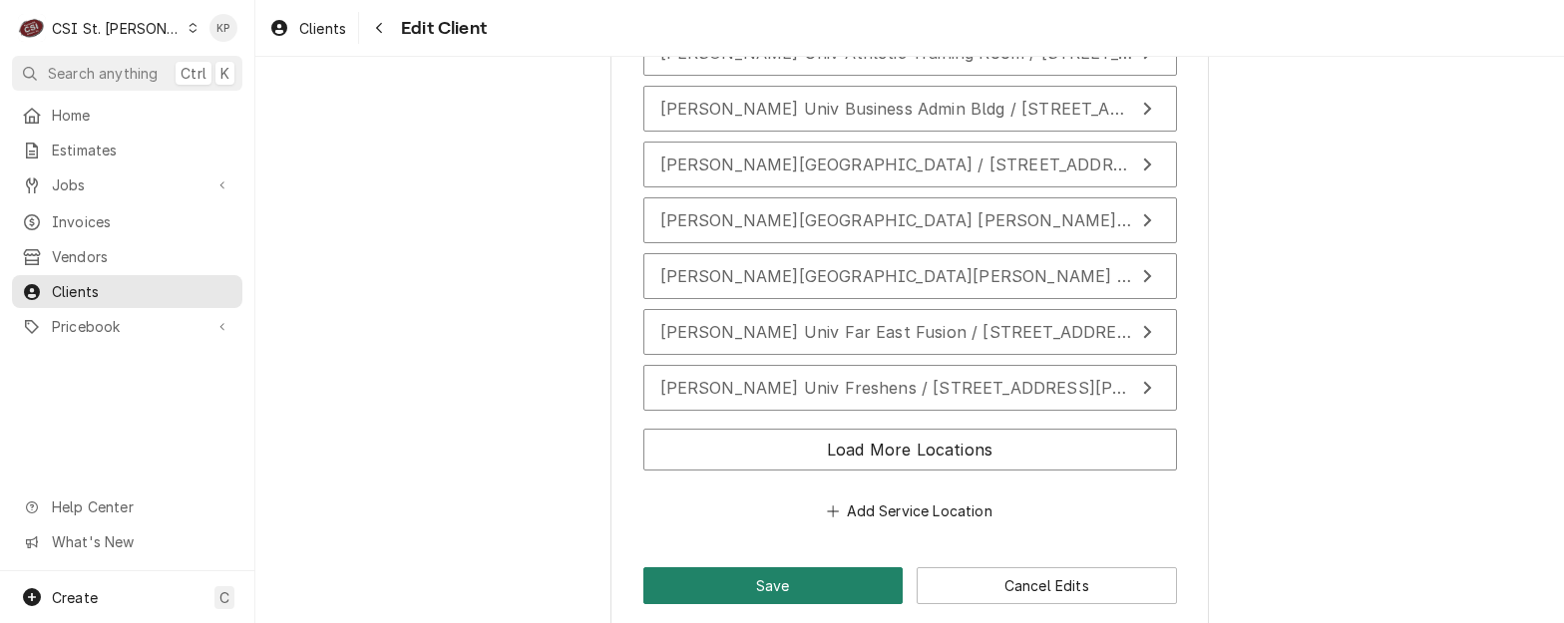
type input "[PERSON_NAME][GEOGRAPHIC_DATA]"
click at [807, 567] on button "Save" at bounding box center [773, 585] width 260 height 37
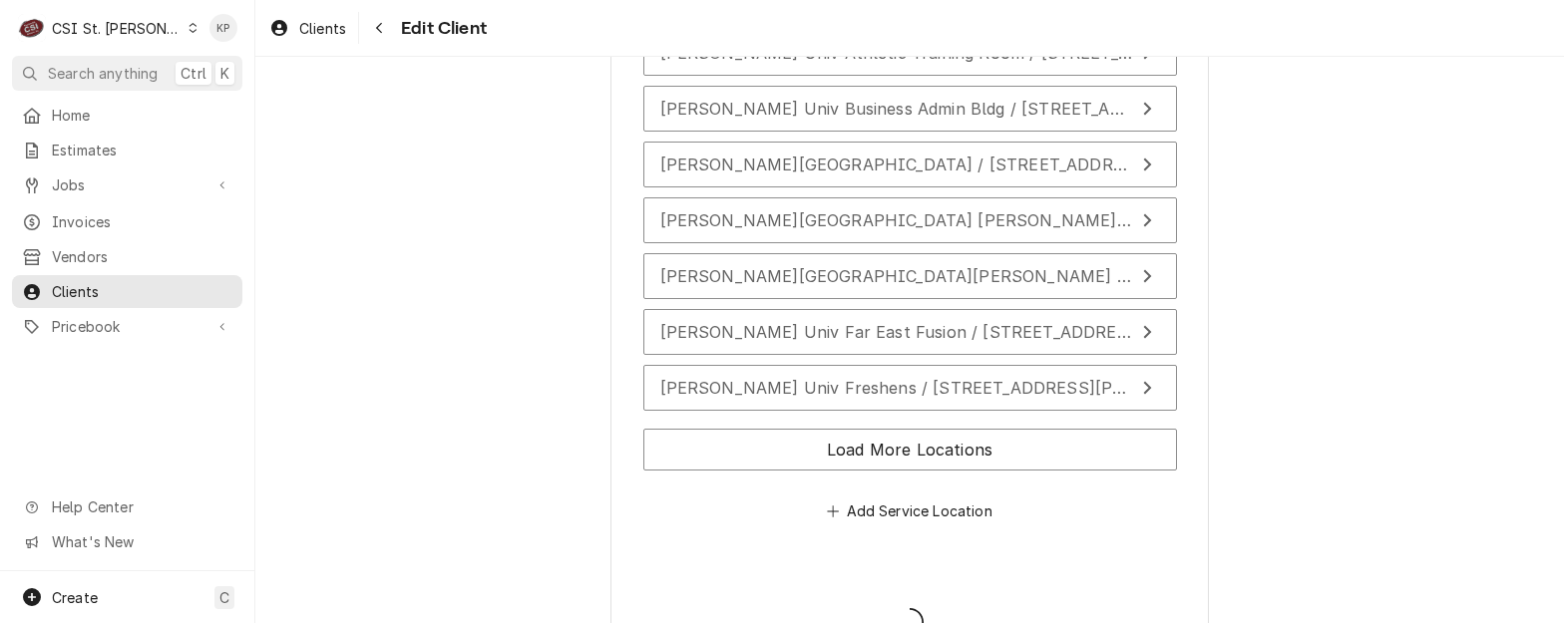
type textarea "x"
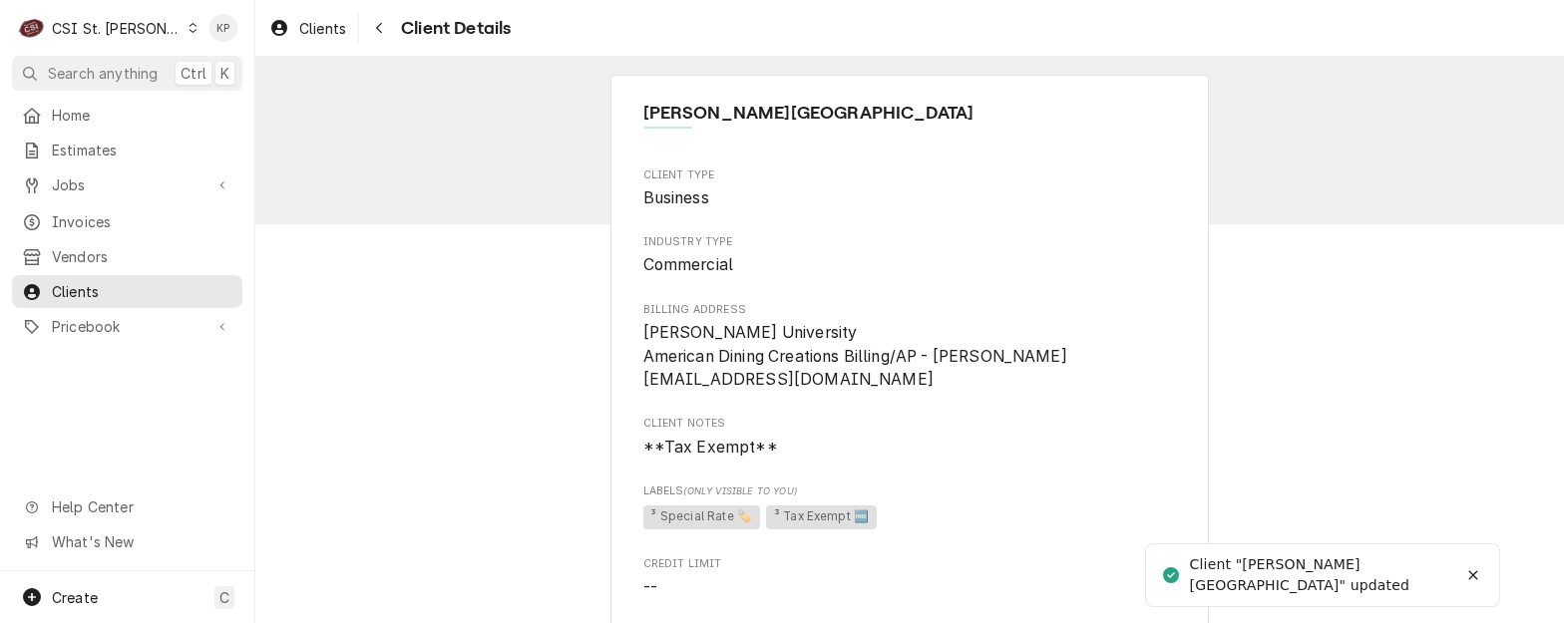
click at [791, 383] on span "Webster University American Dining Creations Billing/AP - Danielle Jones djones…" at bounding box center [910, 356] width 534 height 71
click at [774, 314] on span "Billing Address" at bounding box center [910, 310] width 534 height 16
click at [1020, 453] on span "**Tax Exempt**" at bounding box center [910, 448] width 534 height 24
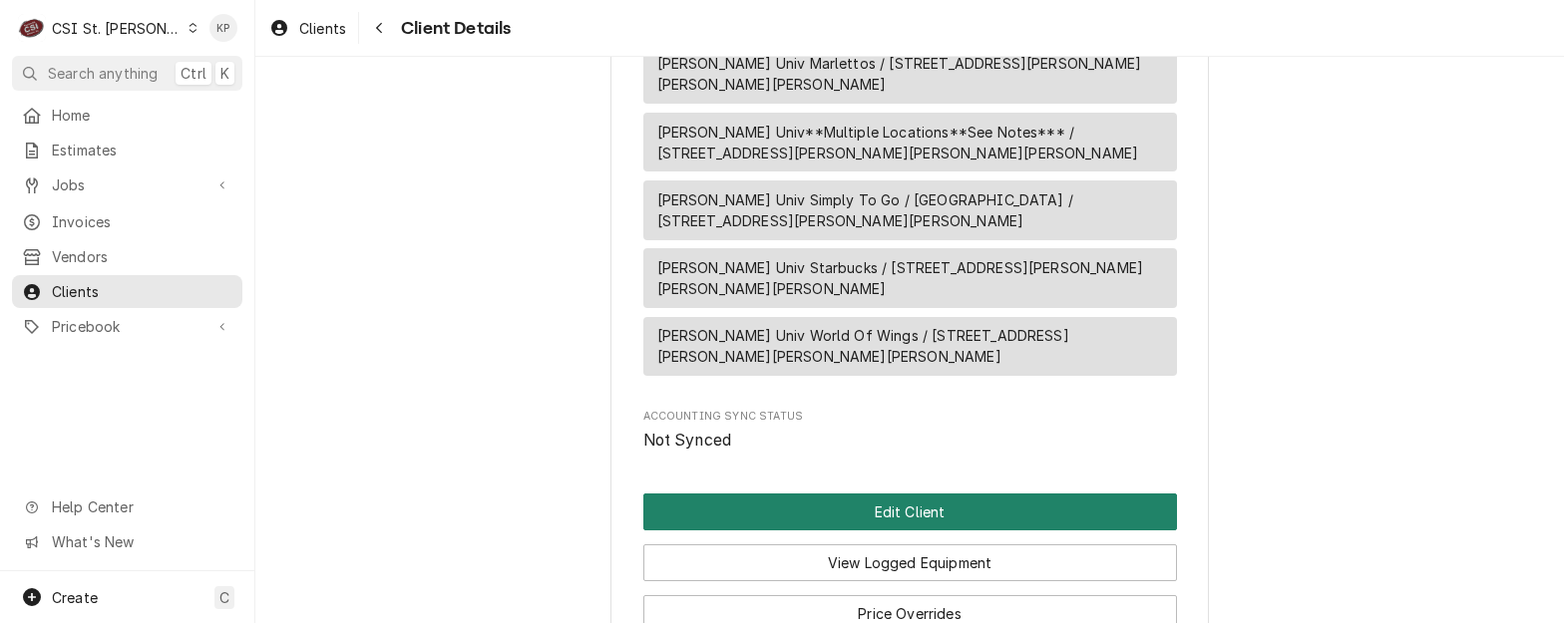
scroll to position [2838, 0]
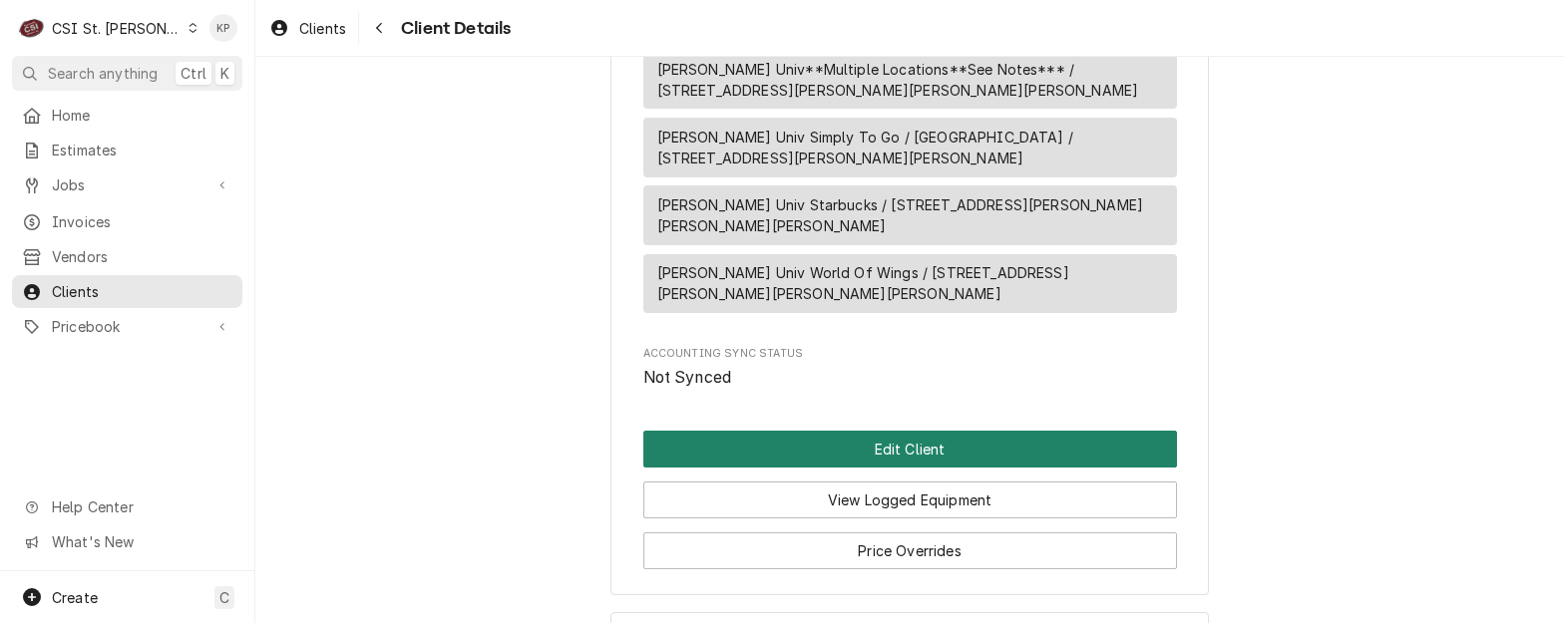
click at [918, 431] on button "Edit Client" at bounding box center [910, 449] width 534 height 37
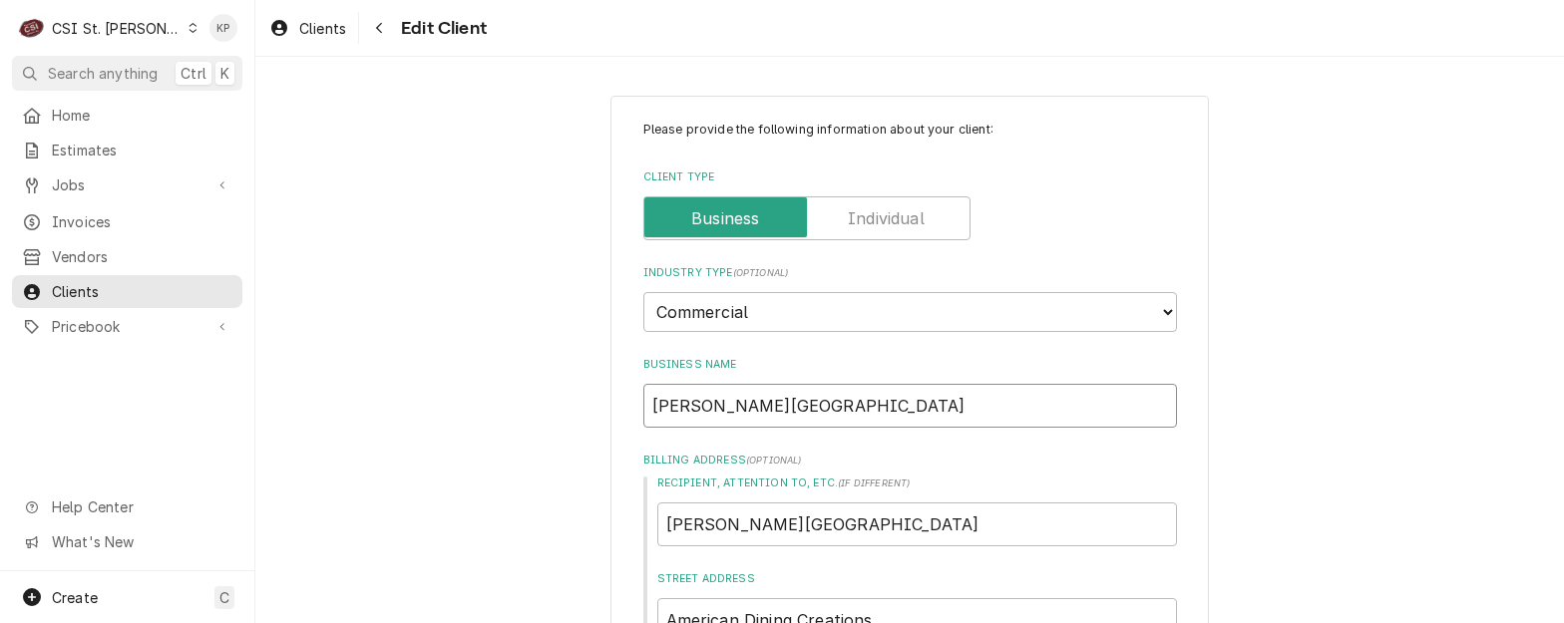
click at [816, 409] on input "[PERSON_NAME][GEOGRAPHIC_DATA]" at bounding box center [910, 406] width 534 height 44
drag, startPoint x: 816, startPoint y: 409, endPoint x: 620, endPoint y: 409, distance: 195.5
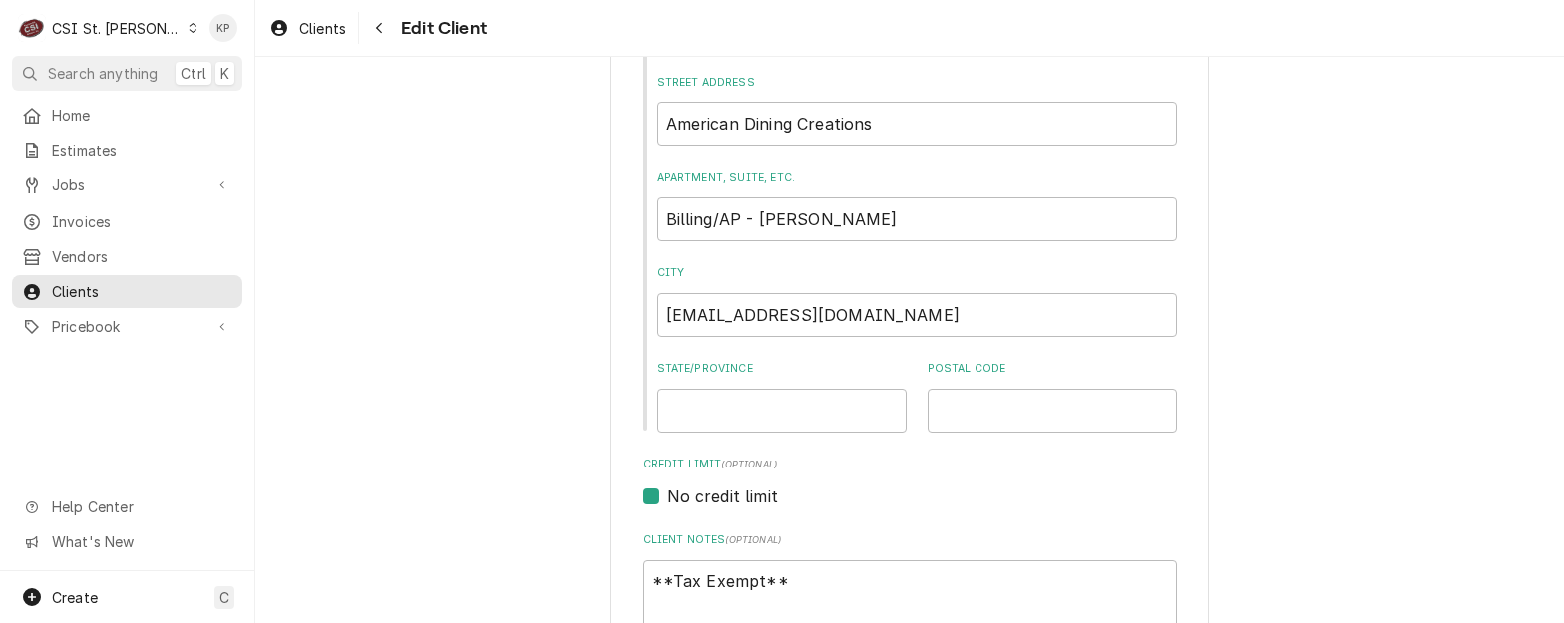
scroll to position [499, 0]
click at [867, 122] on input "American Dining Creations" at bounding box center [917, 122] width 520 height 44
drag, startPoint x: 868, startPoint y: 122, endPoint x: 677, endPoint y: 119, distance: 190.5
click at [677, 119] on input "American Dining Creations" at bounding box center [917, 122] width 520 height 44
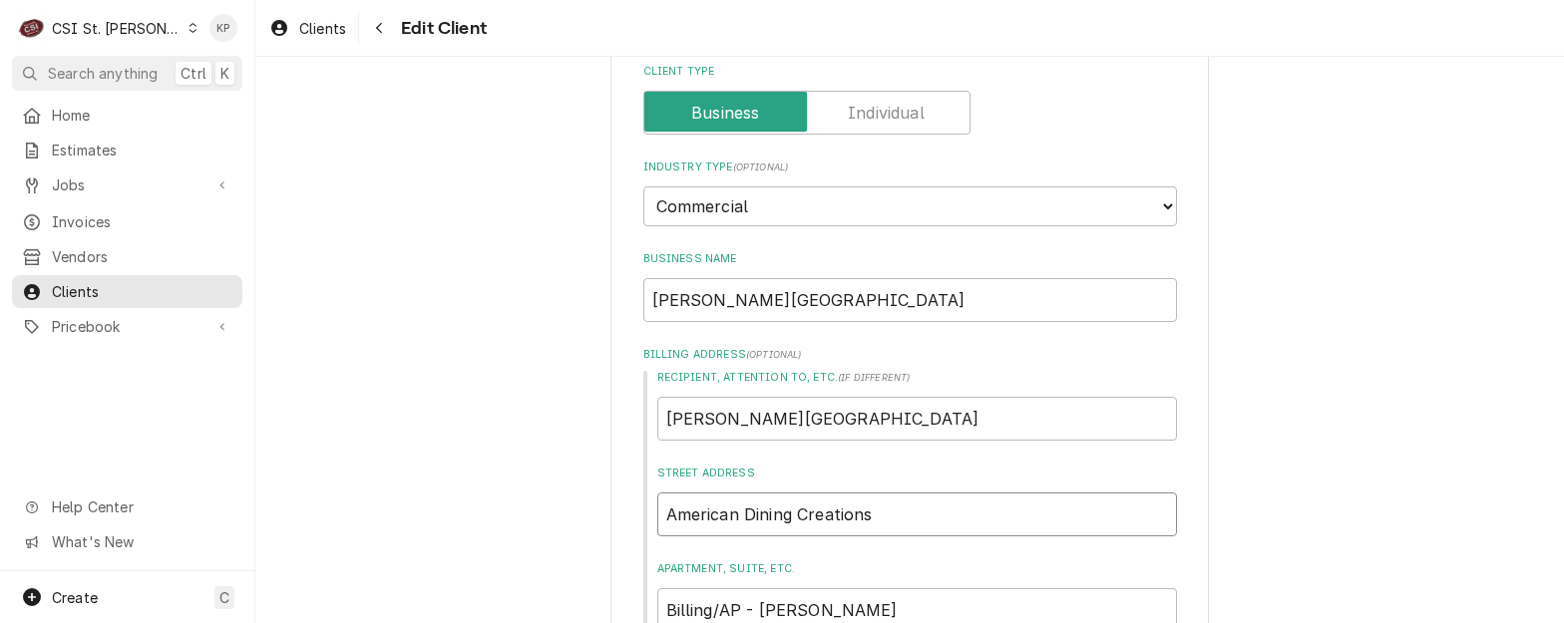
scroll to position [0, 0]
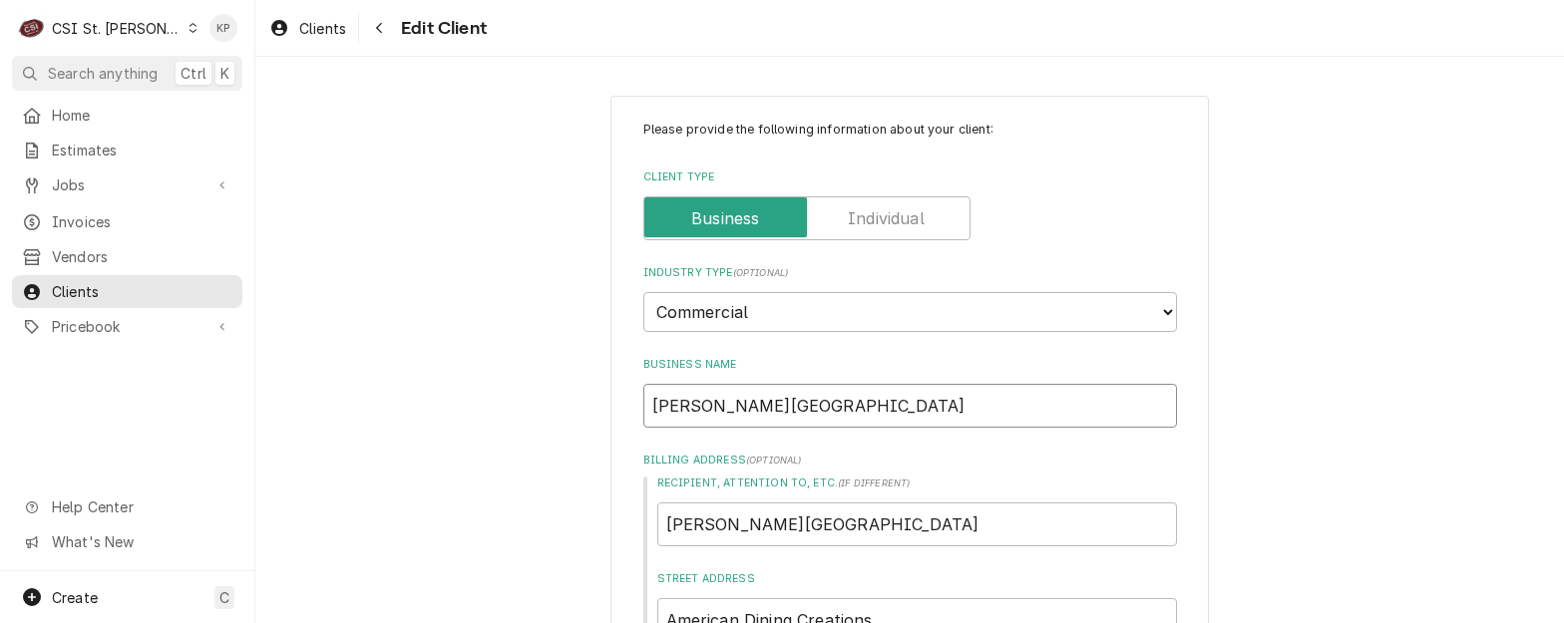
drag, startPoint x: 808, startPoint y: 411, endPoint x: 650, endPoint y: 407, distance: 157.6
click at [650, 407] on input "Webster University" at bounding box center [910, 406] width 534 height 44
type textarea "x"
paste input "American Dining Creations"
type textarea "x"
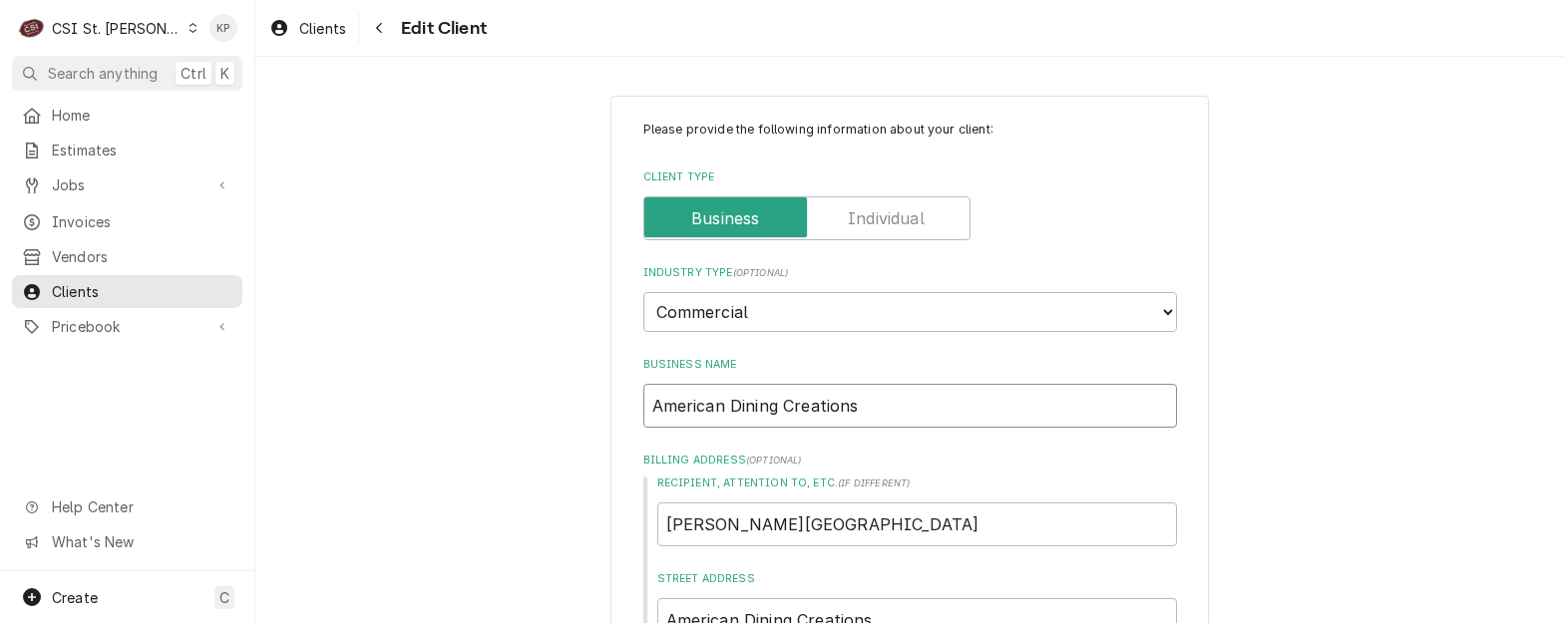
type input "American Dining Creations"
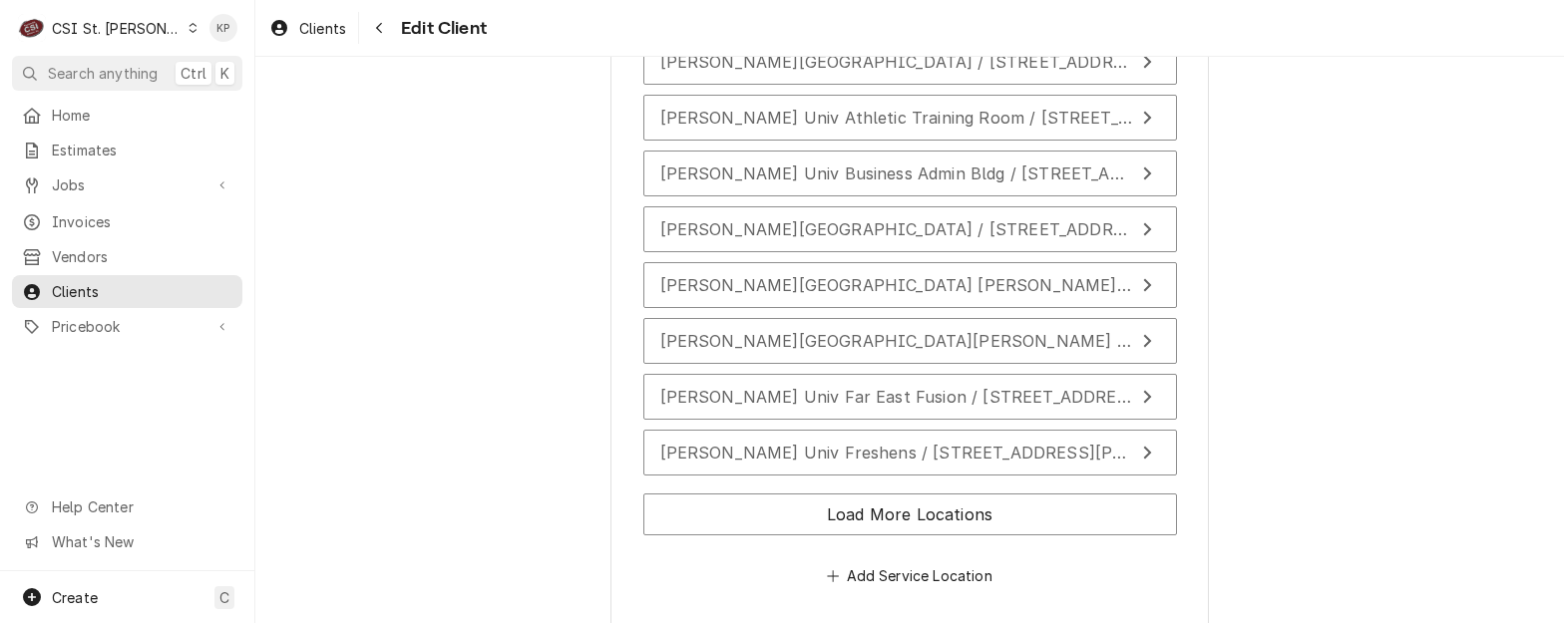
scroll to position [3819, 0]
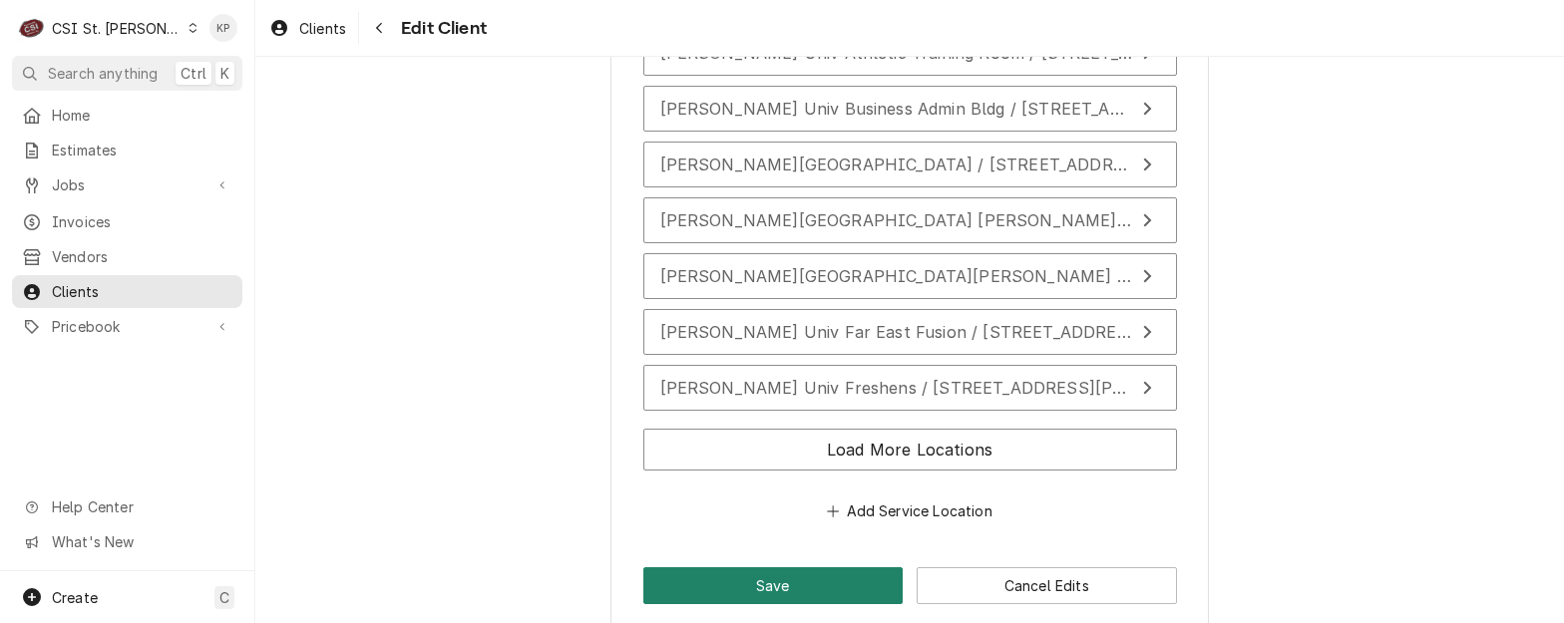
click at [796, 568] on button "Save" at bounding box center [773, 585] width 260 height 37
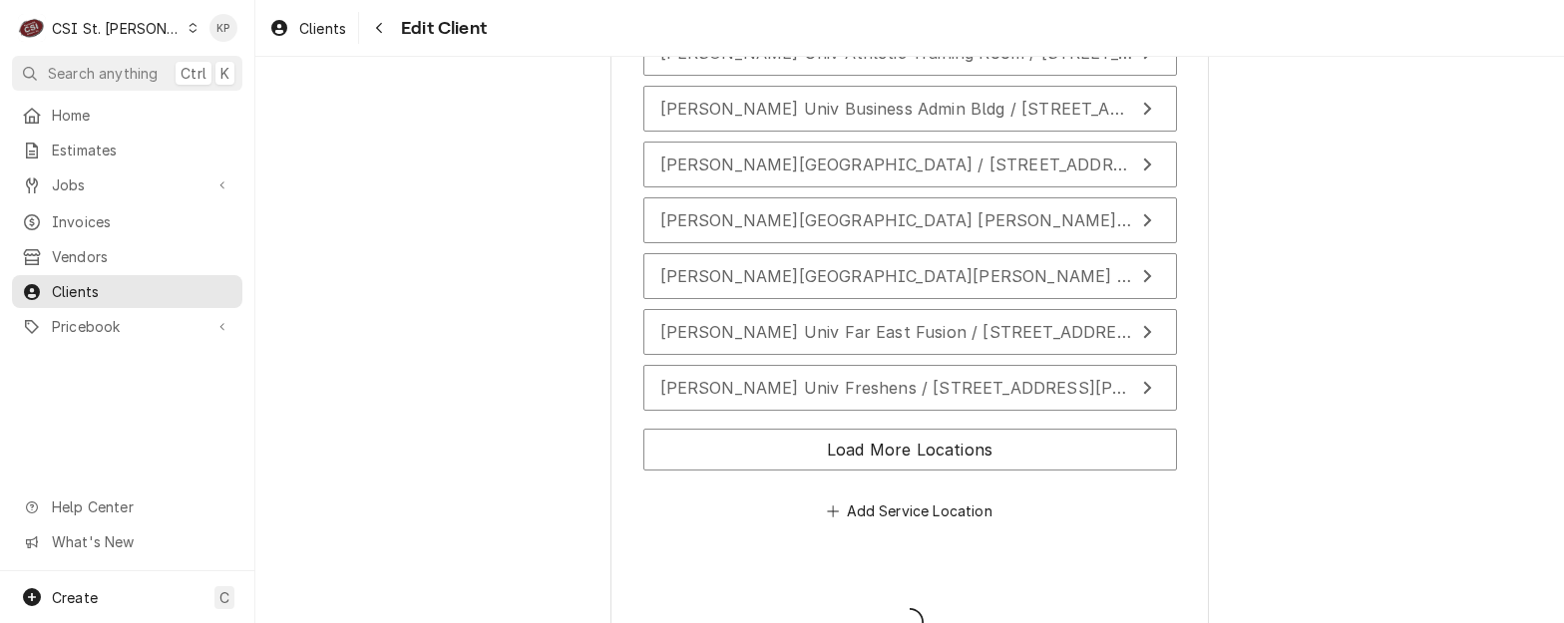
type textarea "x"
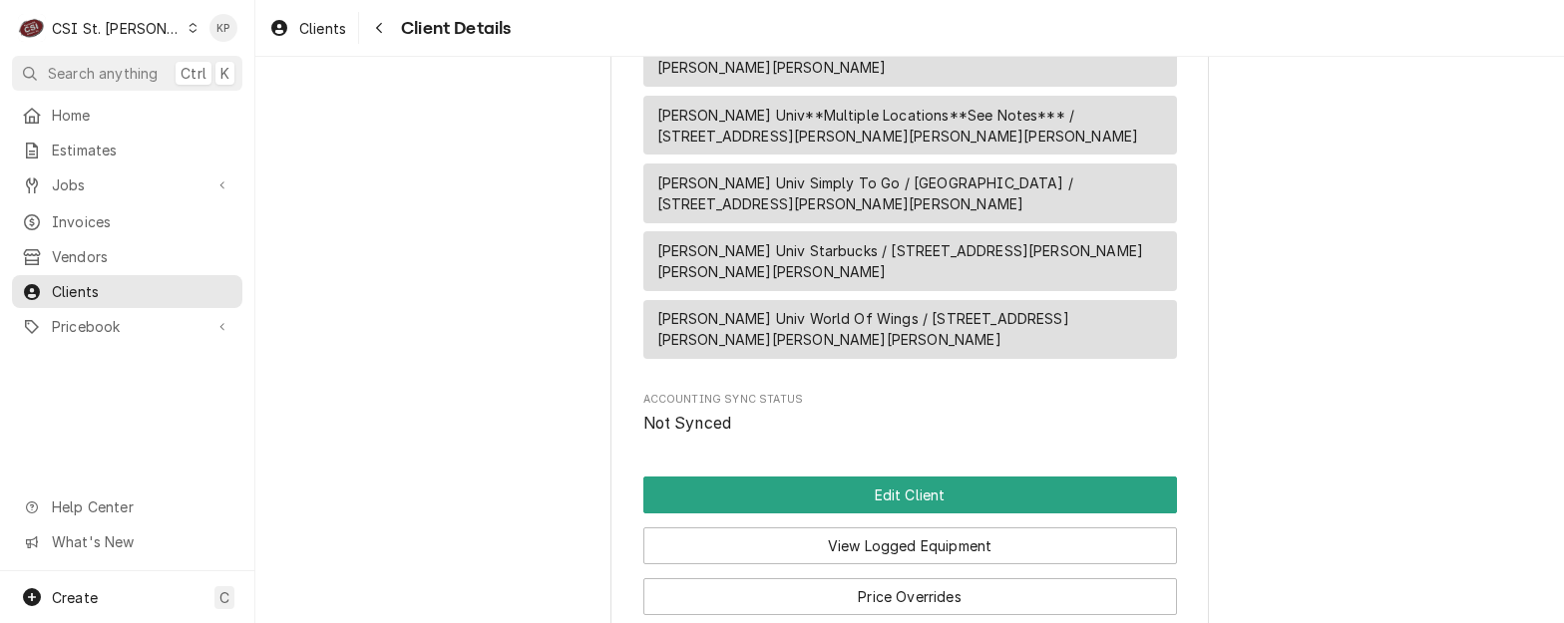
scroll to position [2838, 0]
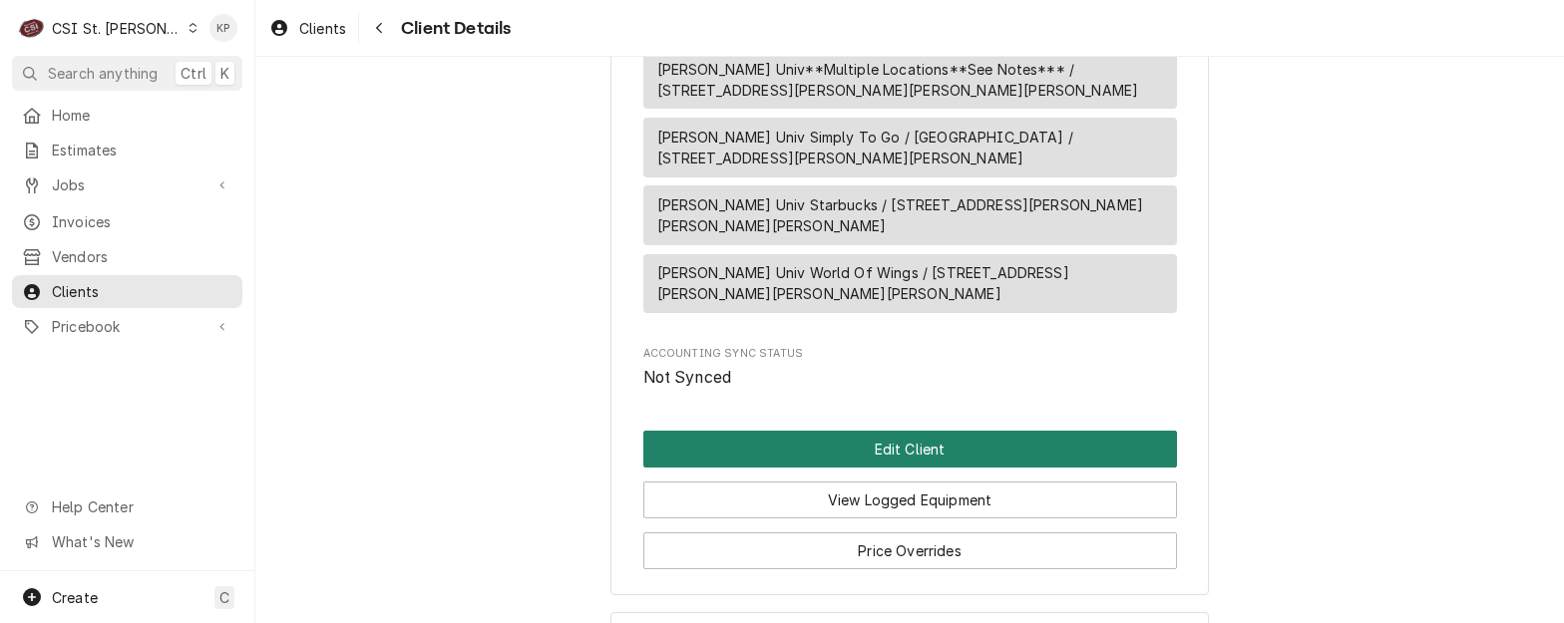
click at [1021, 431] on button "Edit Client" at bounding box center [910, 449] width 534 height 37
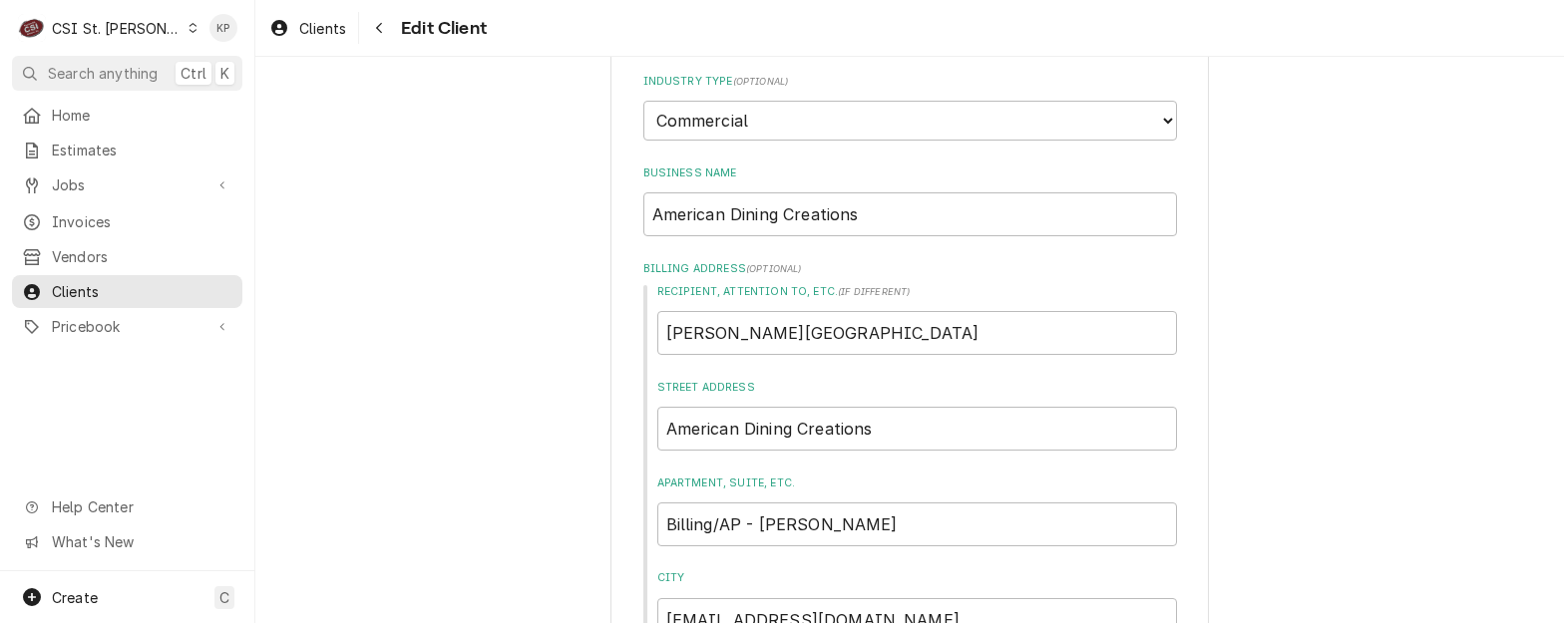
scroll to position [199, 0]
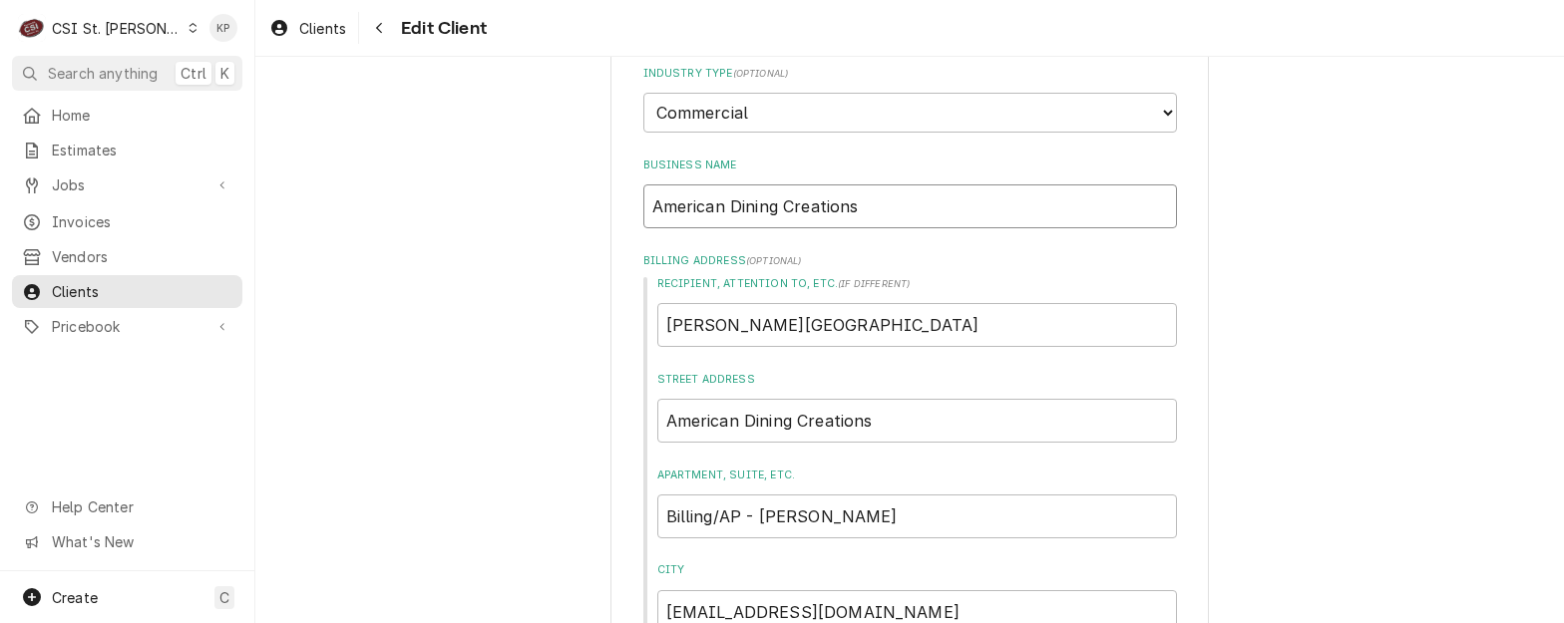
click at [644, 205] on input "American Dining Creations" at bounding box center [910, 207] width 534 height 44
type textarea "x"
type input "WAmerican Dining Creations"
type textarea "x"
type input "WEAmerican Dining Creations"
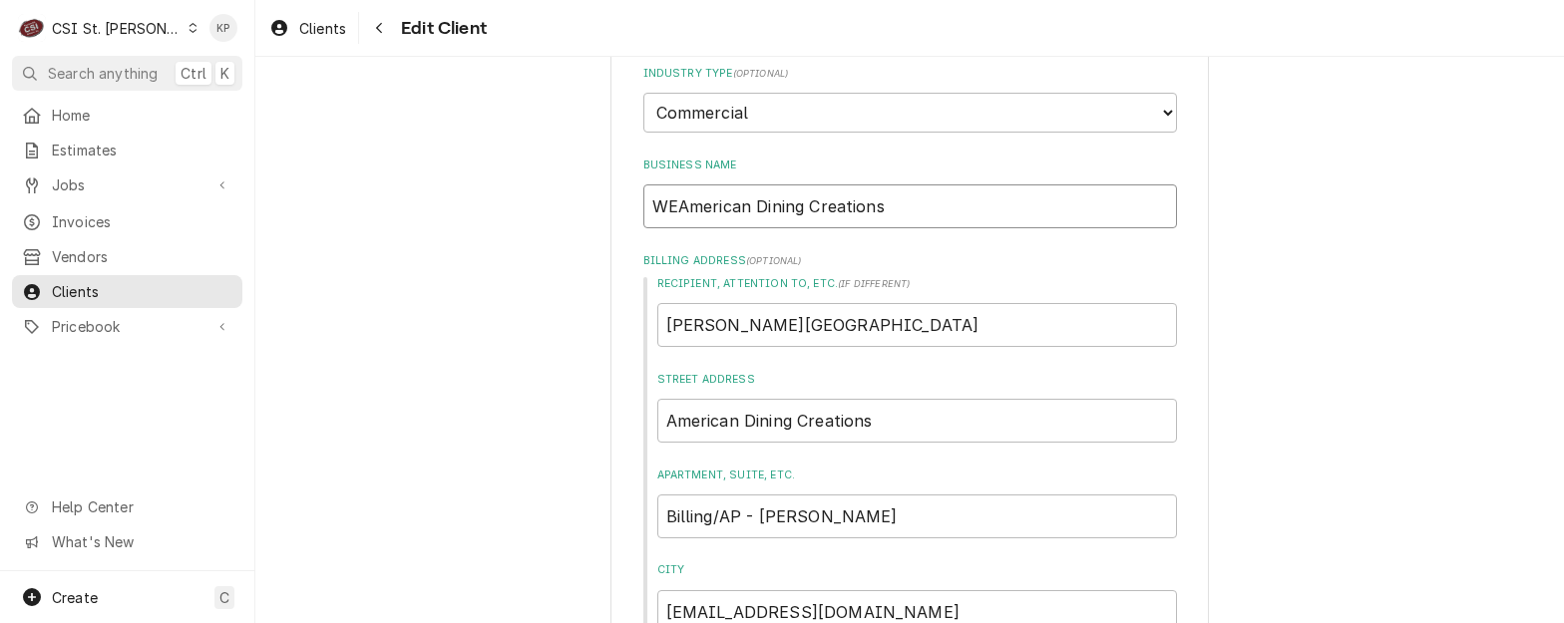
type textarea "x"
type input "WEBAmerican Dining Creations"
type textarea "x"
type input "WEBSAmerican Dining Creations"
type textarea "x"
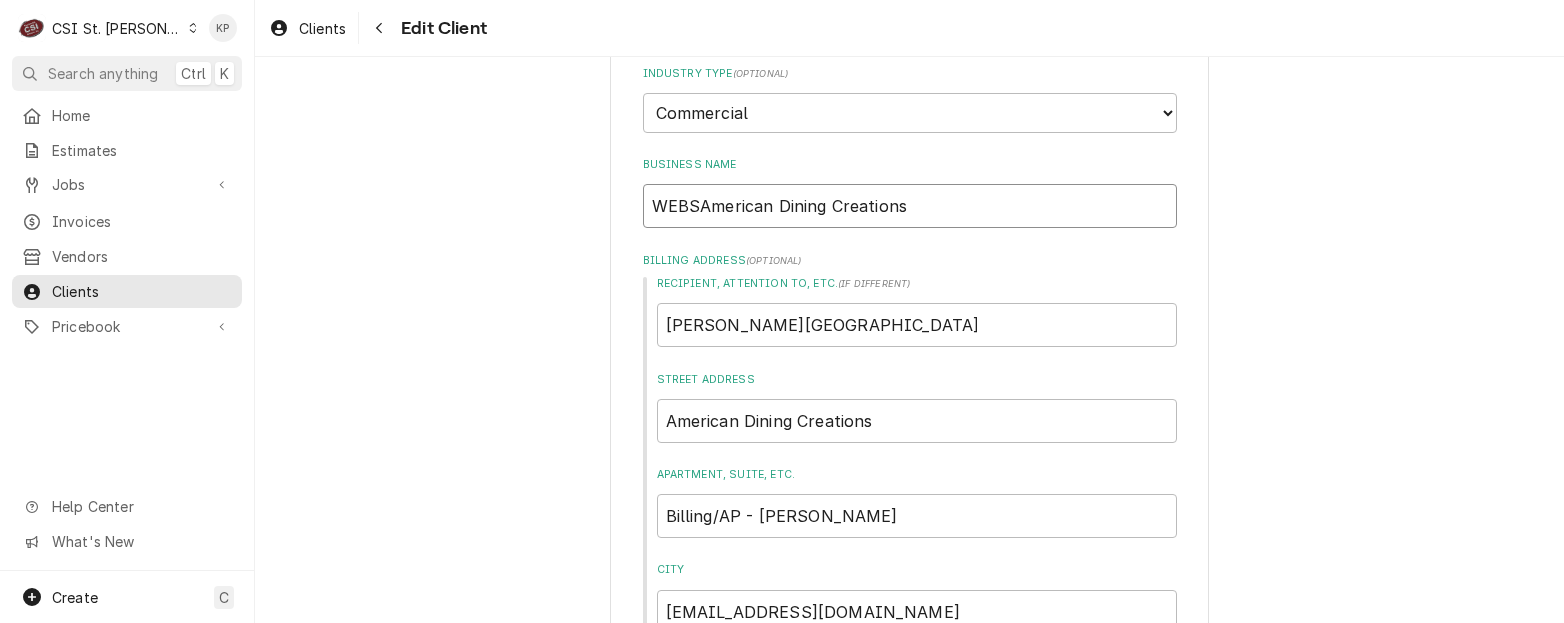
type input "WEBSTAmerican Dining Creations"
type textarea "x"
type input "WEBSTEAmerican Dining Creations"
type textarea "x"
type input "WEBSTERAmerican Dining Creations"
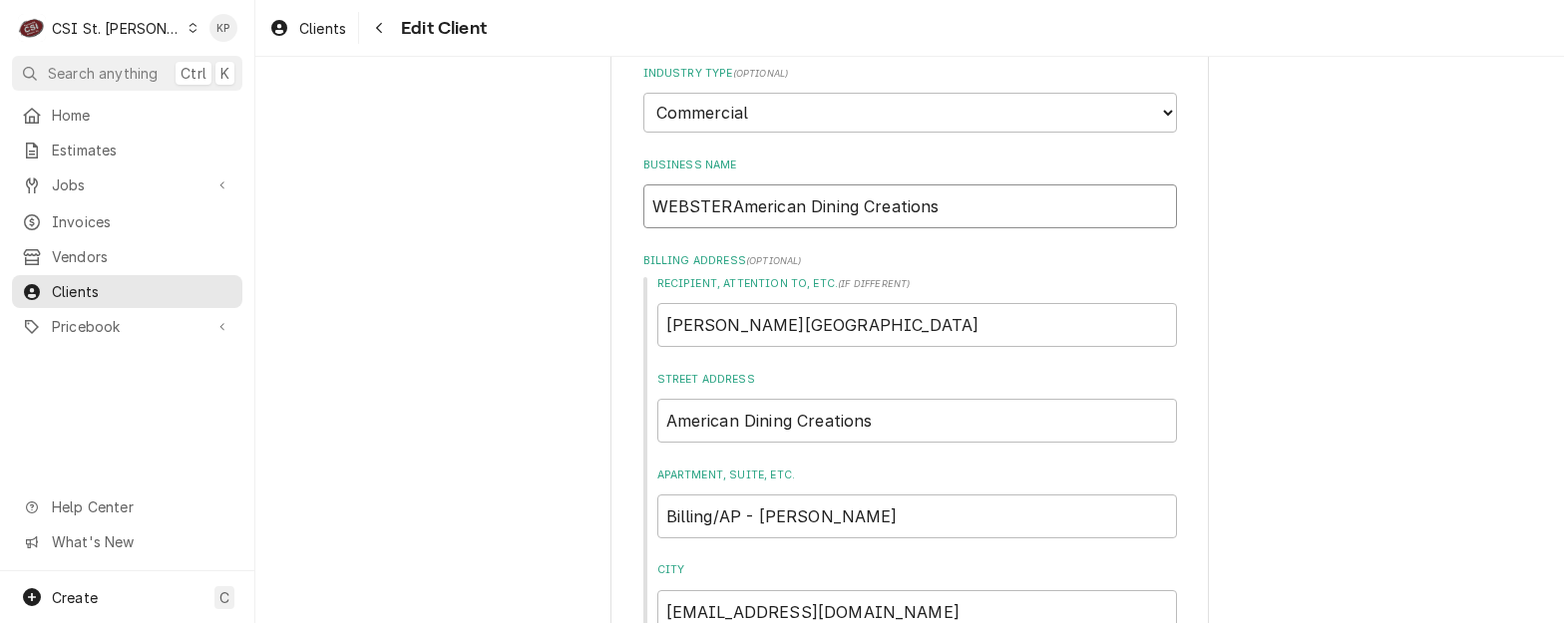
type textarea "x"
type input "WEBSTEAmerican Dining Creations"
type textarea "x"
type input "WEBSTAmerican Dining Creations"
type textarea "x"
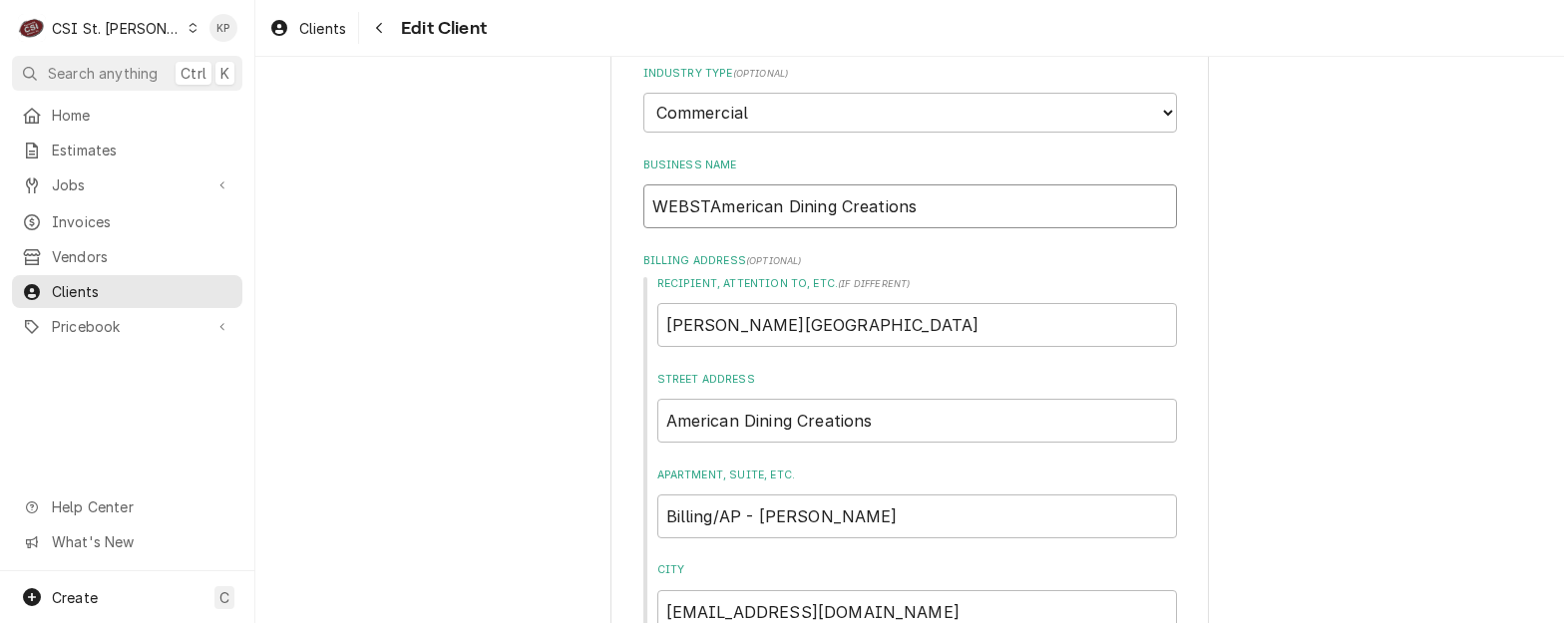
type input "WEBSAmerican Dining Creations"
type textarea "x"
type input "WEBAmerican Dining Creations"
type textarea "x"
type input "WEAmerican Dining Creations"
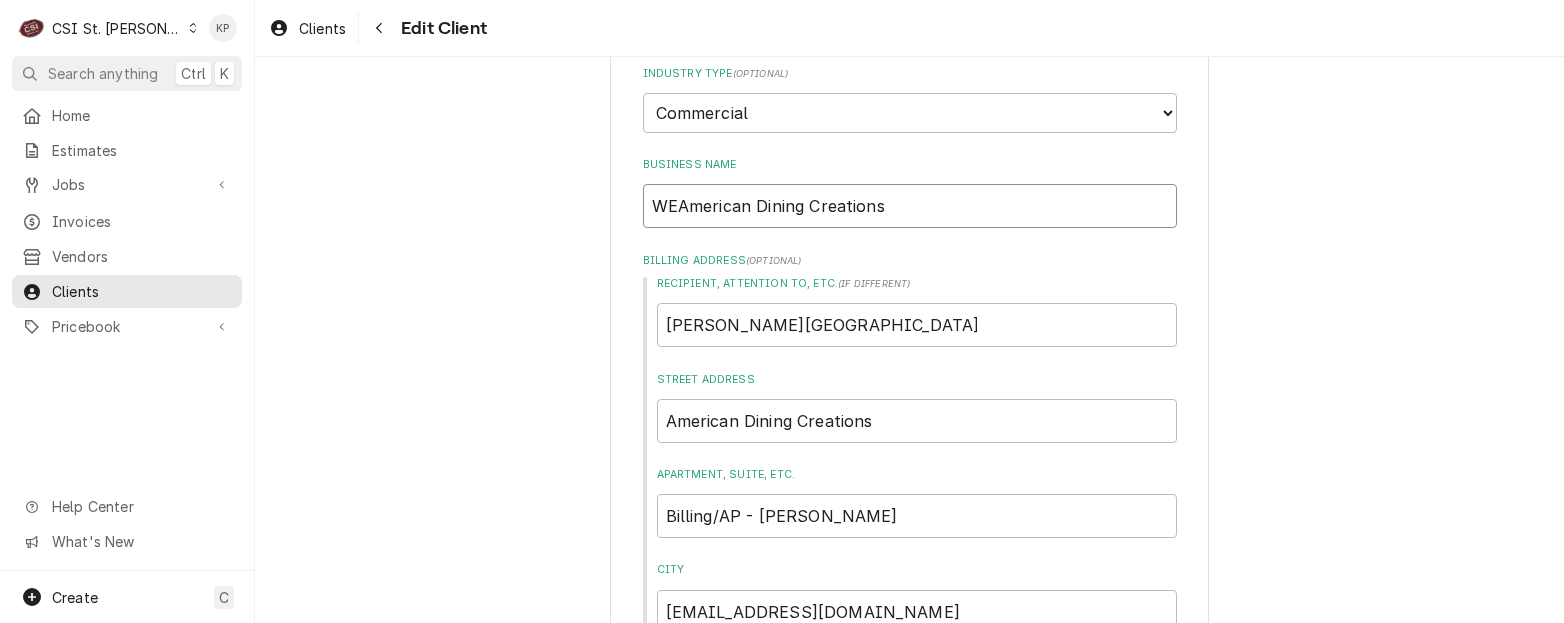
type textarea "x"
type input "WAmerican Dining Creations"
type textarea "x"
type input "WwAmerican Dining Creations"
type textarea "x"
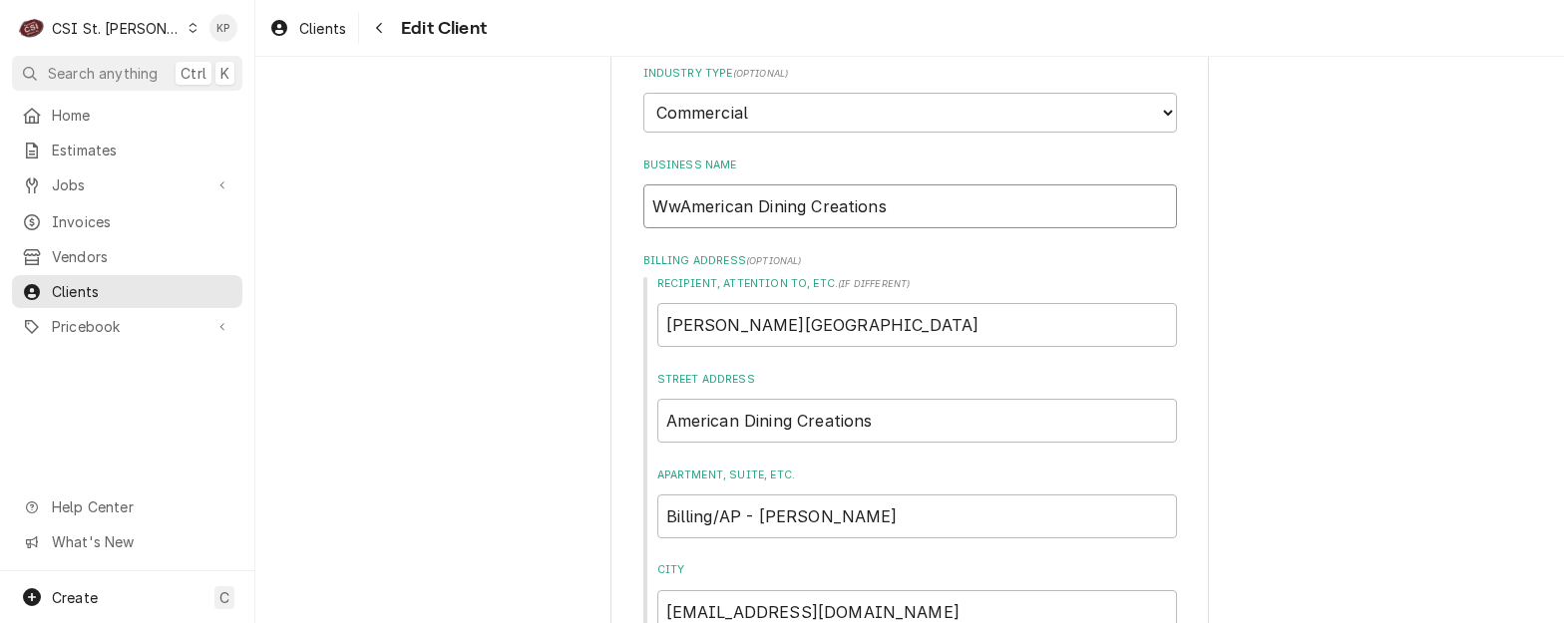
type input "WwbAmerican Dining Creations"
type textarea "x"
type input "WwbsAmerican Dining Creations"
type textarea "x"
type input "WwbstAmerican Dining Creations"
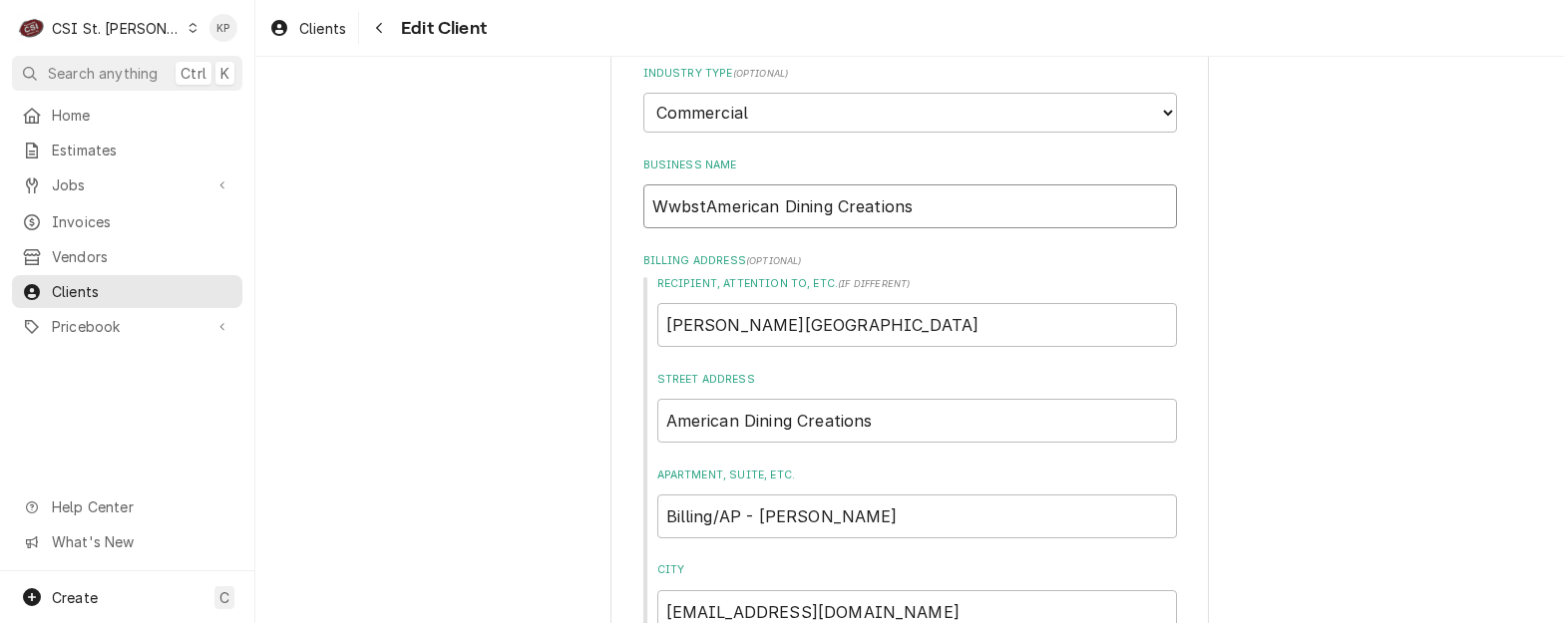
type textarea "x"
type input "WwbsteAmerican Dining Creations"
type textarea "x"
type input "WwbsterAmerican Dining Creations"
type textarea "x"
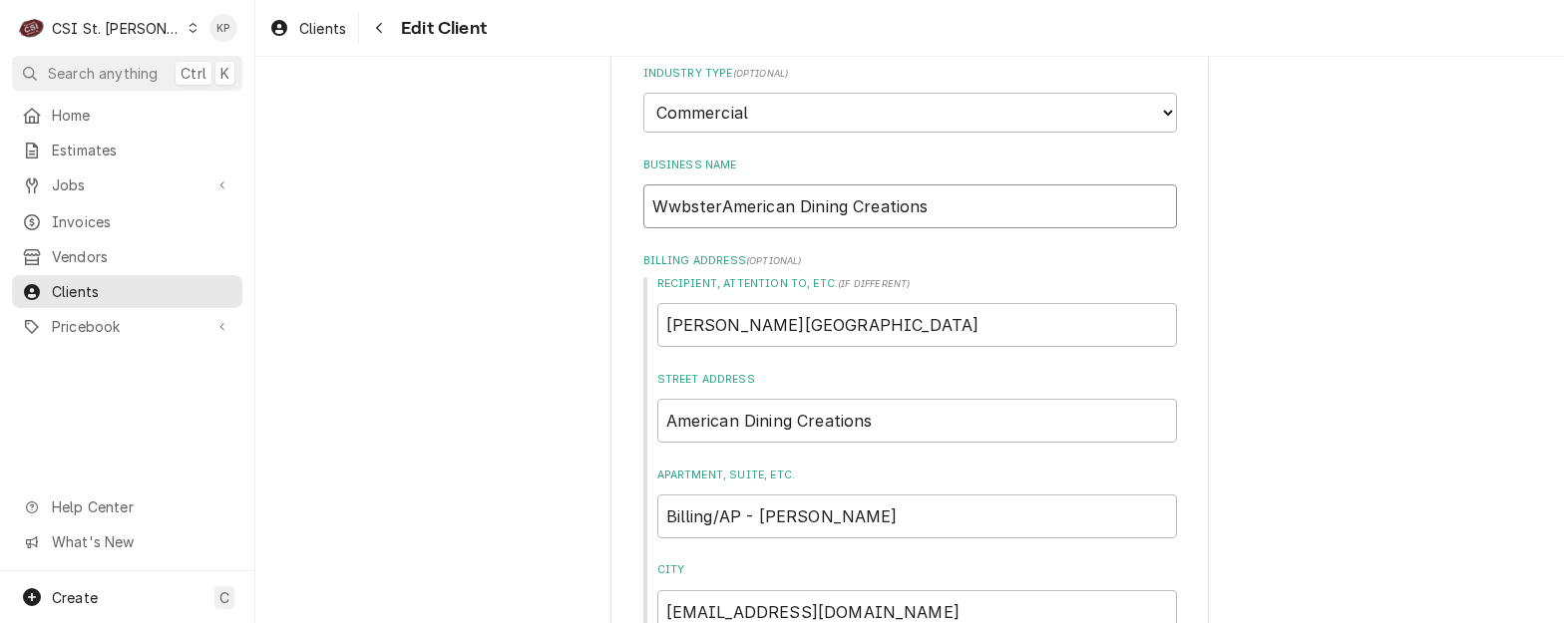
type input "WwbsteAmerican Dining Creations"
type textarea "x"
type input "WwbstAmerican Dining Creations"
type textarea "x"
type input "WwbsAmerican Dining Creations"
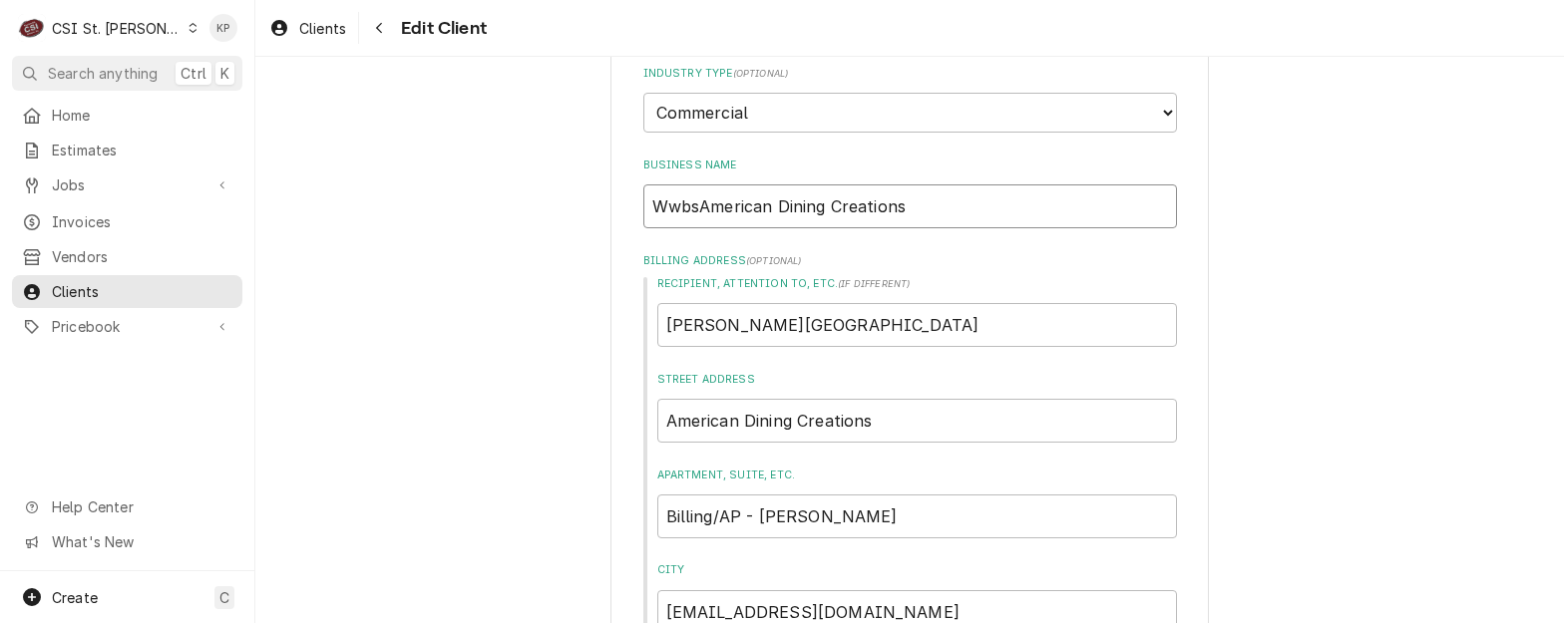
type textarea "x"
type input "WwbAmerican Dining Creations"
type textarea "x"
type input "WwAmerican Dining Creations"
type textarea "x"
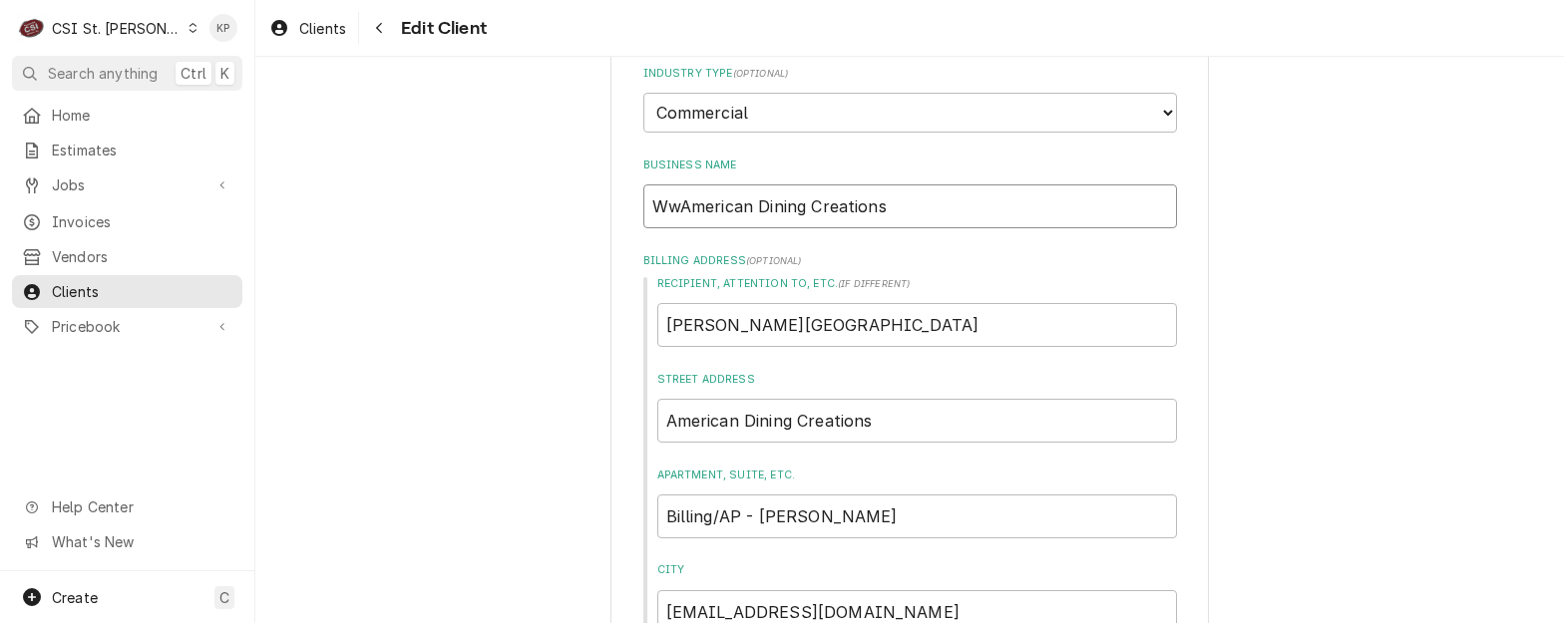
type input "WAmerican Dining Creations"
type textarea "x"
type input "WeAmerican Dining Creations"
type textarea "x"
type input "WebAmerican Dining Creations"
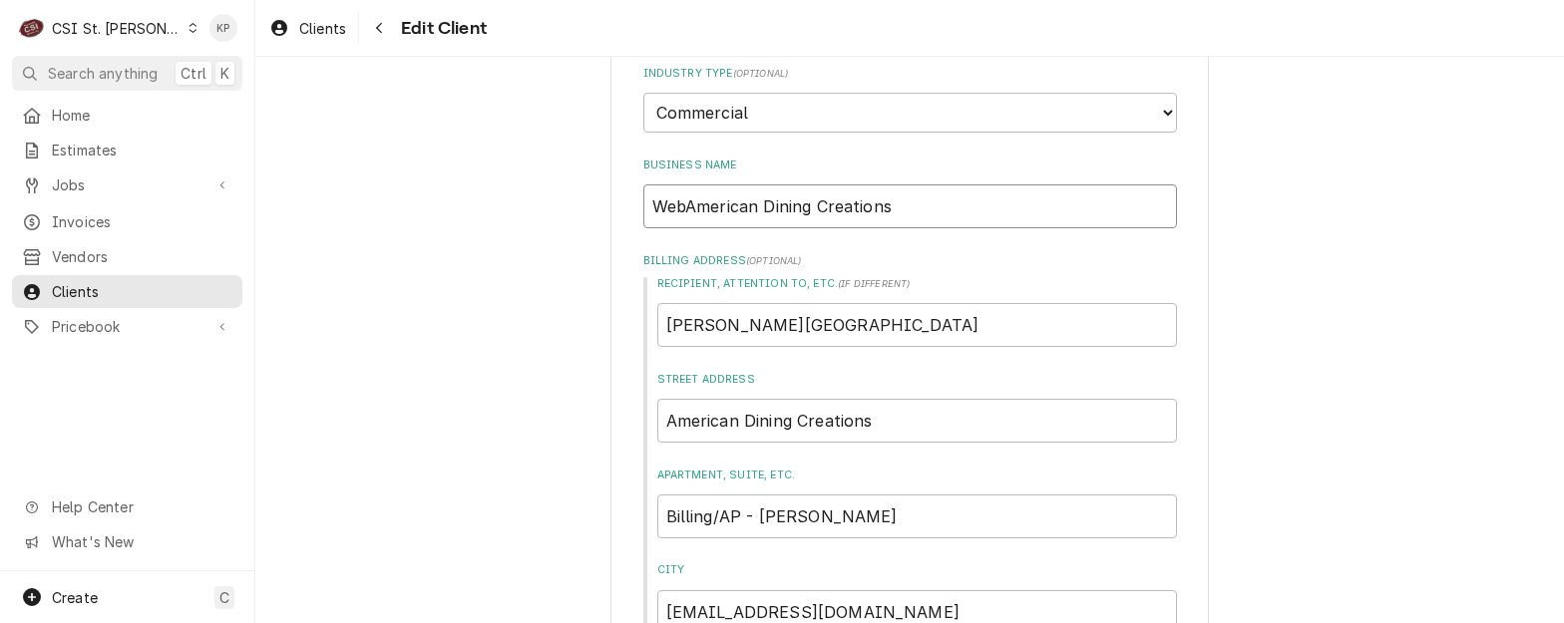
type textarea "x"
type input "WebsAmerican Dining Creations"
type textarea "x"
type input "WebstAmerican Dining Creations"
type textarea "x"
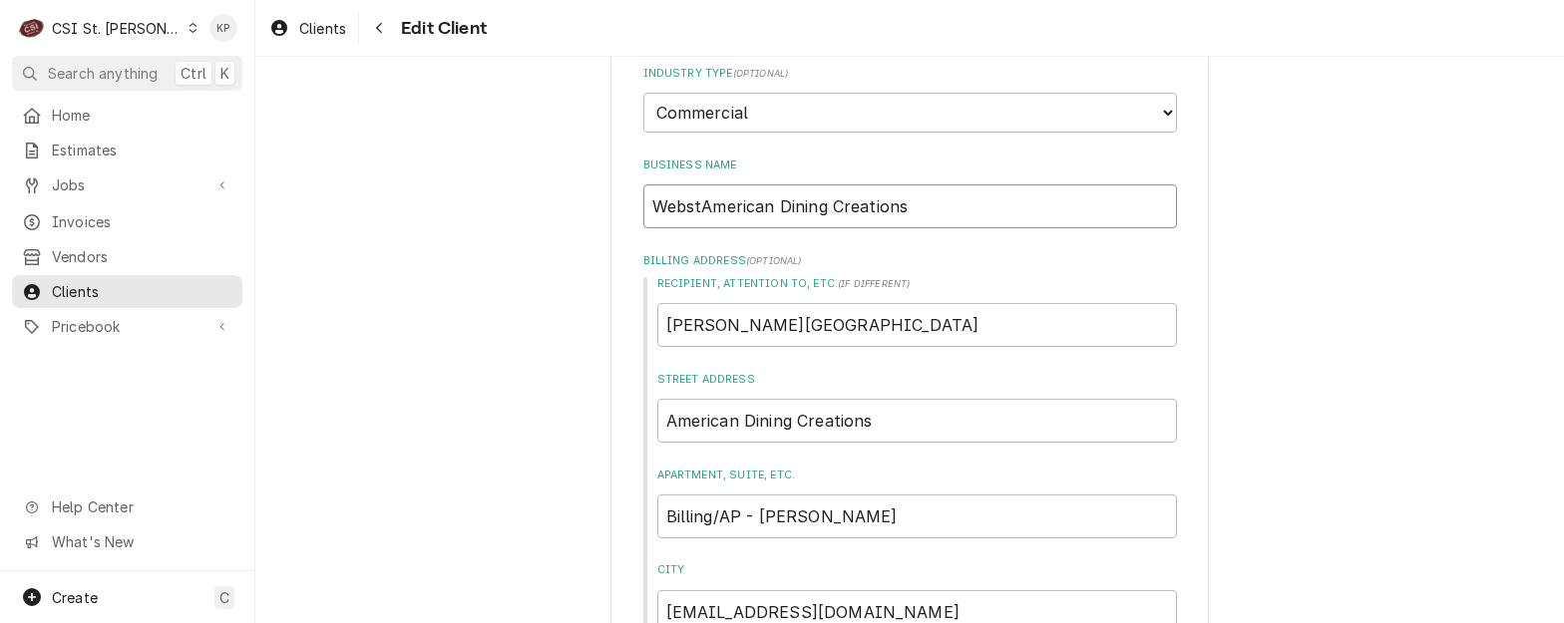
type input "WebsteAmerican Dining Creations"
type textarea "x"
type input "WebsterAmerican Dining Creations"
type textarea "x"
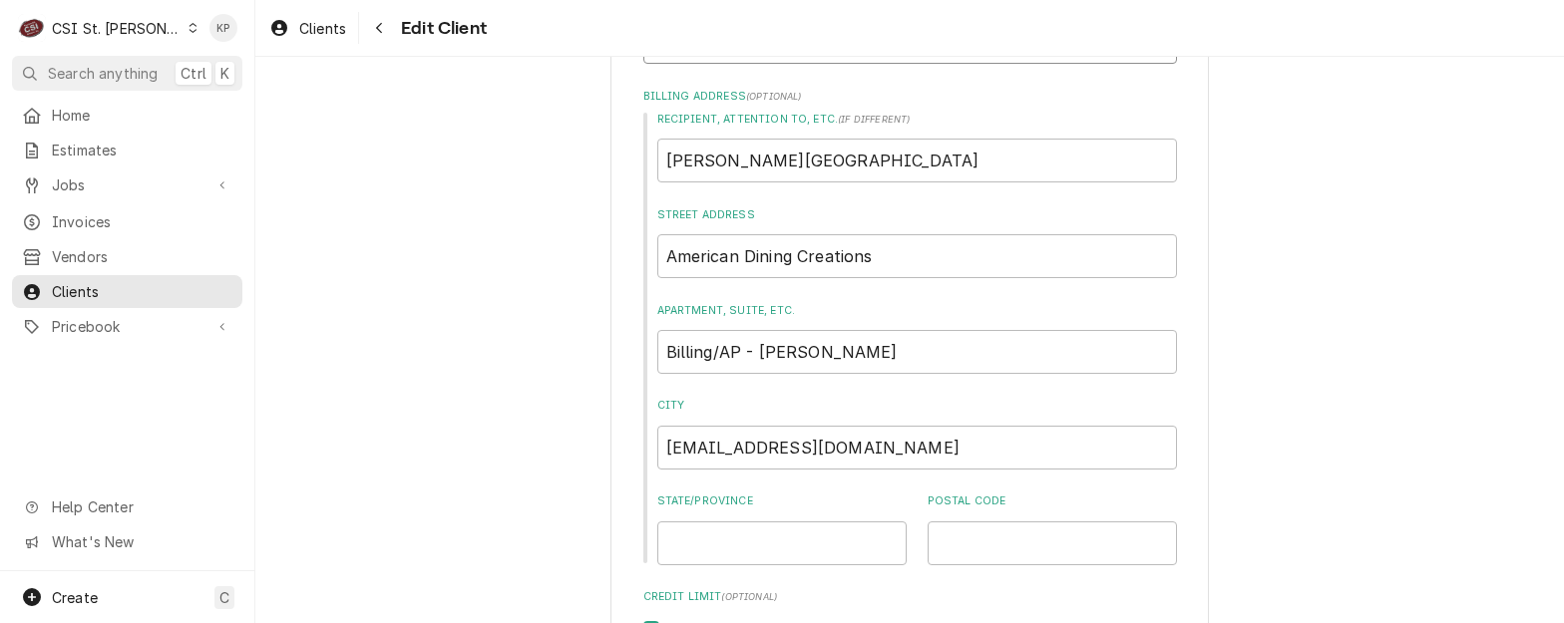
scroll to position [399, 0]
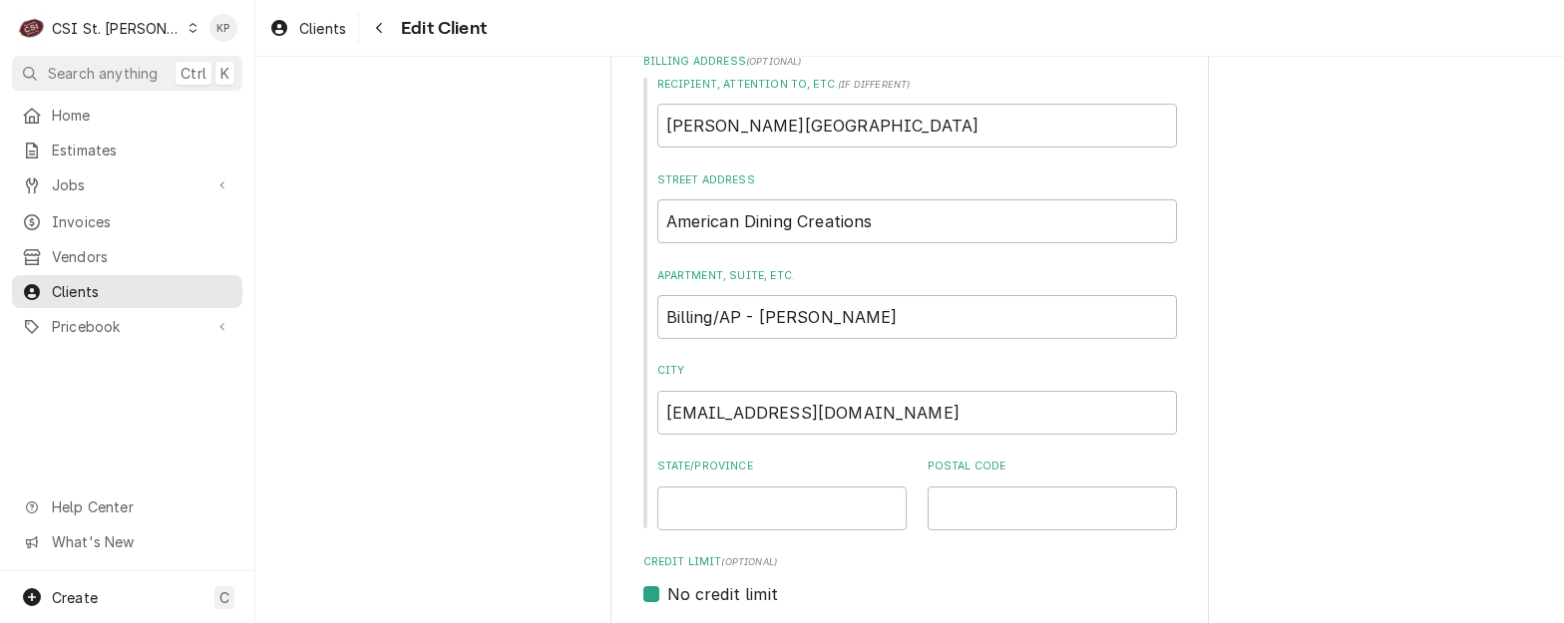
type input "[PERSON_NAME]-American Dining Creations"
drag, startPoint x: 878, startPoint y: 217, endPoint x: 651, endPoint y: 221, distance: 226.4
click at [657, 221] on input "American Dining Creations" at bounding box center [917, 221] width 520 height 44
type textarea "x"
click at [818, 129] on input "Webster University" at bounding box center [917, 126] width 520 height 44
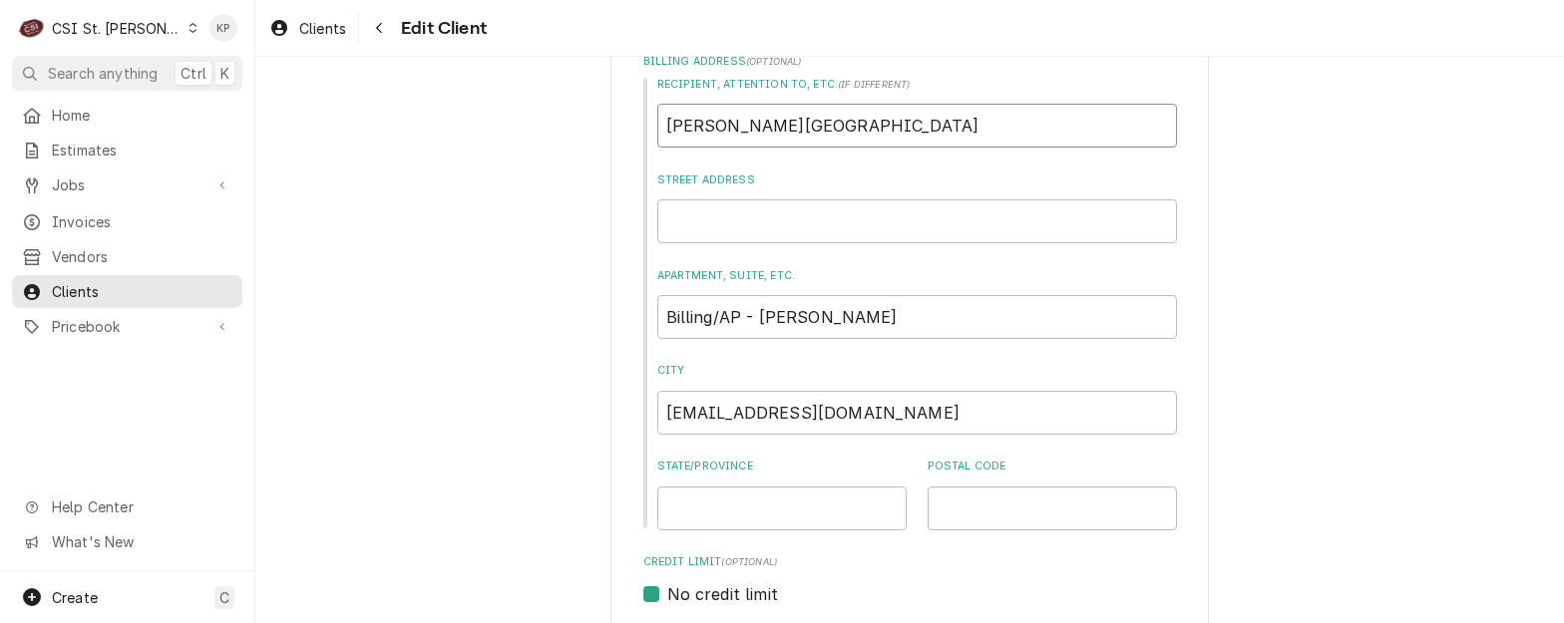
type textarea "x"
type input "Webster University-"
paste input "American Dining Creations"
type textarea "x"
type input "Webster University-American Dining Creations"
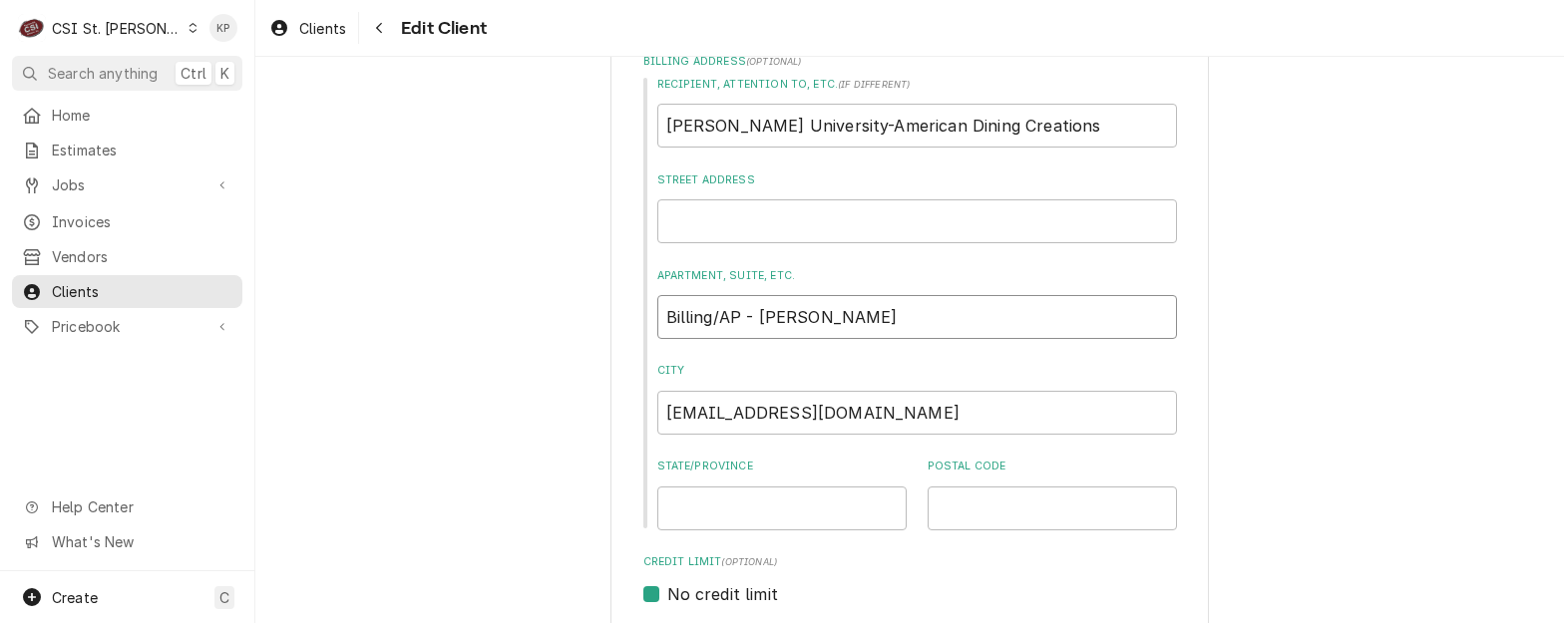
drag, startPoint x: 878, startPoint y: 323, endPoint x: 601, endPoint y: 310, distance: 276.6
type textarea "x"
paste input "Billing/AP - Danielle Jones"
type textarea "x"
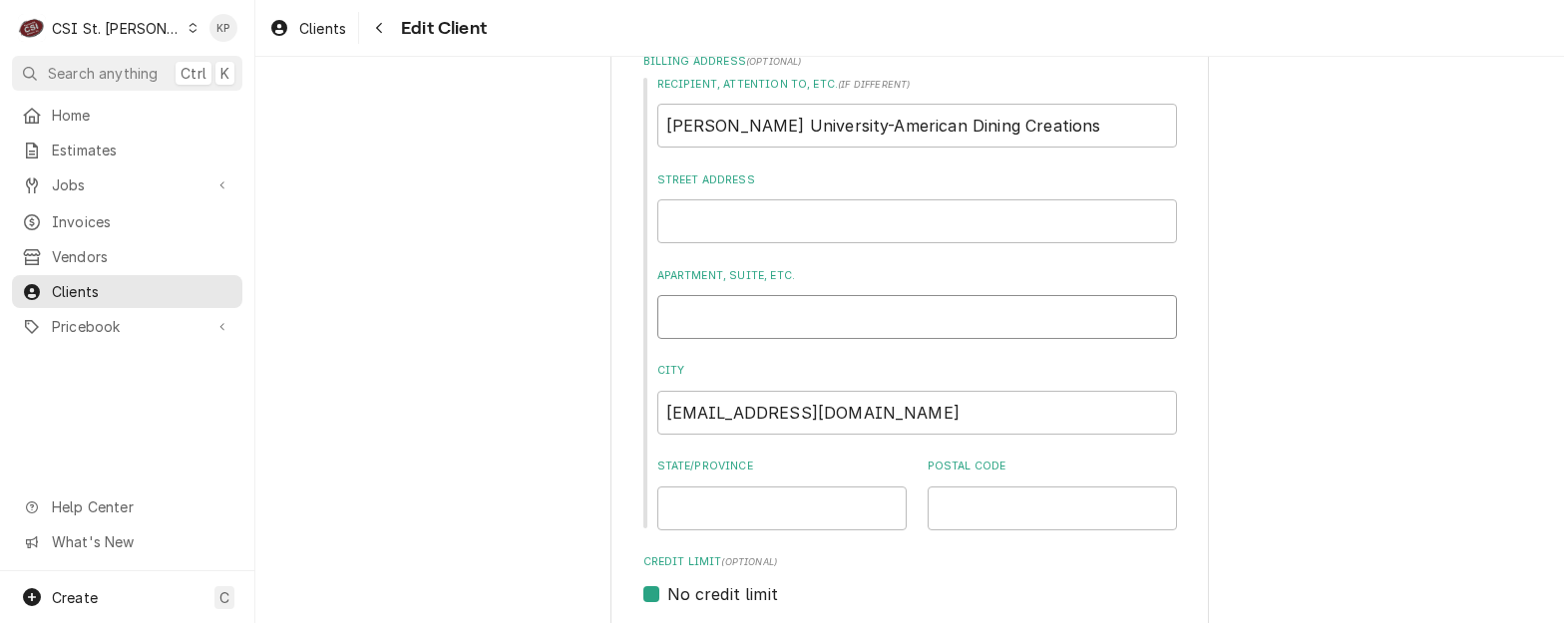
type input "Billing/AP - Danielle Jones"
drag, startPoint x: 871, startPoint y: 318, endPoint x: 879, endPoint y: 326, distance: 11.3
click at [871, 318] on input "Billing/AP - Danielle Jones" at bounding box center [917, 317] width 520 height 44
drag, startPoint x: 821, startPoint y: 414, endPoint x: 650, endPoint y: 410, distance: 170.6
click at [657, 410] on input "djones@afvusa.com" at bounding box center [917, 413] width 520 height 44
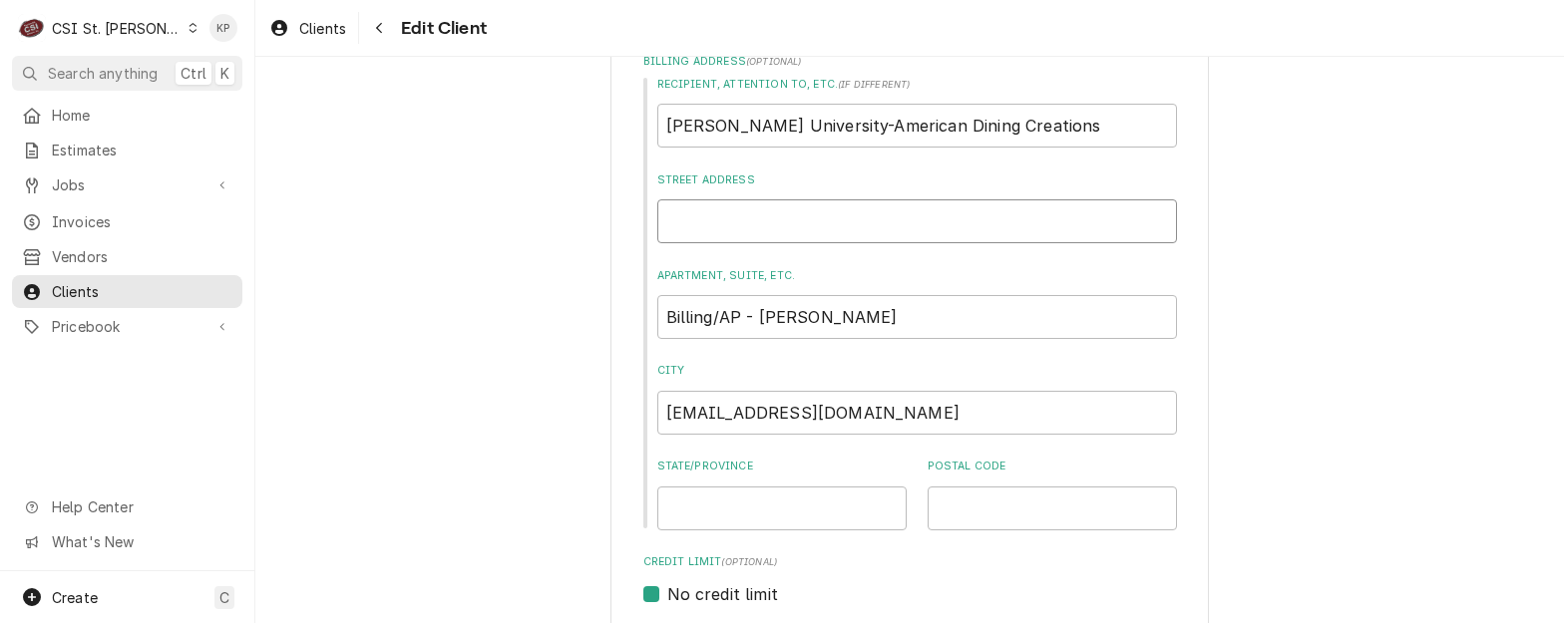
click at [674, 223] on input "Street Address" at bounding box center [917, 221] width 520 height 44
paste input "djones@afvusa.com"
type textarea "x"
type input "djones@afvusa.com"
click at [881, 265] on div "Recipient, Attention To, etc. ( if different ) Webster University-American Dini…" at bounding box center [910, 304] width 534 height 454
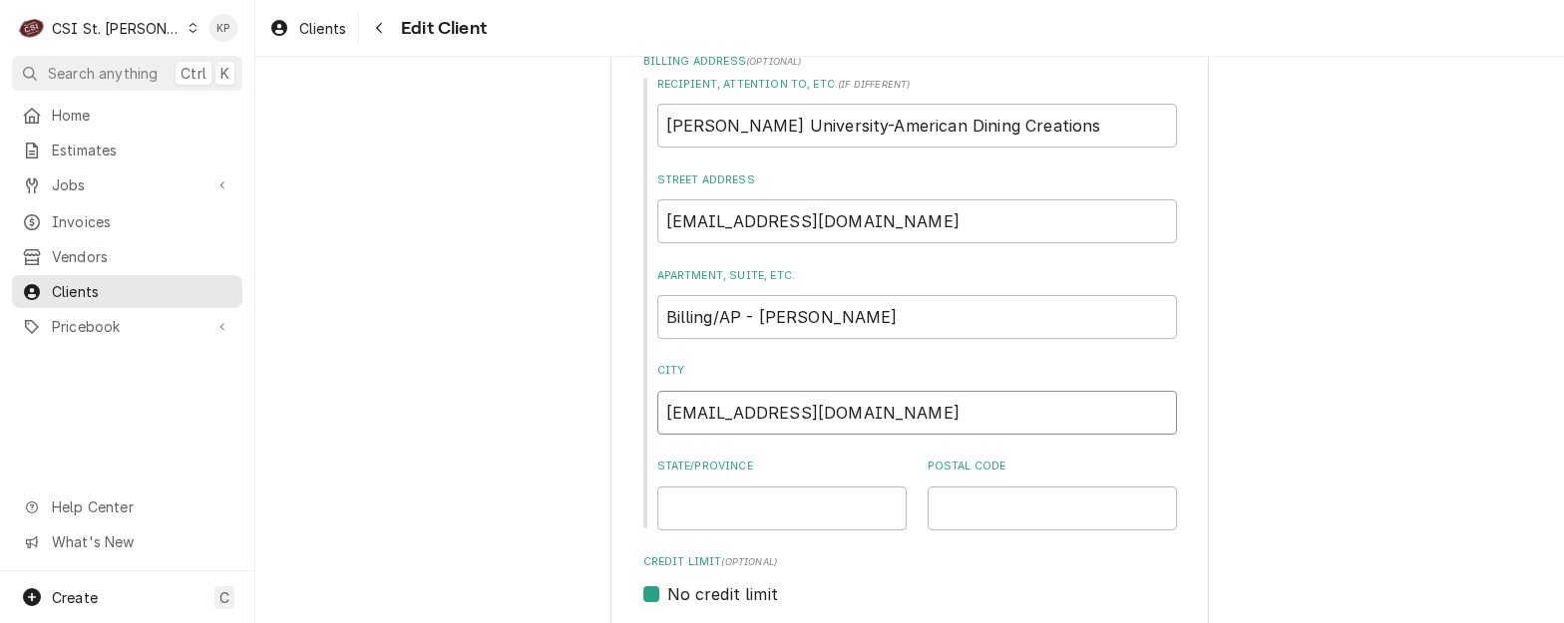
drag, startPoint x: 835, startPoint y: 416, endPoint x: 586, endPoint y: 399, distance: 248.9
type textarea "x"
click at [895, 375] on label "City" at bounding box center [917, 371] width 520 height 16
click at [895, 391] on input "City" at bounding box center [917, 413] width 520 height 44
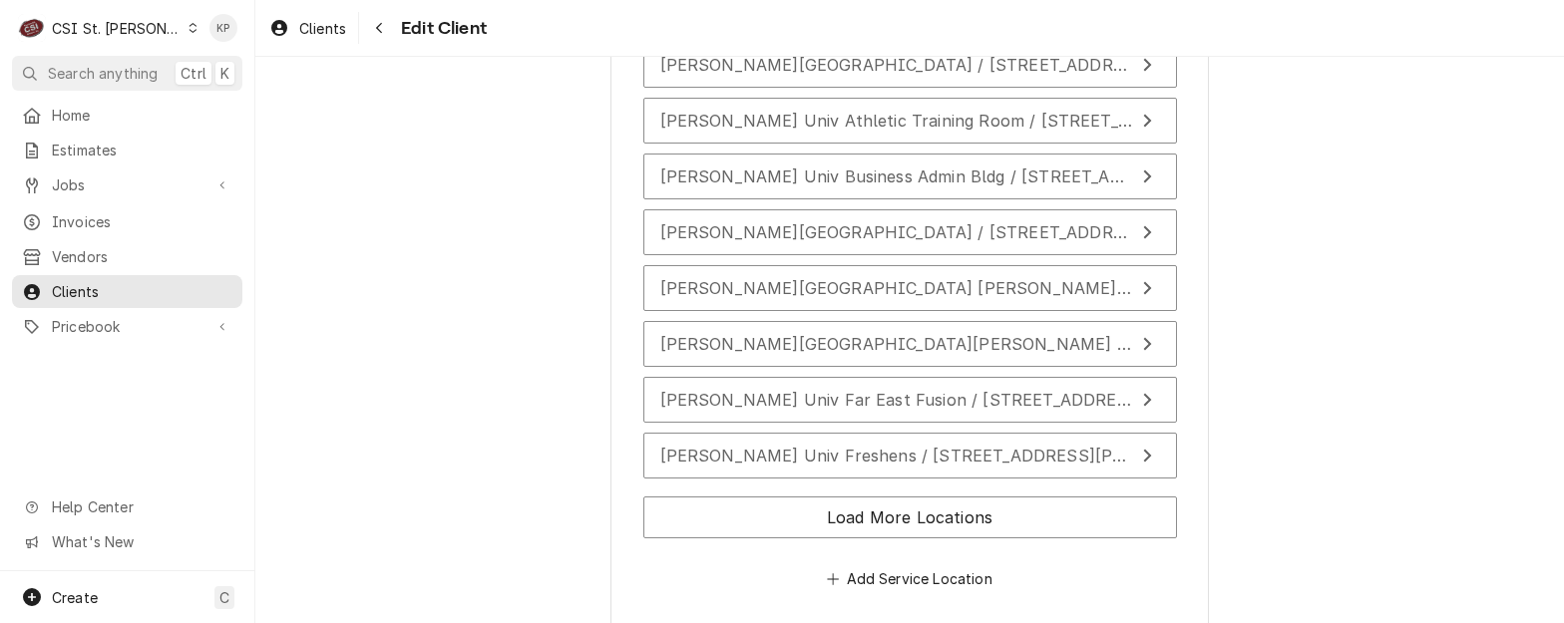
scroll to position [3819, 0]
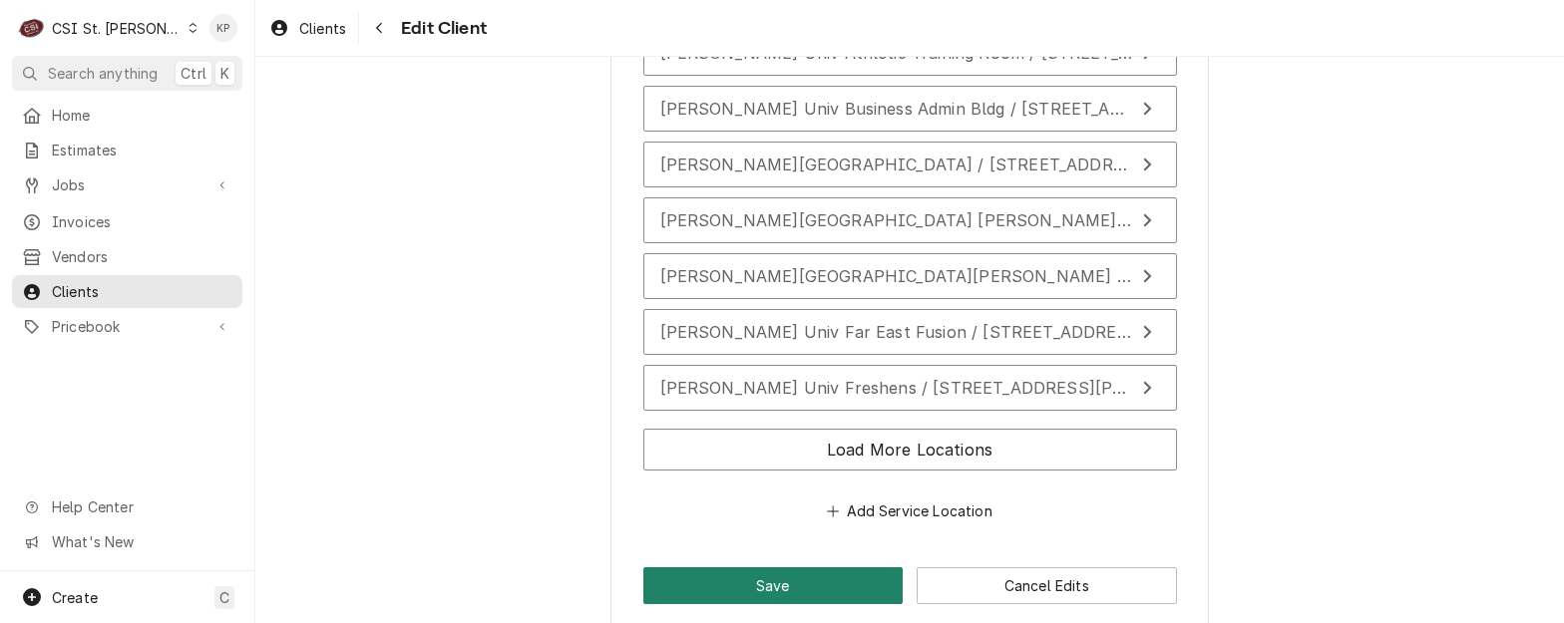
click at [825, 567] on button "Save" at bounding box center [773, 585] width 260 height 37
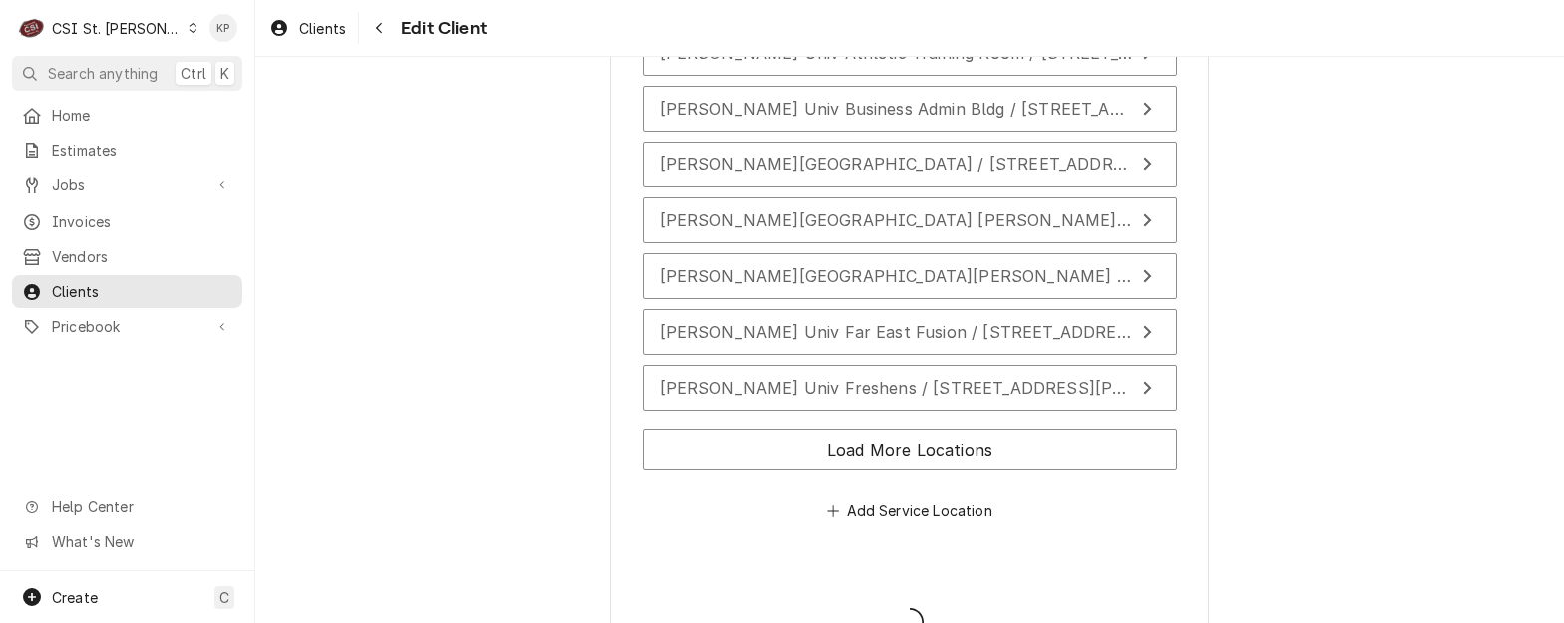
type textarea "x"
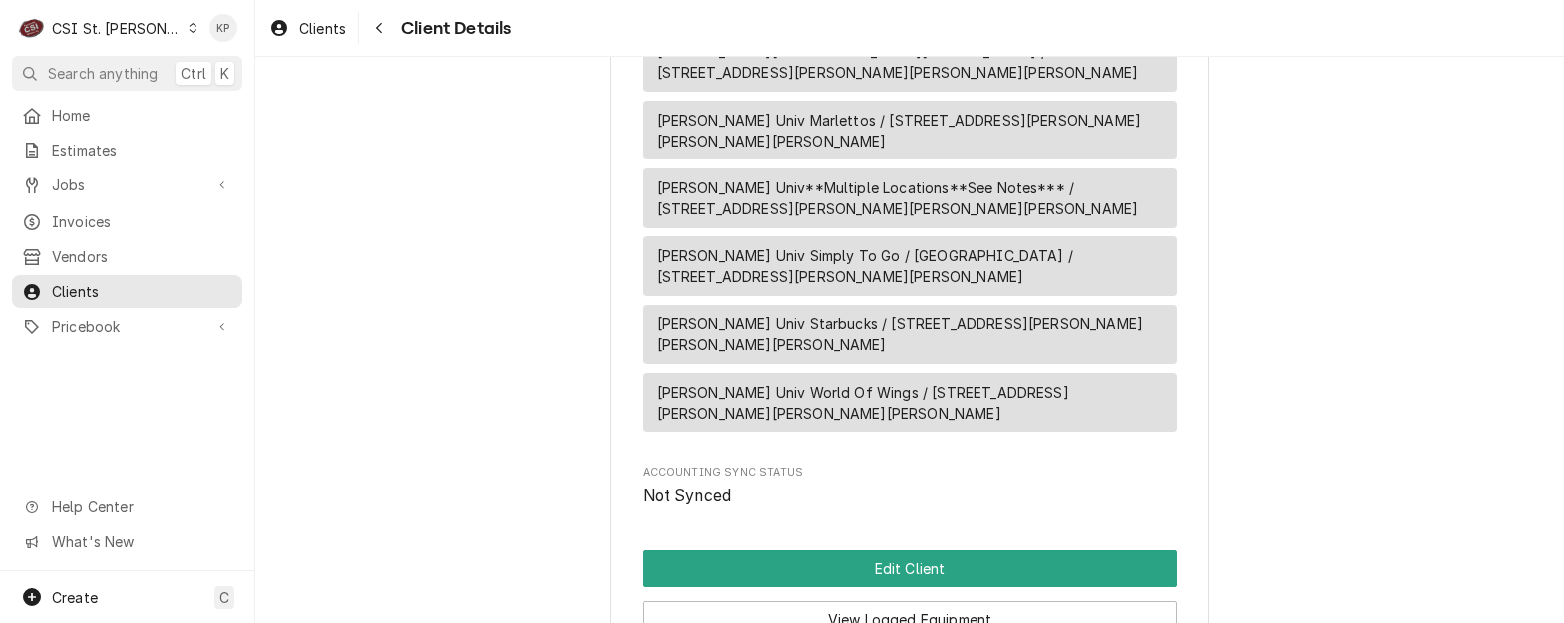
scroll to position [2814, 0]
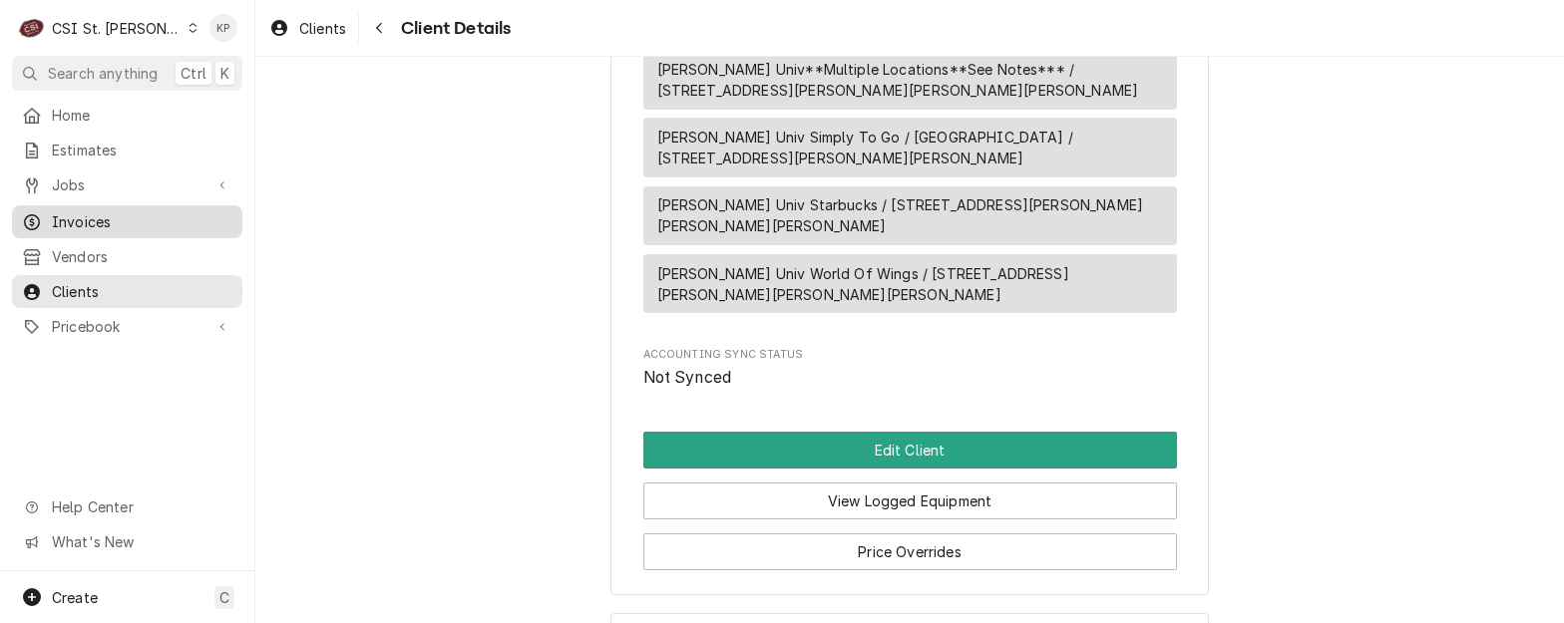
click at [96, 209] on div "Invoices" at bounding box center [127, 221] width 222 height 25
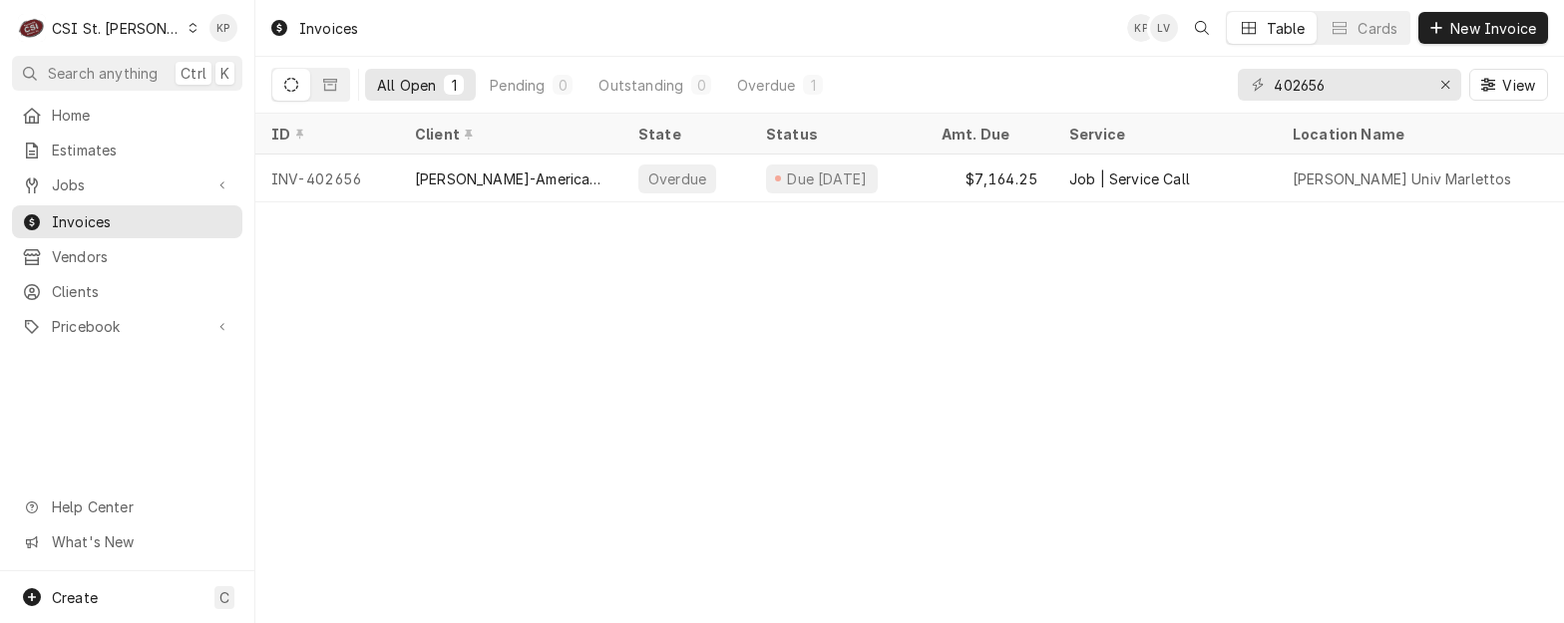
drag, startPoint x: 541, startPoint y: 295, endPoint x: 580, endPoint y: 279, distance: 43.0
click at [544, 295] on div "Invoices KP LV Table Cards New Invoice All Open 1 Pending 0 Outstanding 0 Overd…" at bounding box center [909, 311] width 1308 height 623
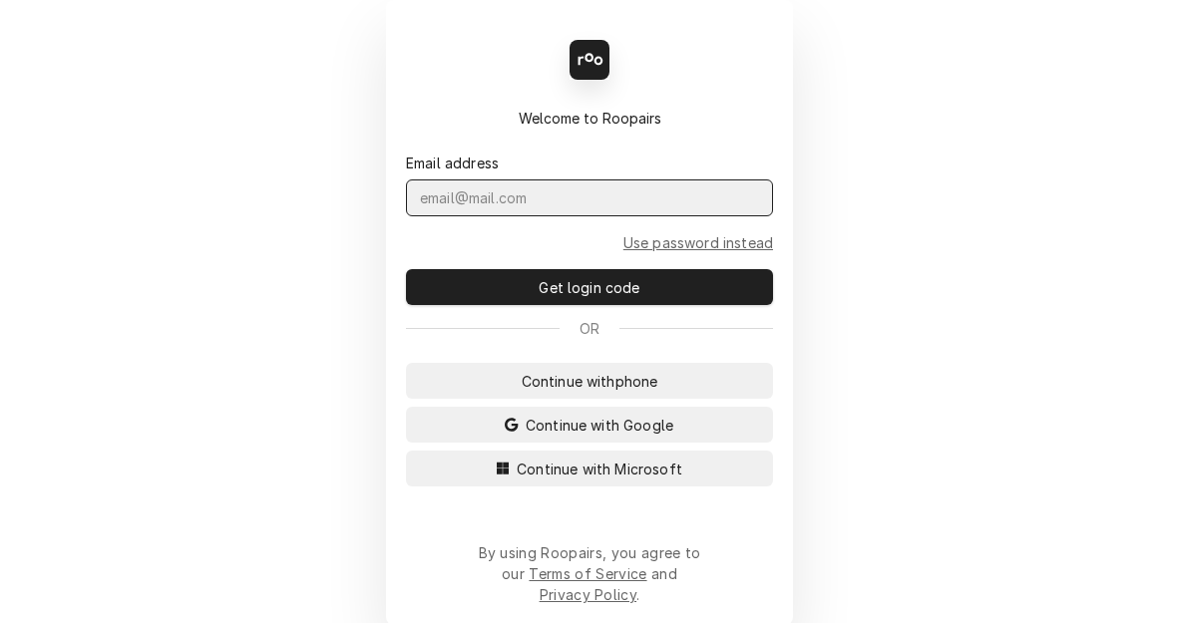
click at [634, 216] on input "Dynamic Content Wrapper" at bounding box center [589, 198] width 367 height 37
type input "kym.parson@csi1.com"
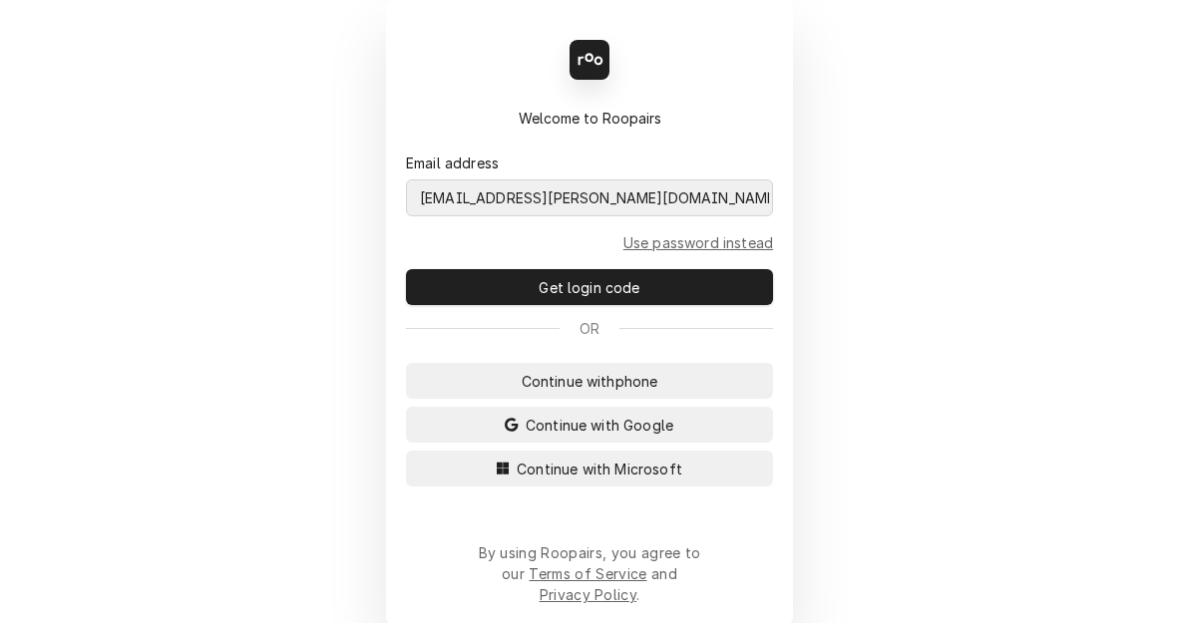
click at [406, 451] on button "Continue with Microsoft" at bounding box center [589, 469] width 367 height 36
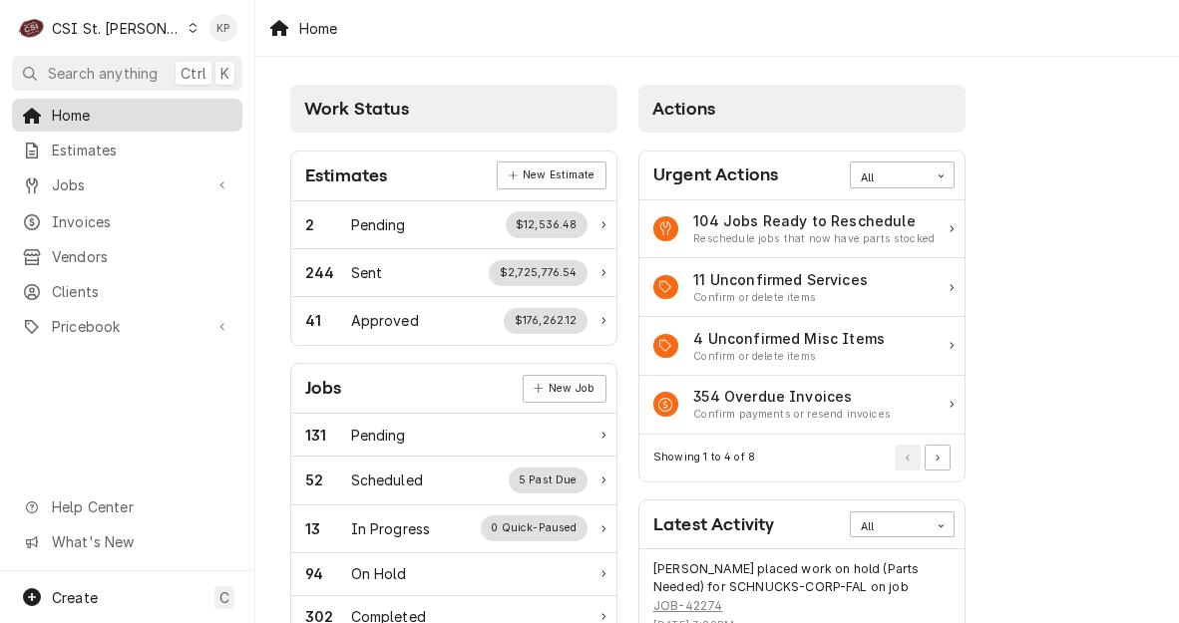
click at [81, 107] on span "Home" at bounding box center [142, 115] width 181 height 21
click at [84, 220] on span "Invoices" at bounding box center [142, 221] width 181 height 21
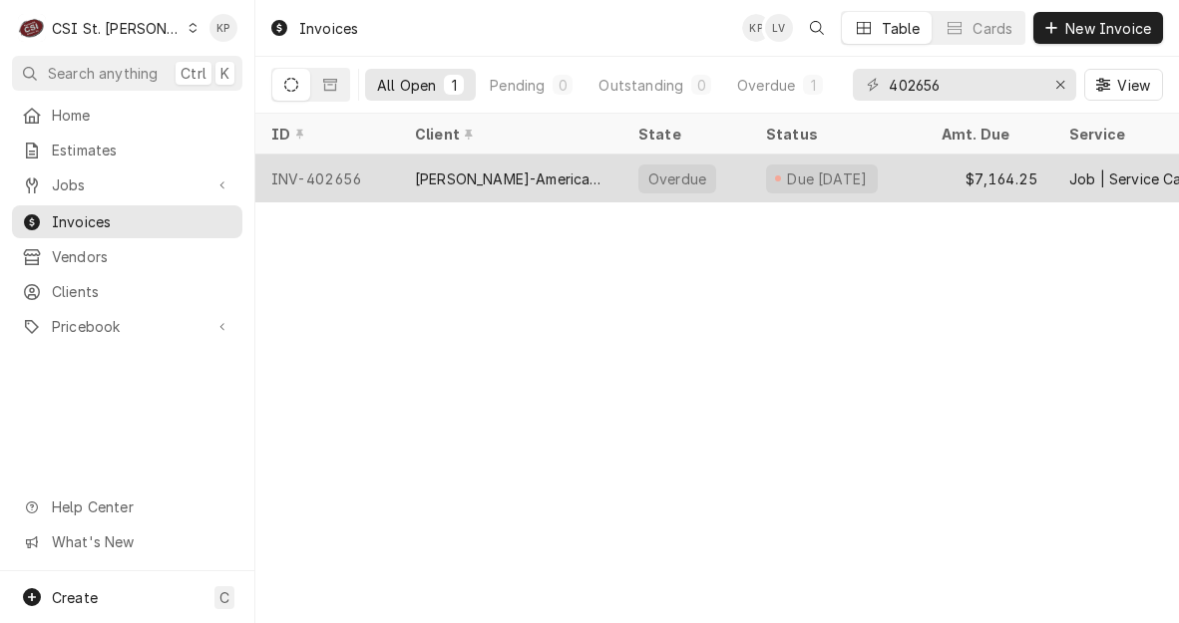
click at [329, 175] on div "INV-402656" at bounding box center [327, 179] width 144 height 48
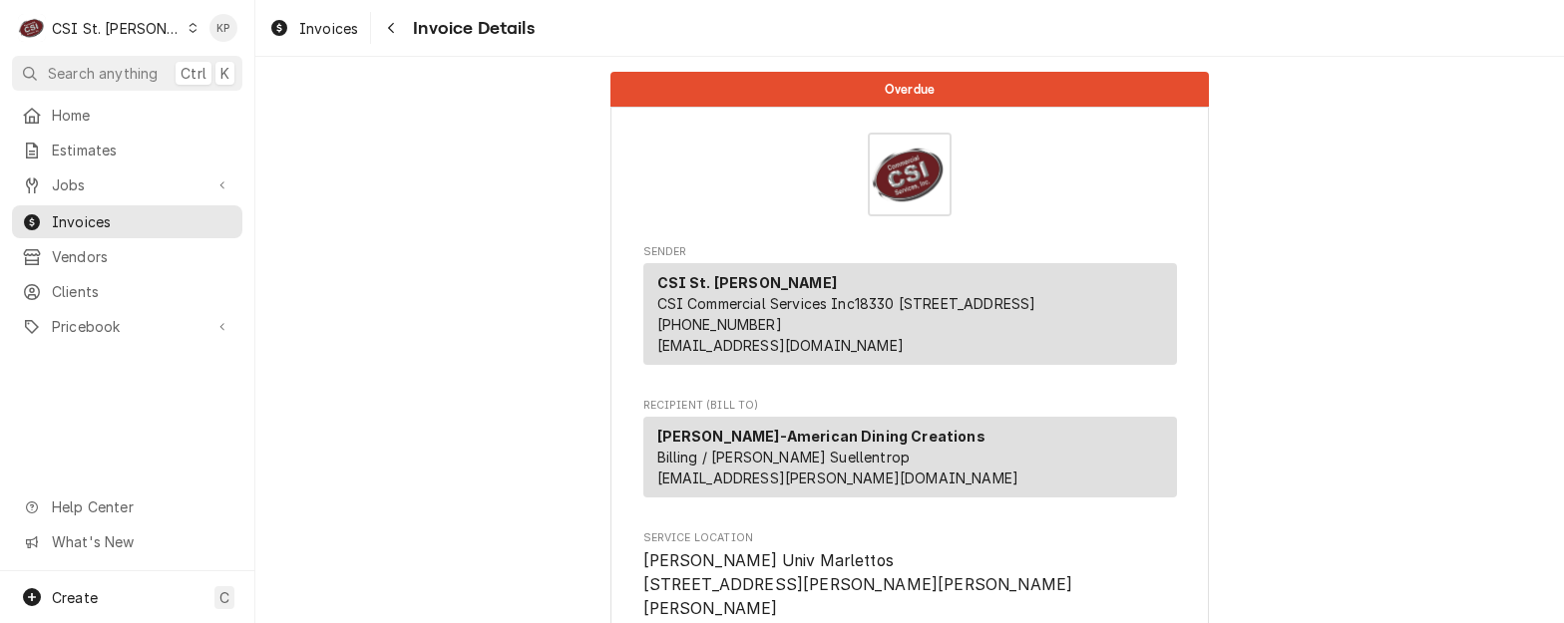
click at [58, 212] on span "Invoices" at bounding box center [142, 221] width 181 height 21
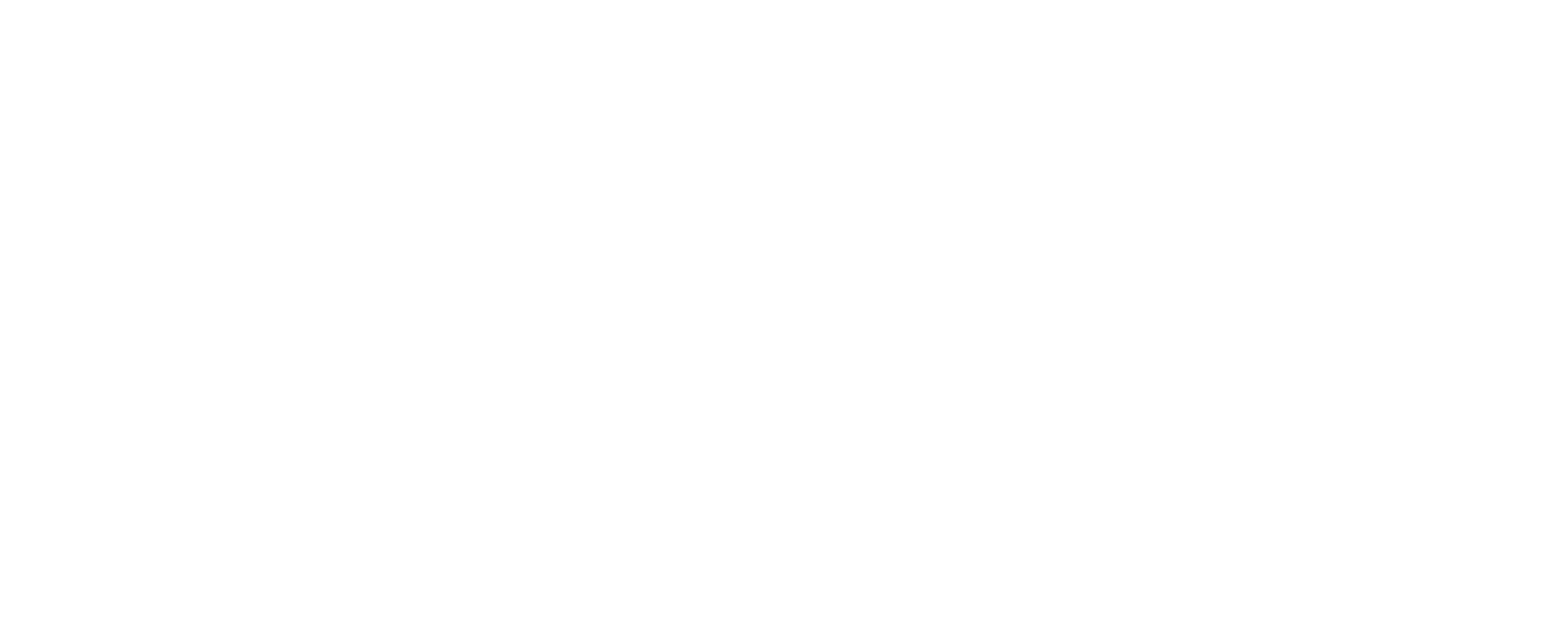
click at [68, 282] on div "Dynamic Content Wrapper" at bounding box center [782, 311] width 1564 height 623
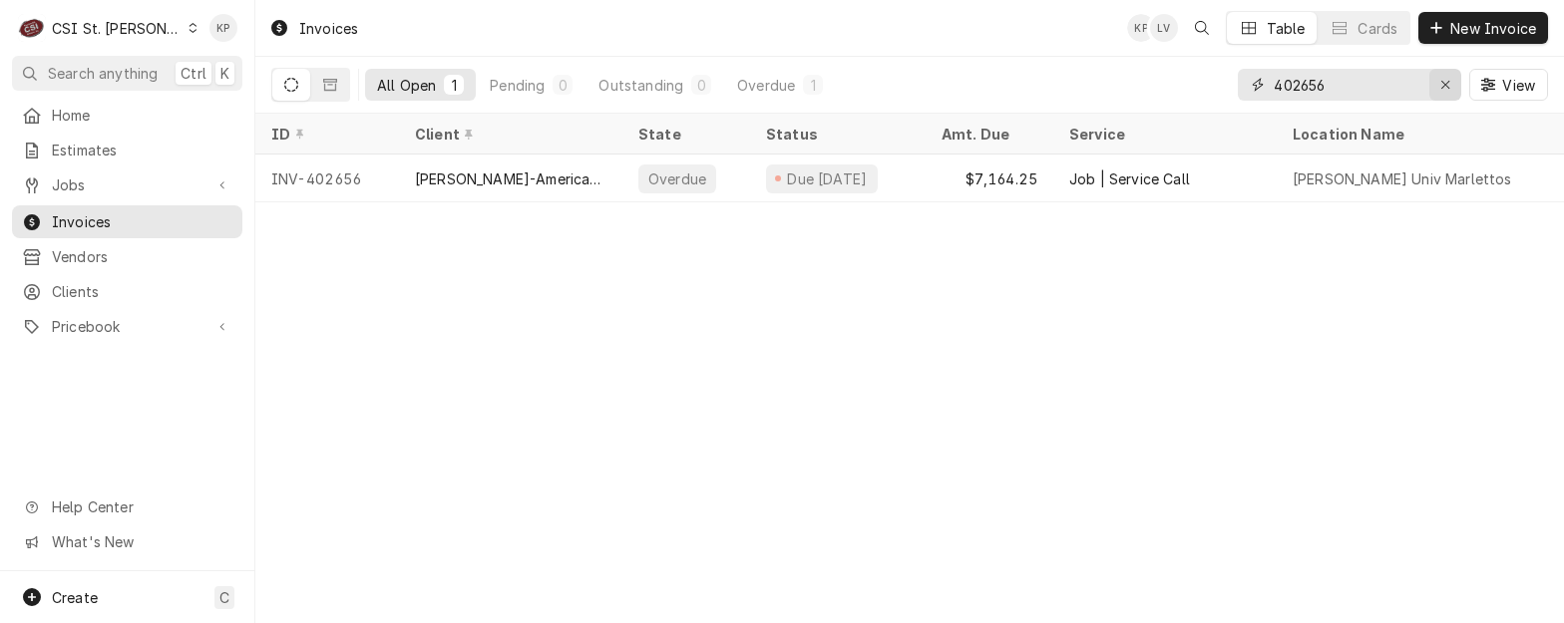
click at [1446, 85] on icon "Erase input" at bounding box center [1445, 85] width 11 height 14
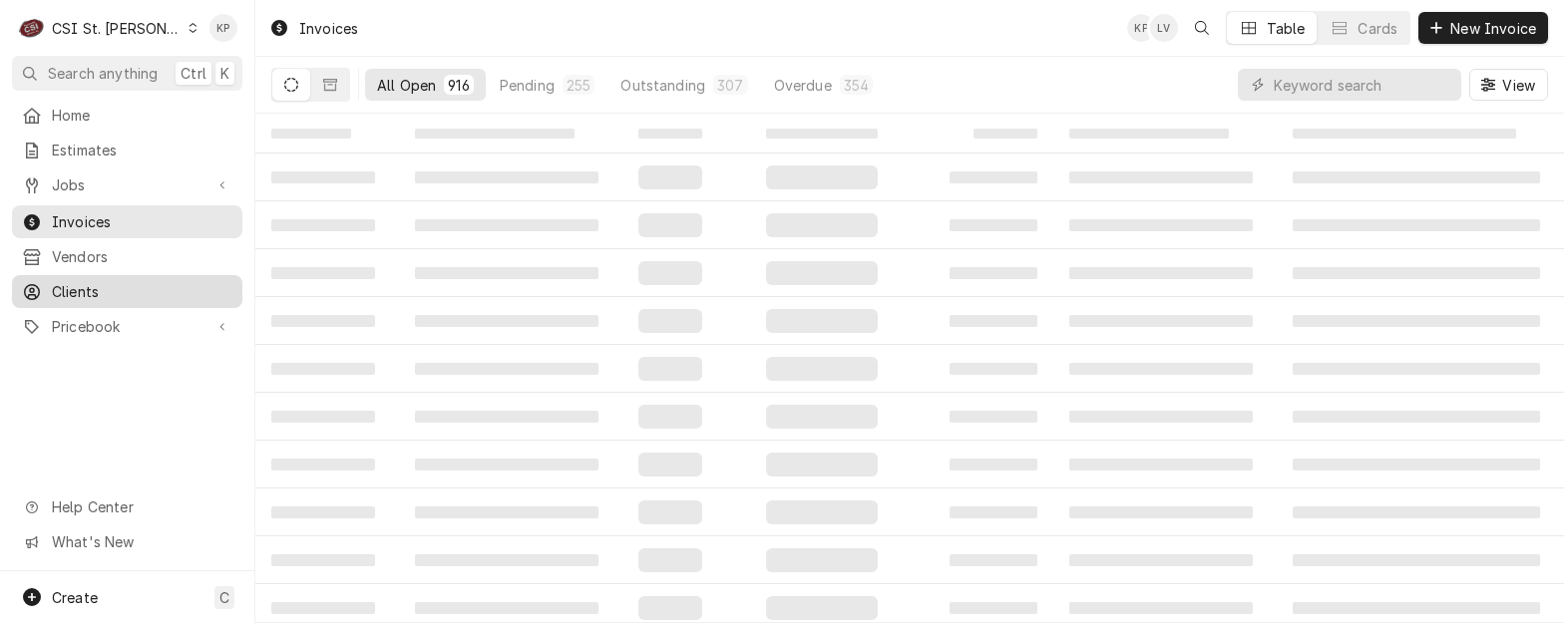
click at [117, 281] on span "Clients" at bounding box center [142, 291] width 181 height 21
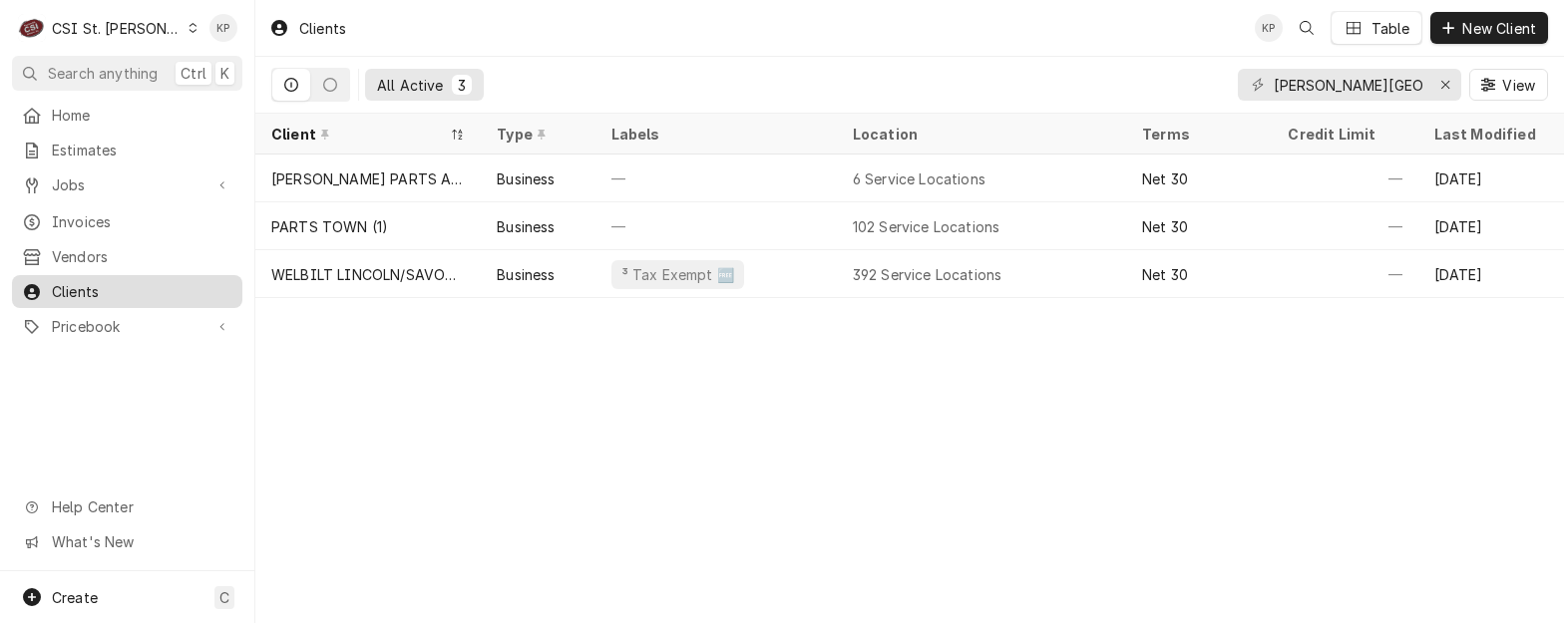
click at [100, 281] on span "Clients" at bounding box center [142, 291] width 181 height 21
click at [95, 287] on span "Clients" at bounding box center [142, 291] width 181 height 21
click at [96, 288] on span "Clients" at bounding box center [142, 291] width 181 height 21
click at [1446, 81] on icon "Erase input" at bounding box center [1445, 85] width 11 height 14
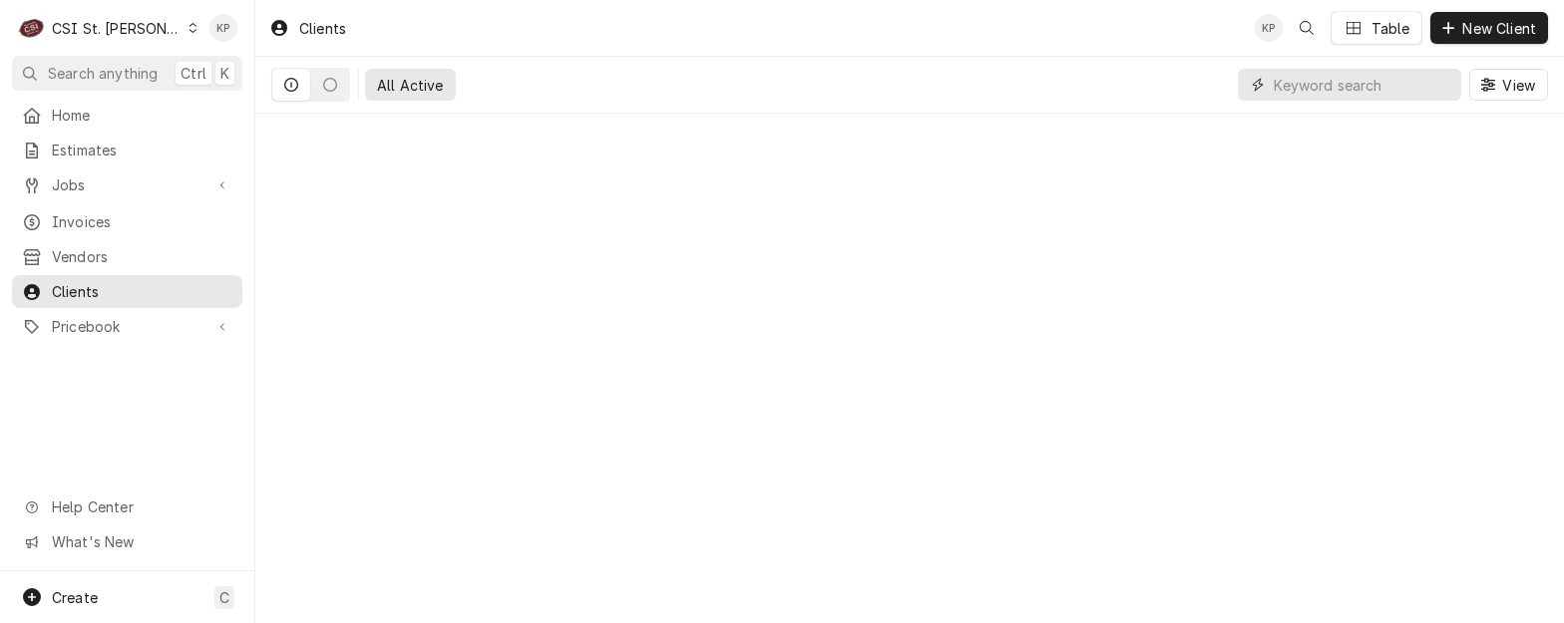
click at [1338, 88] on input "Dynamic Content Wrapper" at bounding box center [1363, 85] width 178 height 32
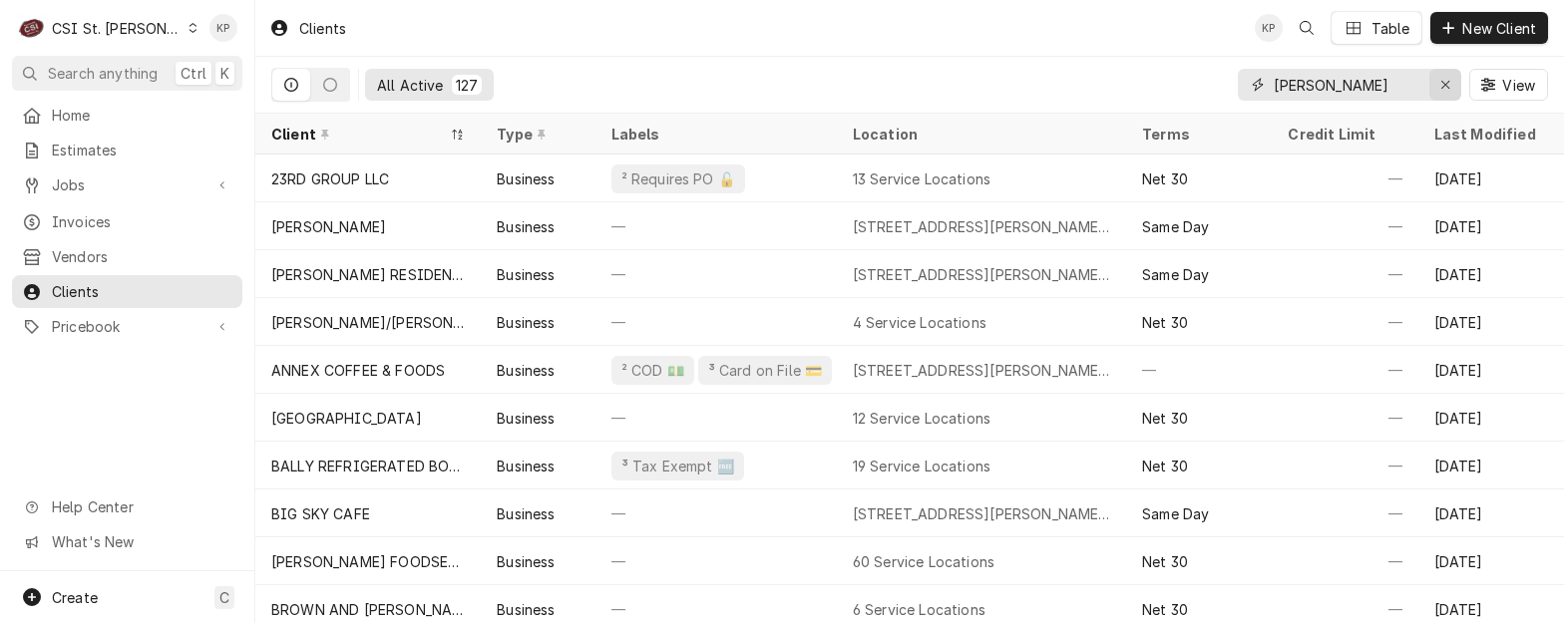
type input "webster"
click at [1443, 76] on div "Erase input" at bounding box center [1445, 85] width 20 height 20
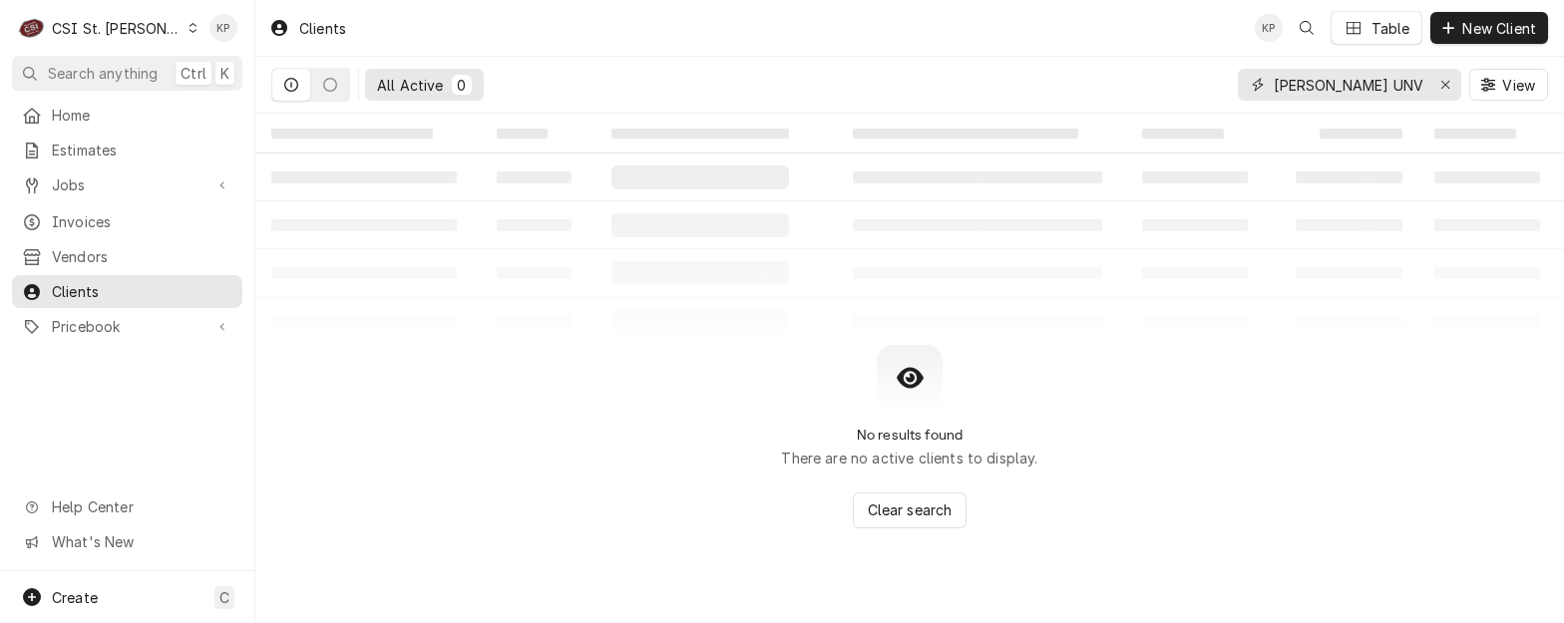
scroll to position [0, 7]
click at [1282, 80] on input "WEBSTER UNVERSITY" at bounding box center [1349, 85] width 150 height 32
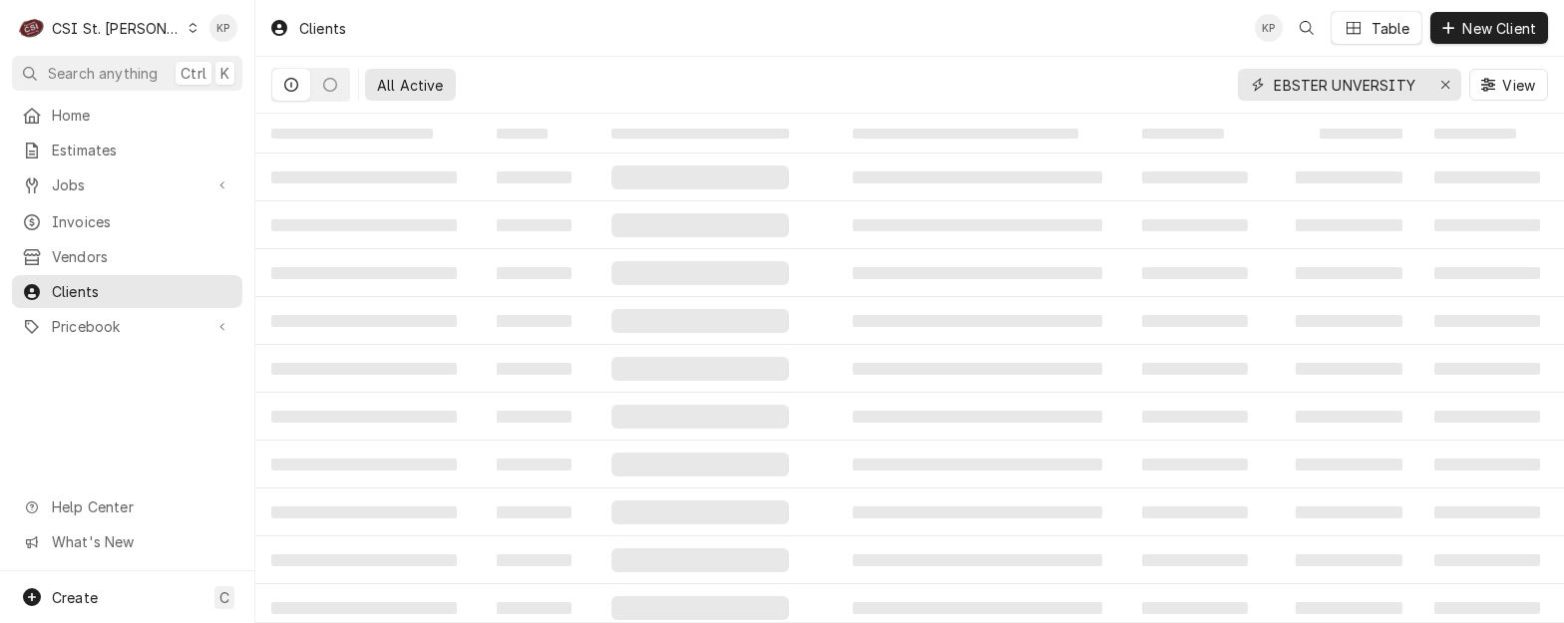
type input "WEBSTER UNVERSITY"
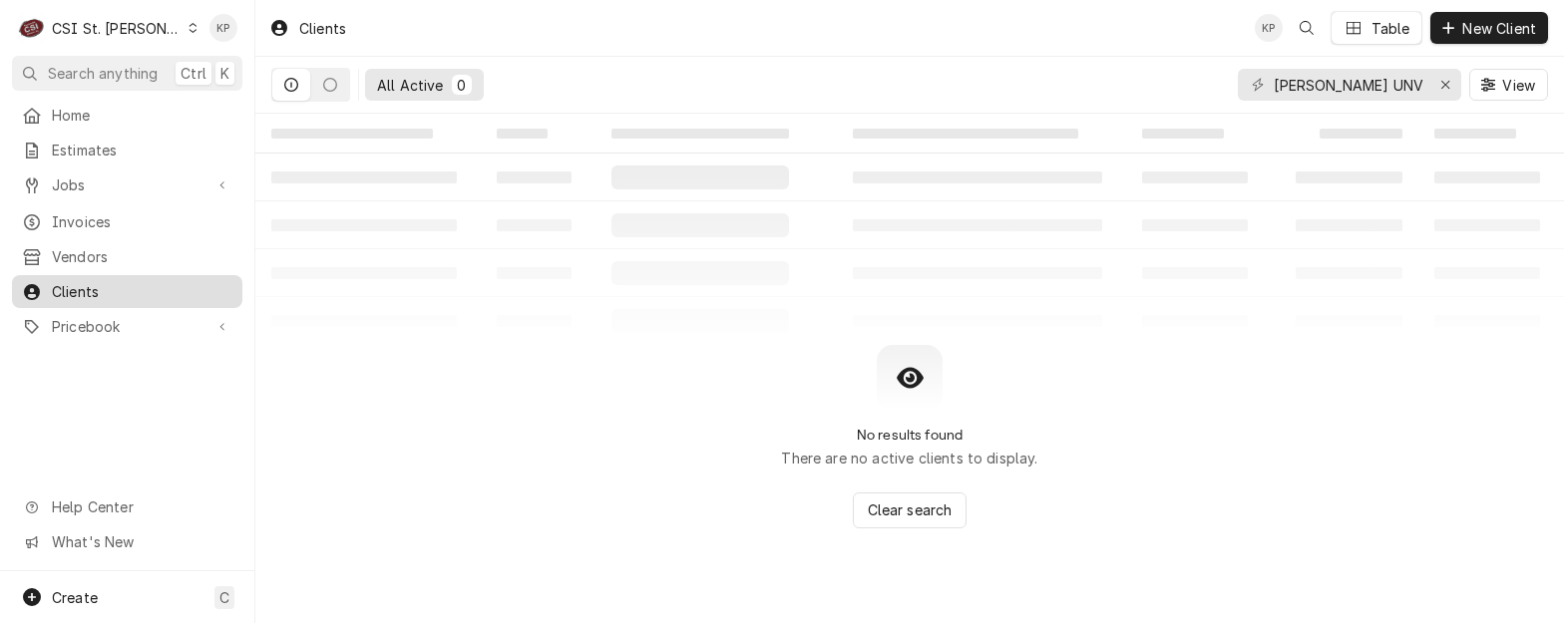
click at [73, 281] on span "Clients" at bounding box center [142, 291] width 181 height 21
drag, startPoint x: 1344, startPoint y: 88, endPoint x: 1485, endPoint y: 81, distance: 140.8
click at [1485, 81] on div "WEBSTER UNVERSITY View" at bounding box center [1393, 85] width 310 height 56
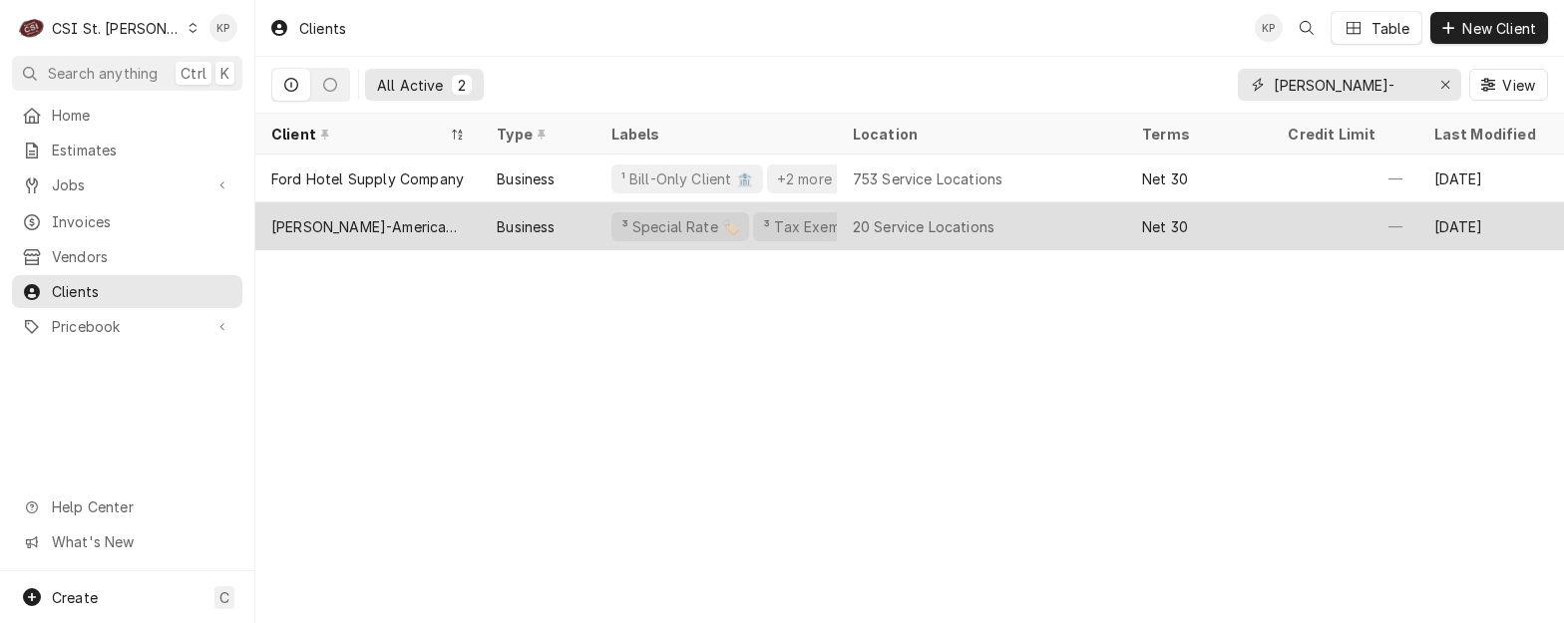
type input "WEBSTER-"
click at [365, 220] on div "[PERSON_NAME]-American Dining Creations" at bounding box center [367, 226] width 193 height 21
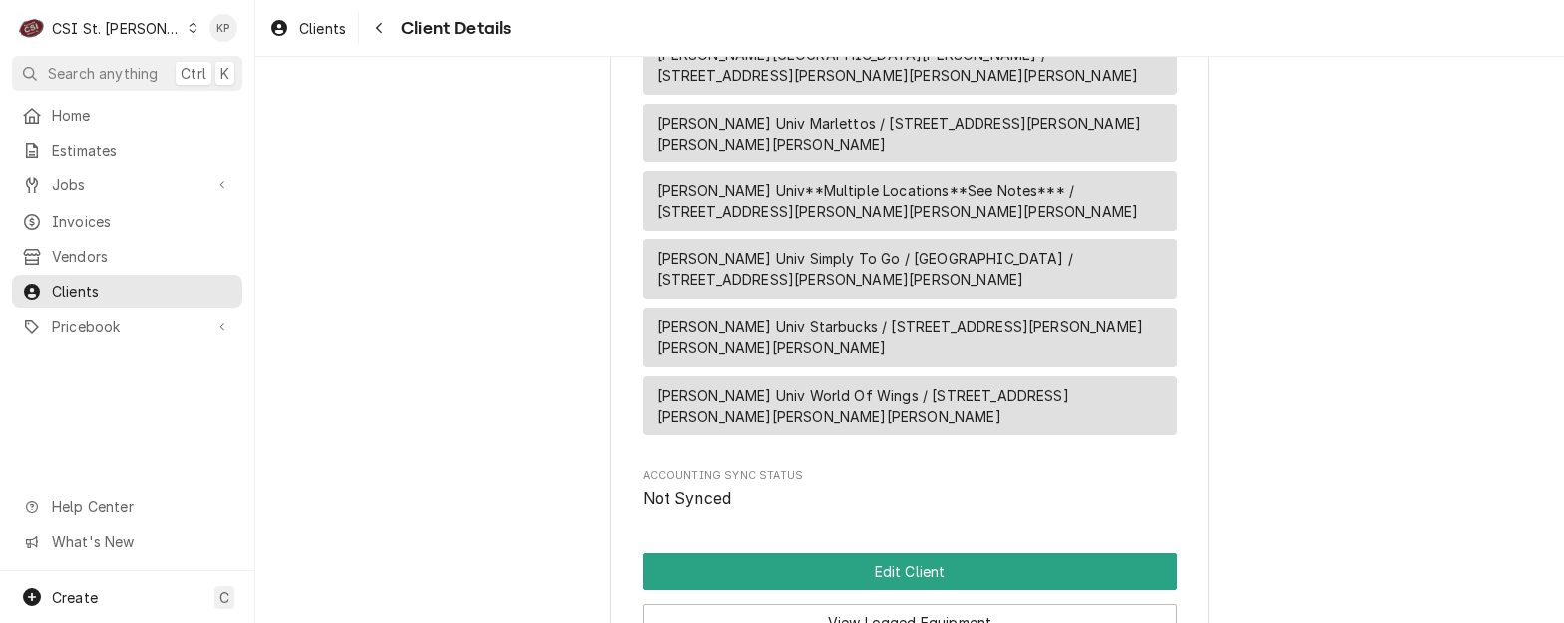
scroll to position [2814, 0]
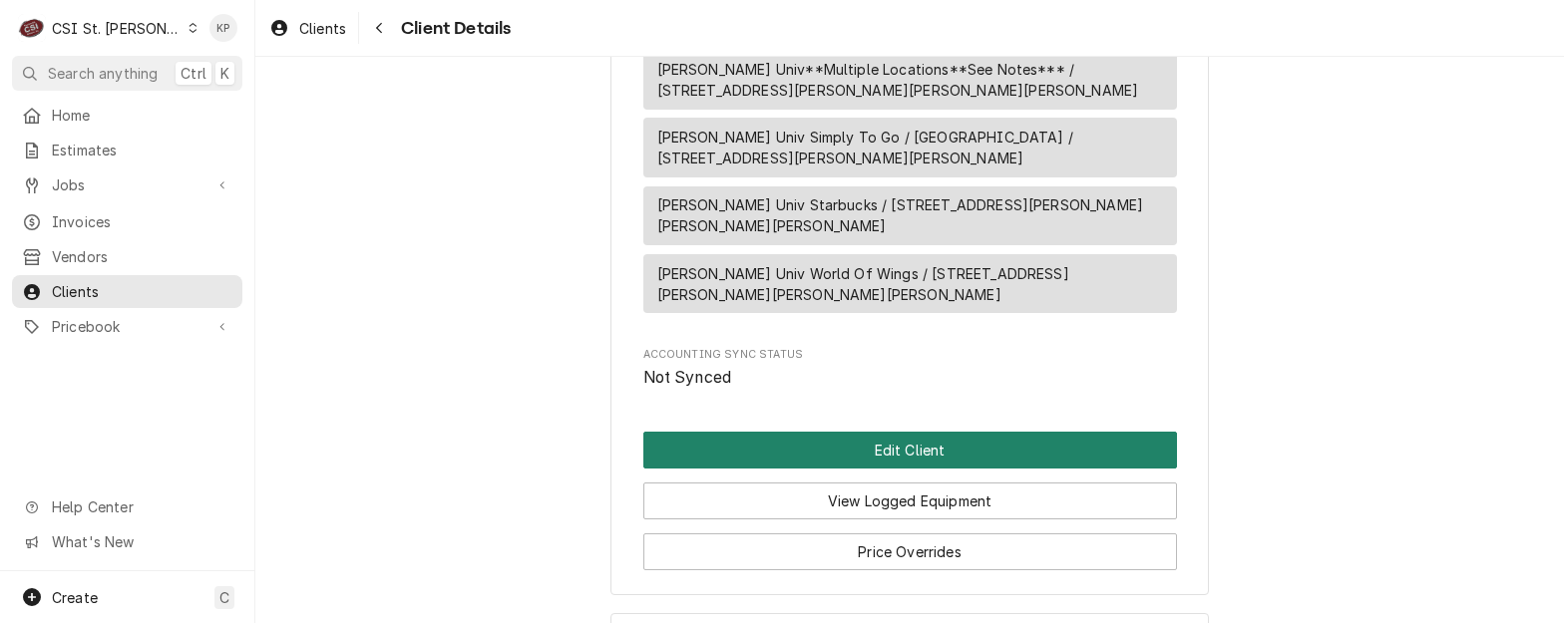
click at [832, 432] on button "Edit Client" at bounding box center [910, 450] width 534 height 37
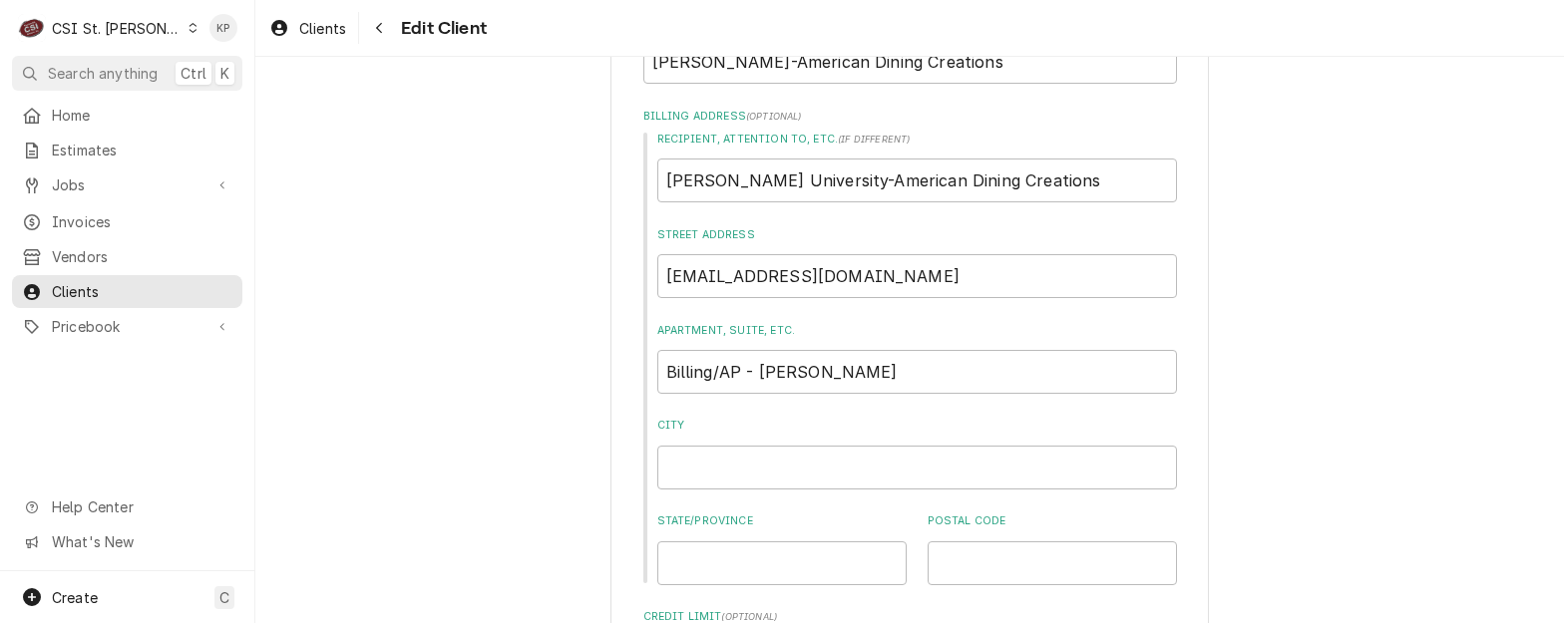
scroll to position [299, 0]
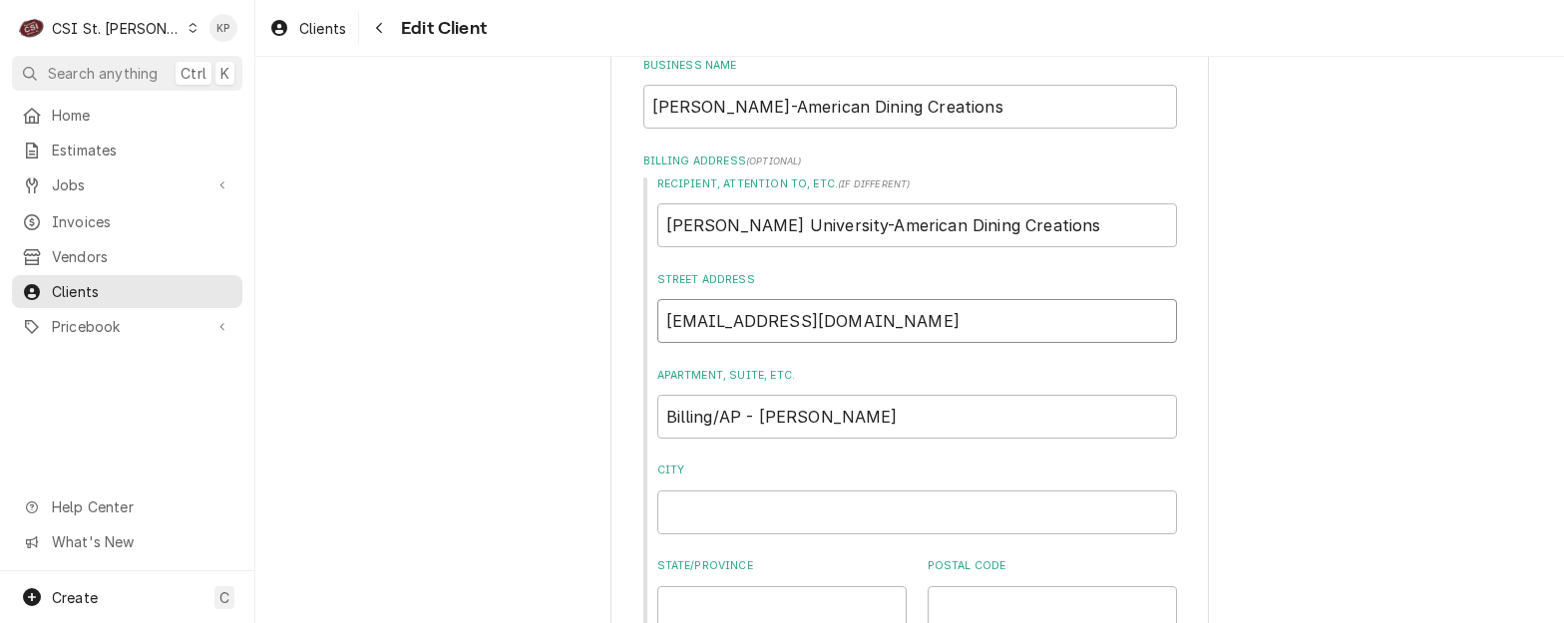
drag, startPoint x: 817, startPoint y: 324, endPoint x: 657, endPoint y: 324, distance: 159.6
click at [657, 324] on input "[EMAIL_ADDRESS][DOMAIN_NAME]" at bounding box center [917, 321] width 520 height 44
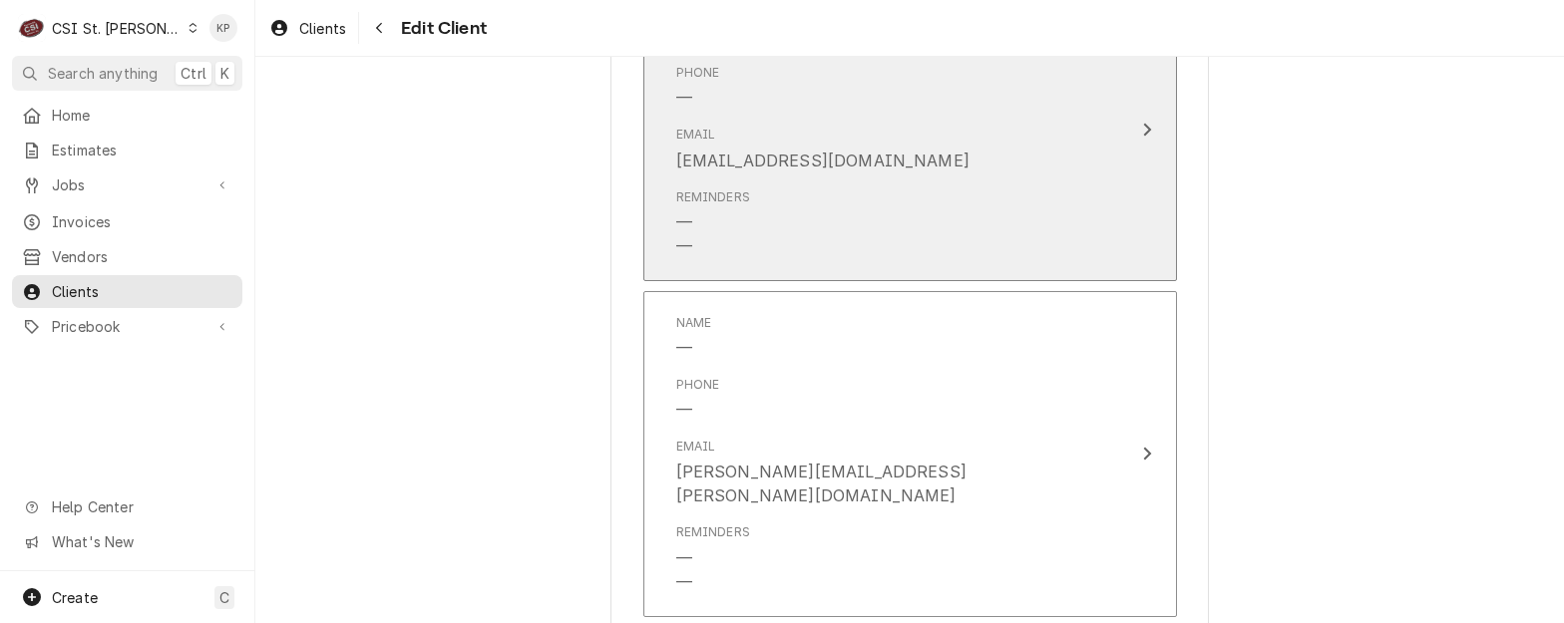
scroll to position [1995, 0]
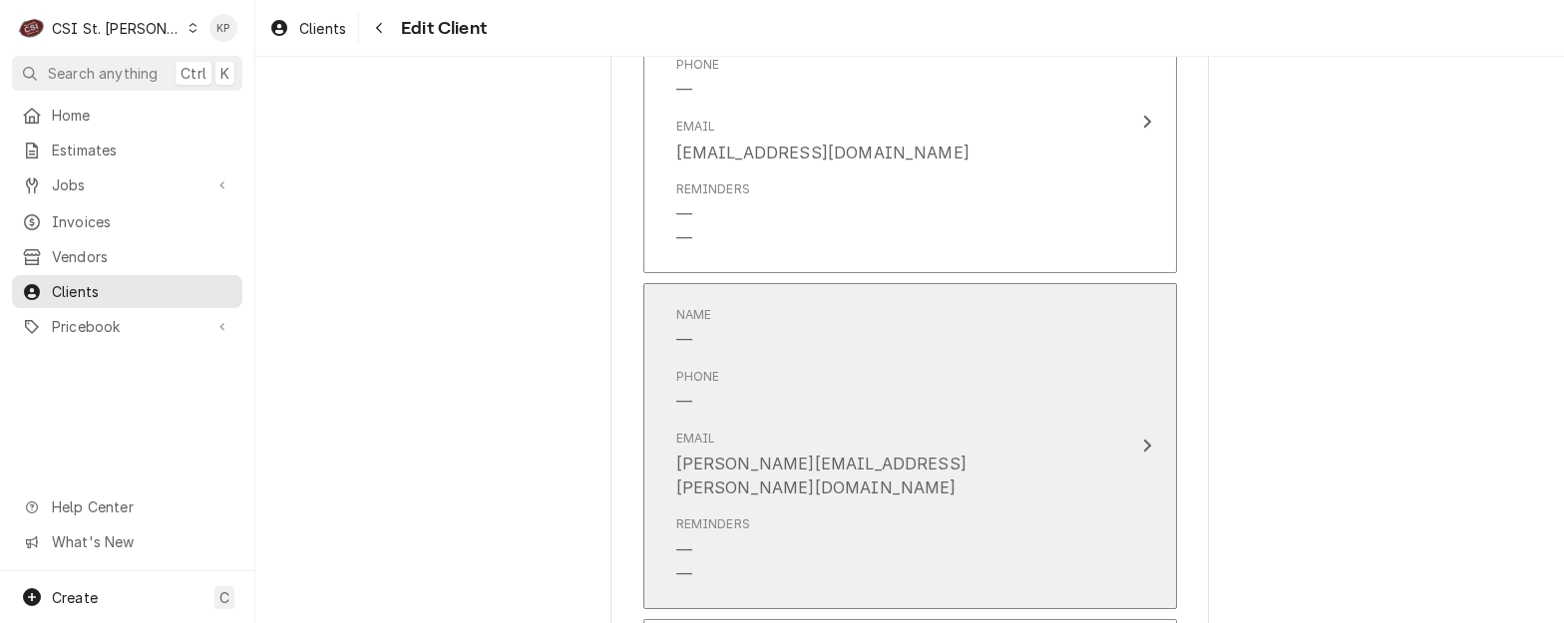
click at [1143, 440] on icon "Update Contact" at bounding box center [1147, 446] width 8 height 13
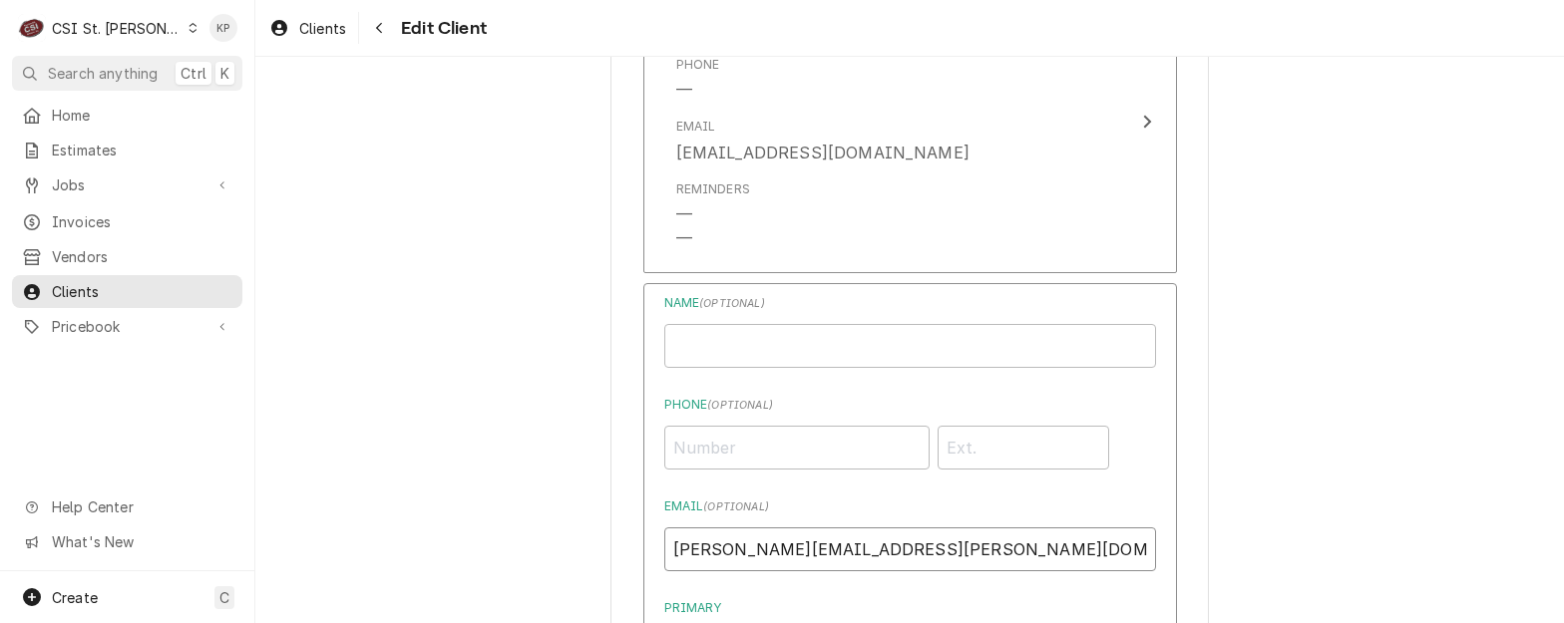
click at [505, 560] on div "Please provide the following information about your client: Client Type Industr…" at bounding box center [909, 486] width 1308 height 4807
paste input "[EMAIL_ADDRESS][DOMAIN_NAME]"
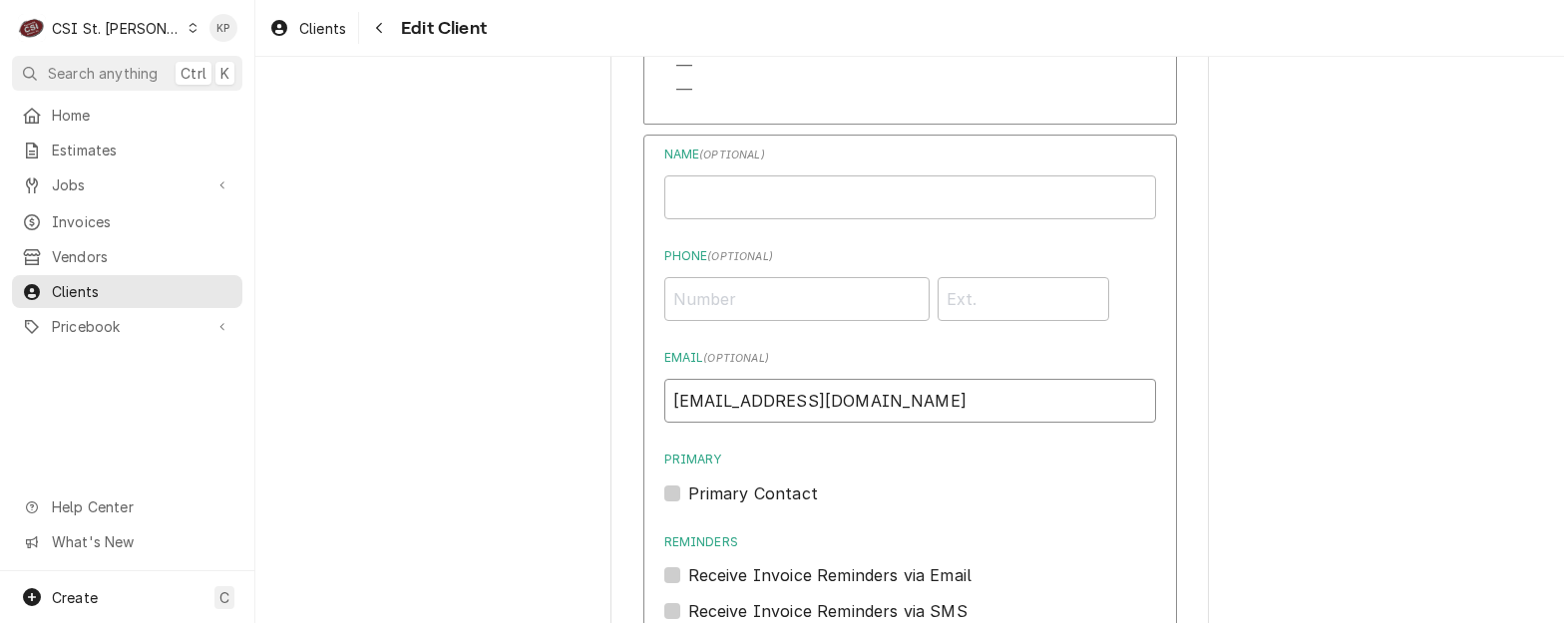
scroll to position [2294, 0]
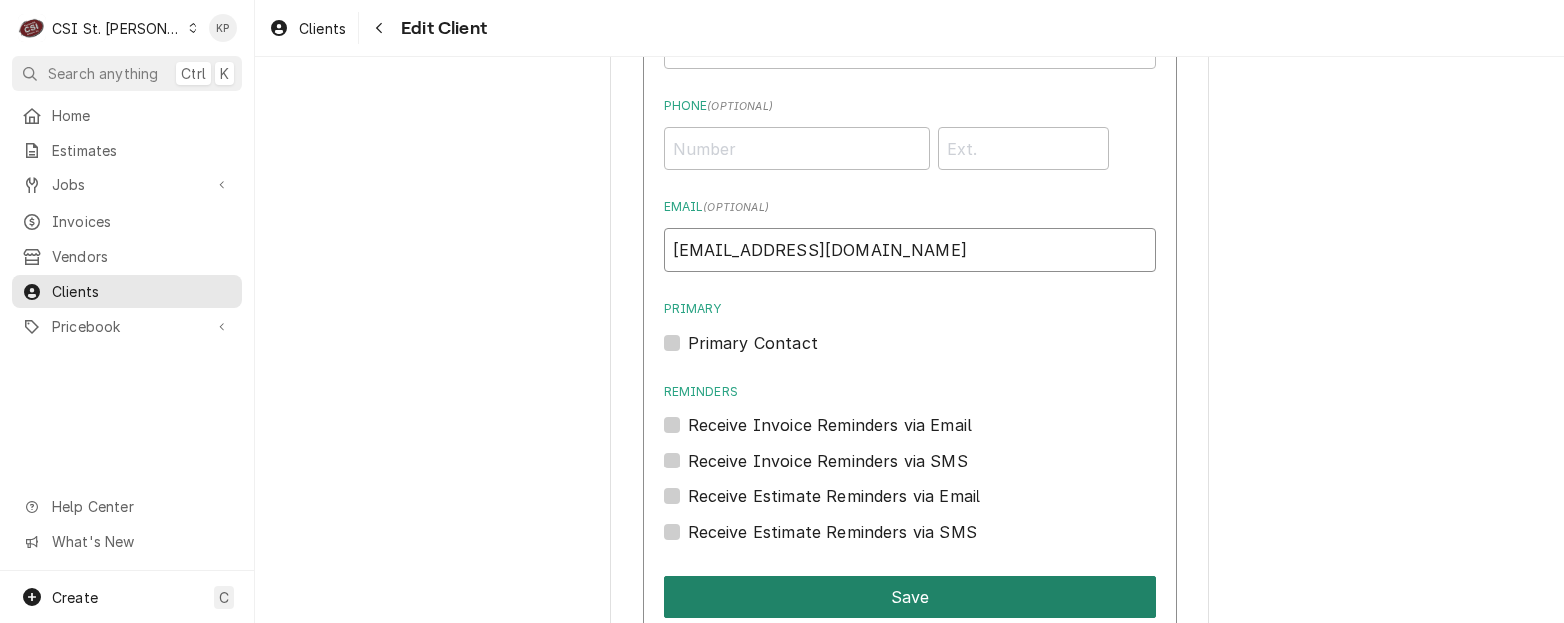
type input "[EMAIL_ADDRESS][DOMAIN_NAME]"
click at [838, 583] on button "Save" at bounding box center [910, 597] width 492 height 42
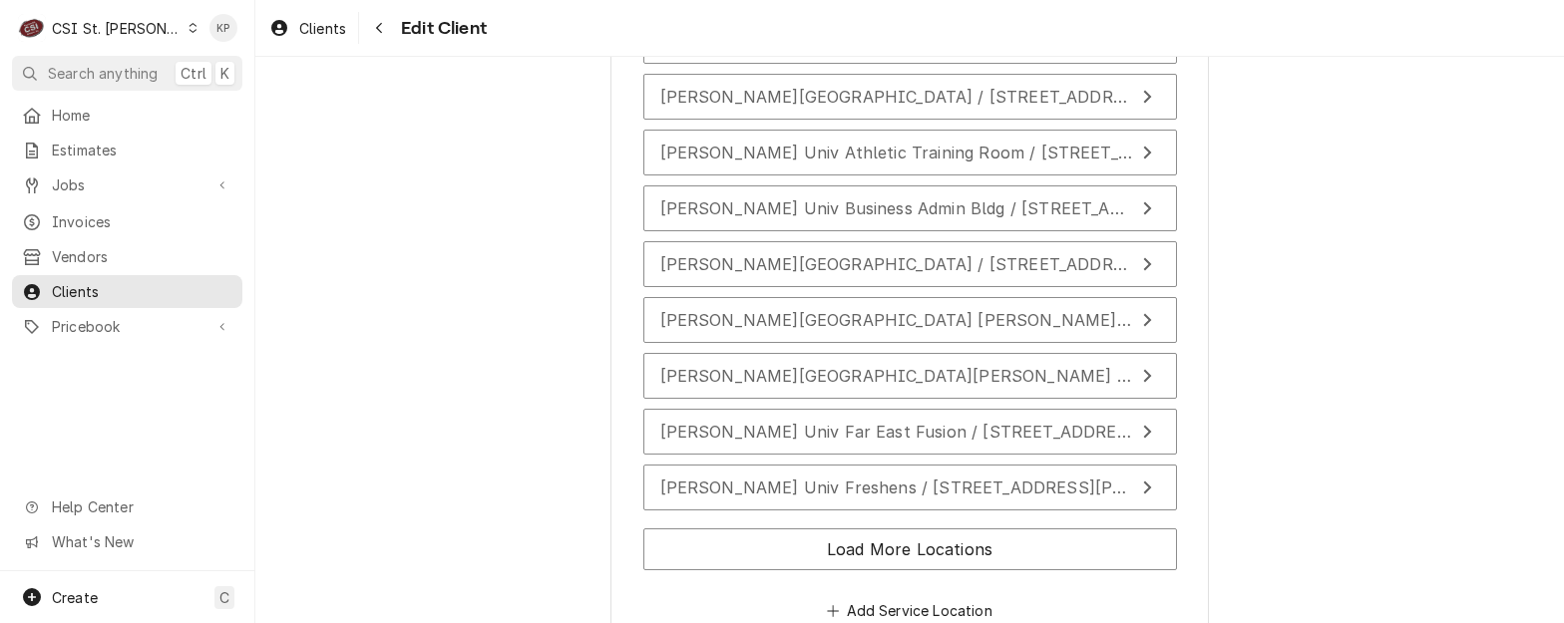
scroll to position [3819, 0]
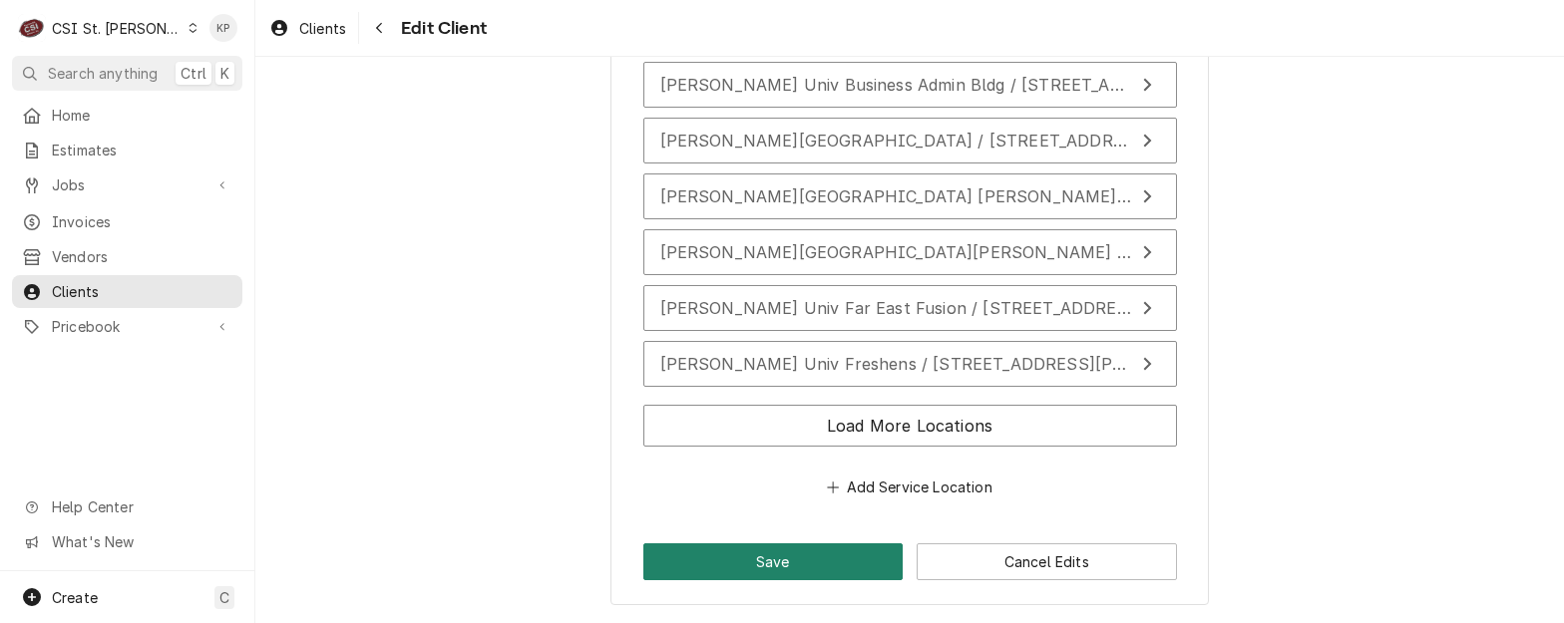
click at [811, 555] on button "Save" at bounding box center [773, 562] width 260 height 37
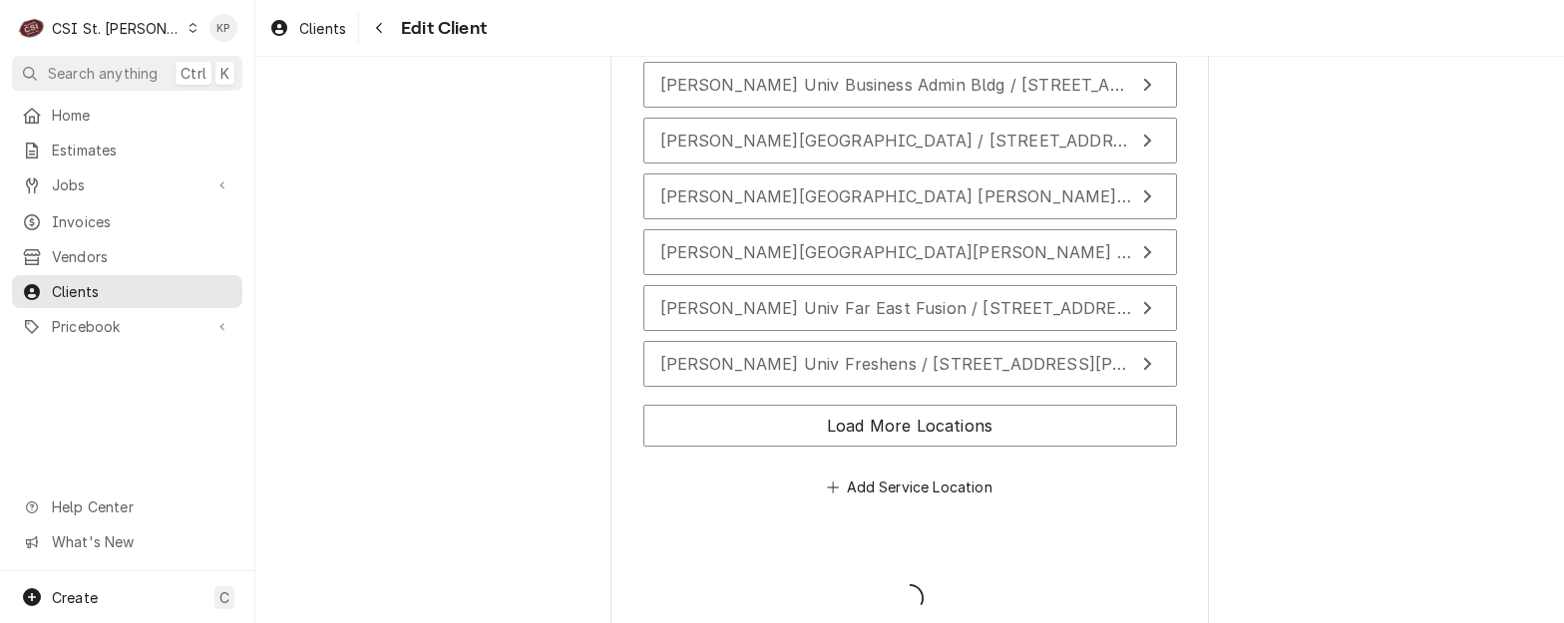
type textarea "x"
